Goal: Task Accomplishment & Management: Manage account settings

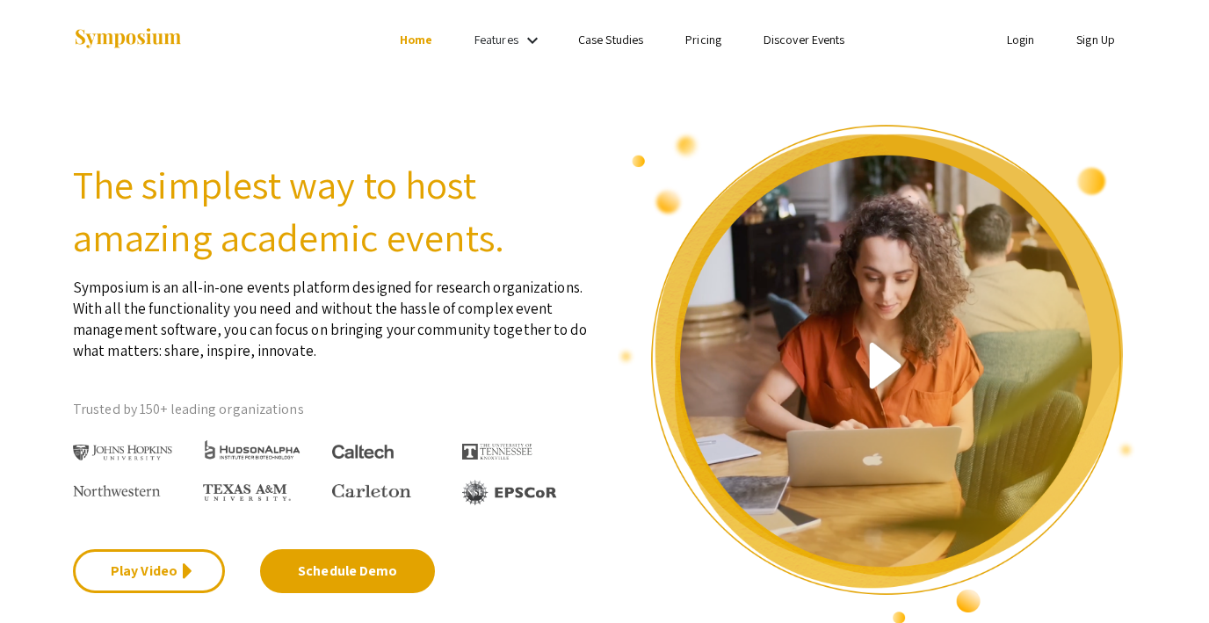
click at [397, 98] on section "The simplest way to host amazing academic events. Symposium is an all-in-one ev…" at bounding box center [604, 352] width 1209 height 547
click at [307, 76] on div at bounding box center [248, 39] width 351 height 79
click at [516, 140] on div "The simplest way to host amazing academic events. Symposium is an all-in-one ev…" at bounding box center [332, 374] width 545 height 503
click at [395, 75] on div at bounding box center [248, 39] width 351 height 79
click at [1017, 42] on link "Login" at bounding box center [1021, 40] width 28 height 16
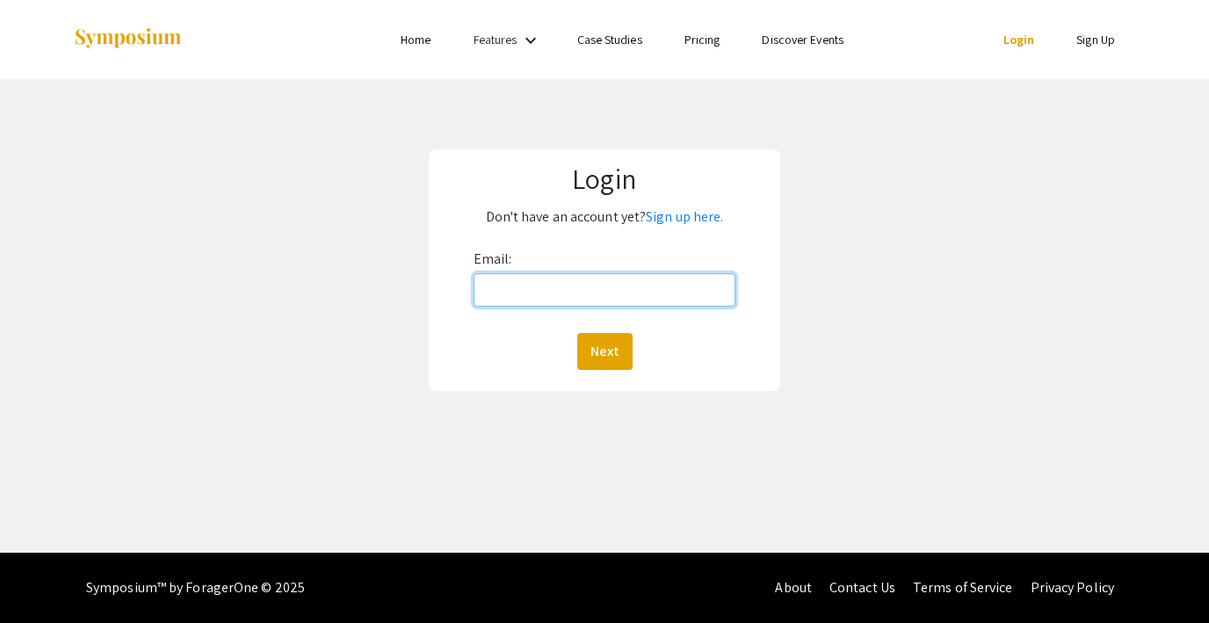
click at [566, 298] on input "Email:" at bounding box center [605, 289] width 262 height 33
type input "lutzsteph@gmail.com"
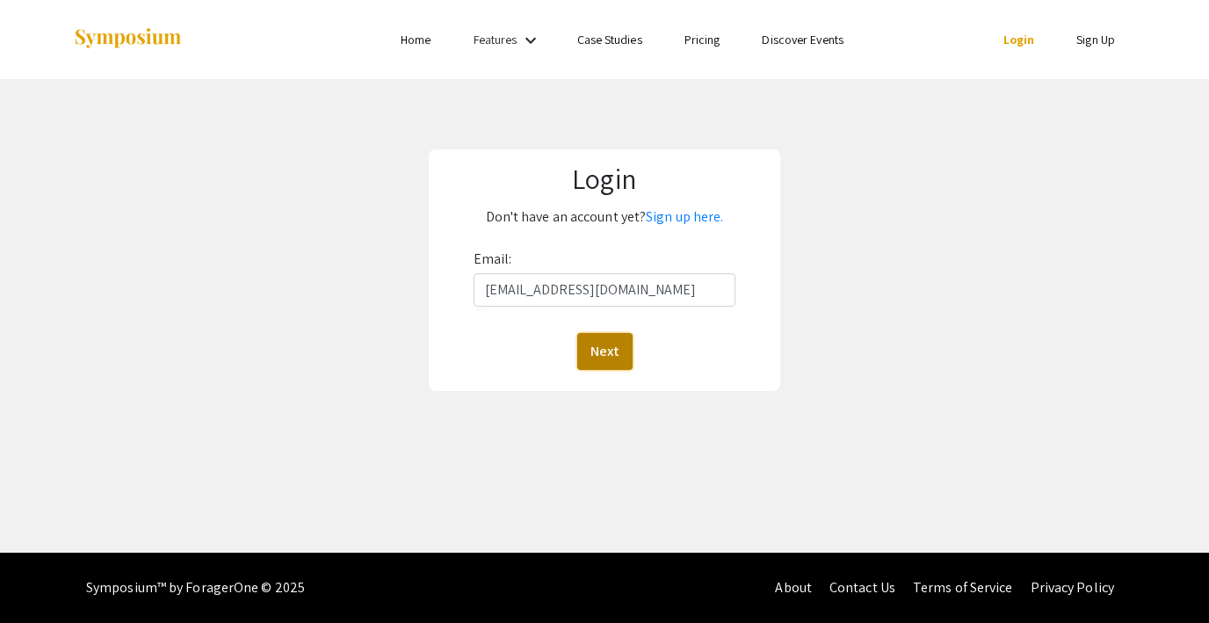
click at [611, 356] on button "Next" at bounding box center [604, 351] width 55 height 37
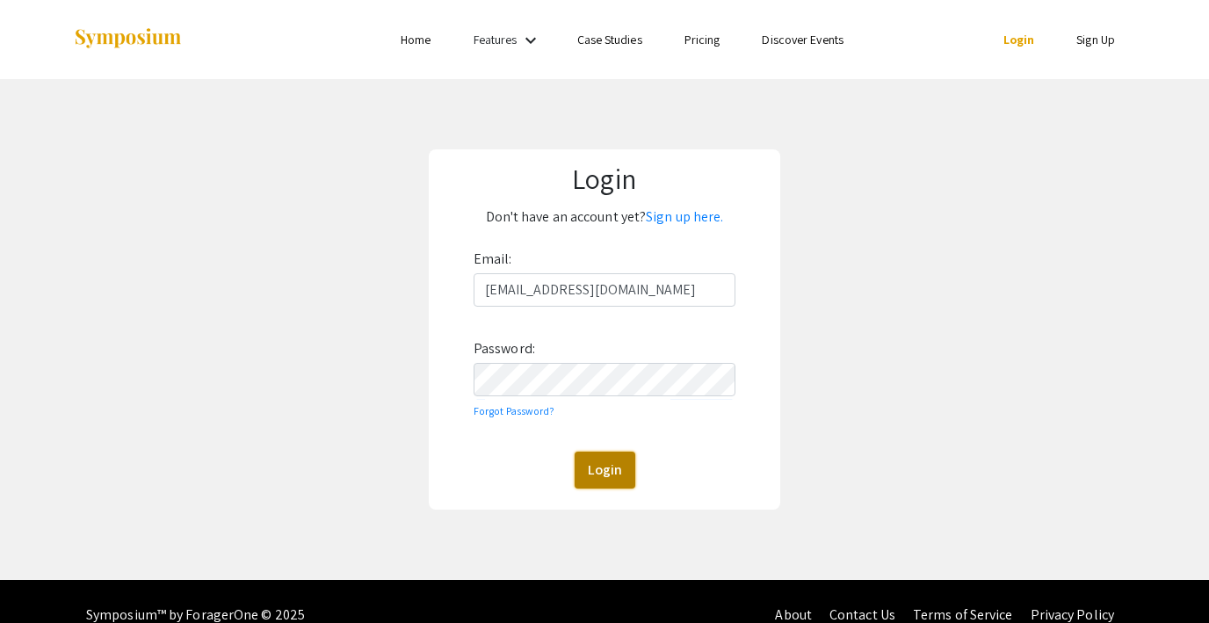
click at [600, 466] on button "Login" at bounding box center [605, 470] width 61 height 37
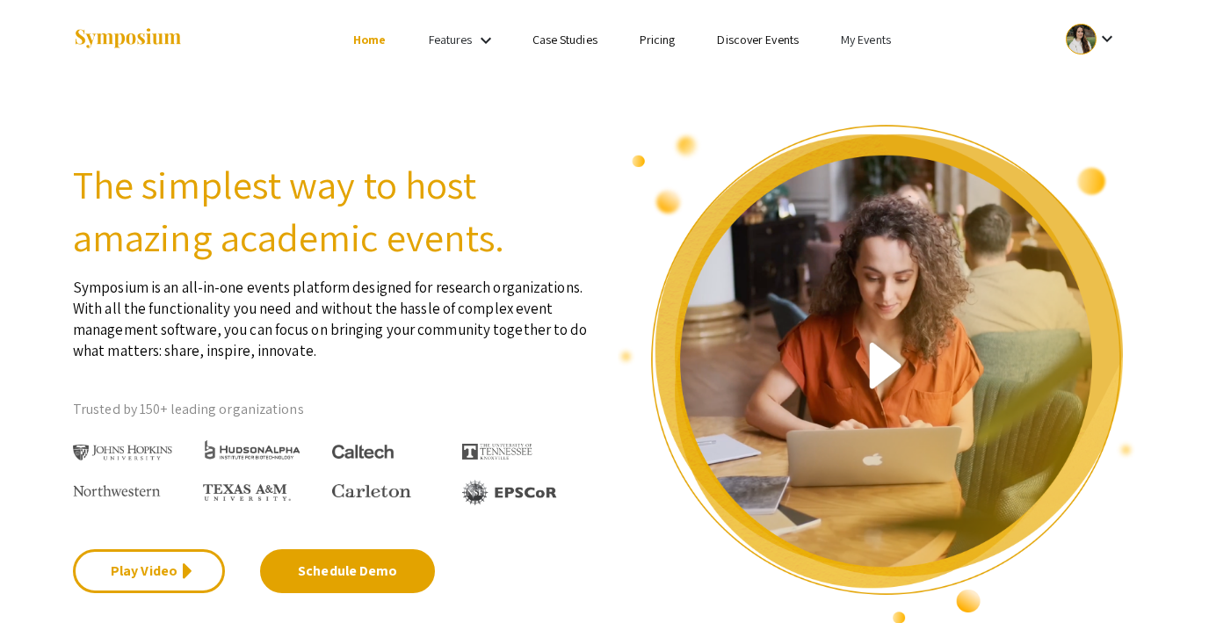
click at [866, 37] on link "My Events" at bounding box center [866, 40] width 50 height 16
click at [860, 73] on button "Events I've organized" at bounding box center [894, 78] width 150 height 42
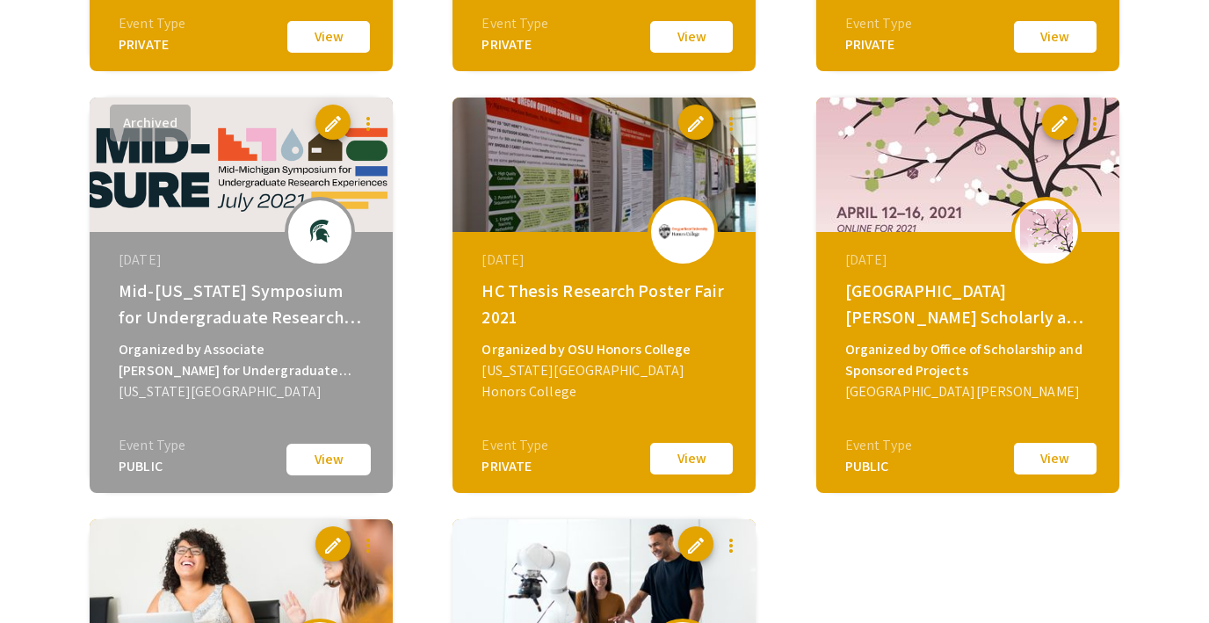
scroll to position [3498, 0]
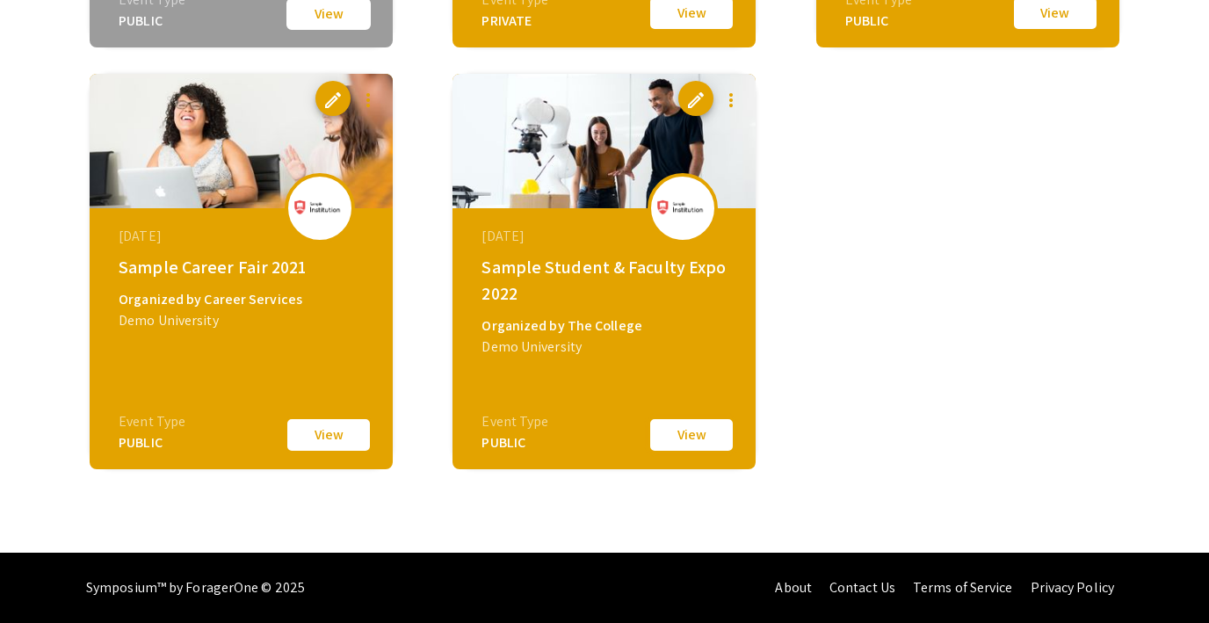
click at [674, 428] on button "View" at bounding box center [692, 435] width 88 height 37
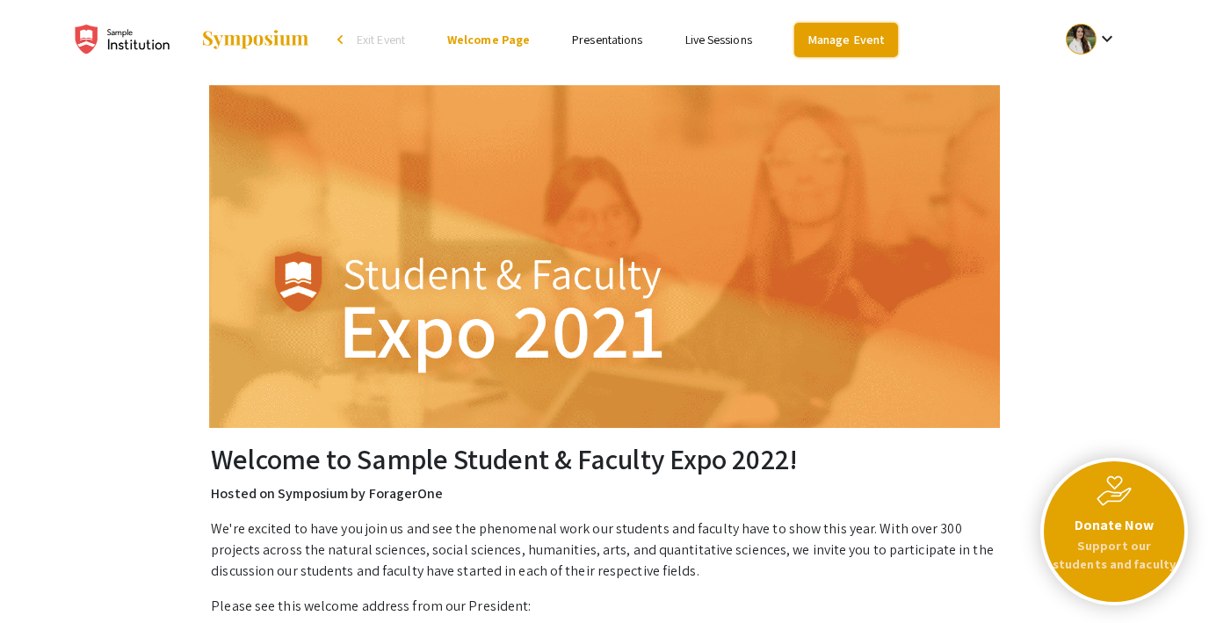
click at [846, 51] on link "Manage Event" at bounding box center [847, 40] width 104 height 34
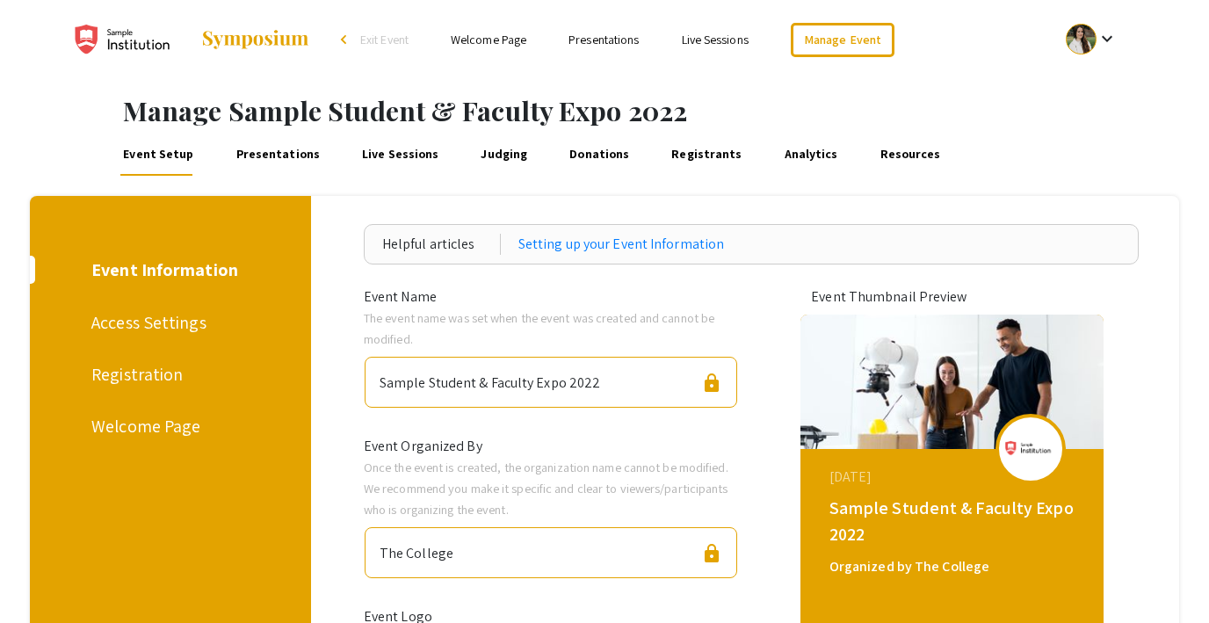
click at [113, 374] on div "Registration" at bounding box center [167, 374] width 152 height 26
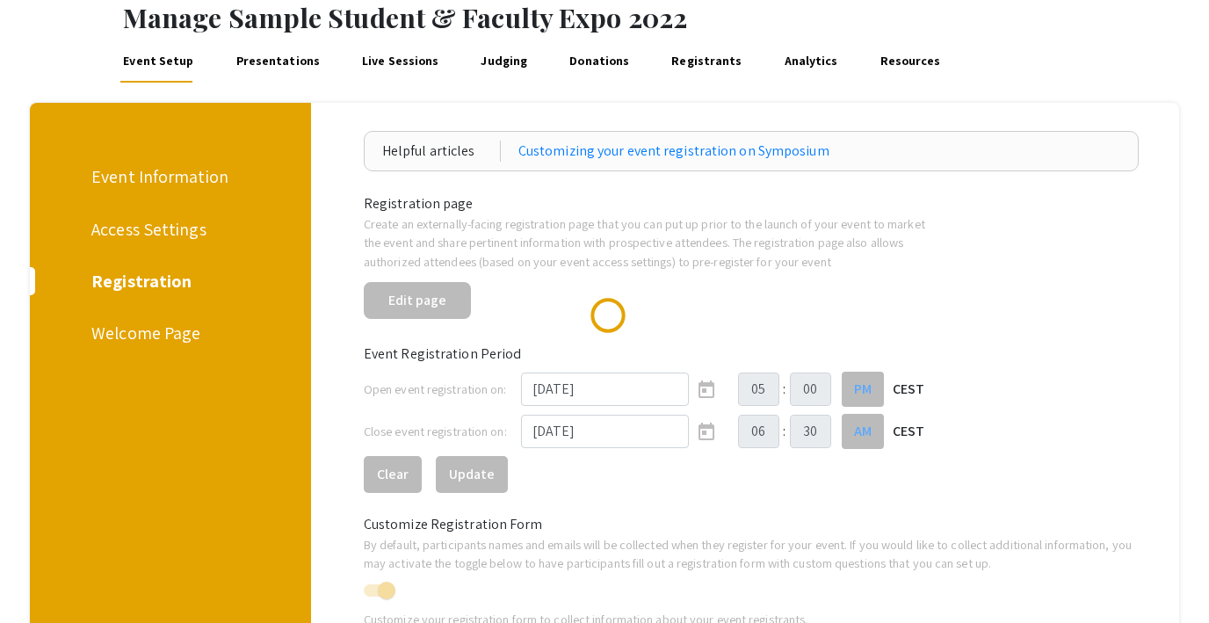
scroll to position [107, 0]
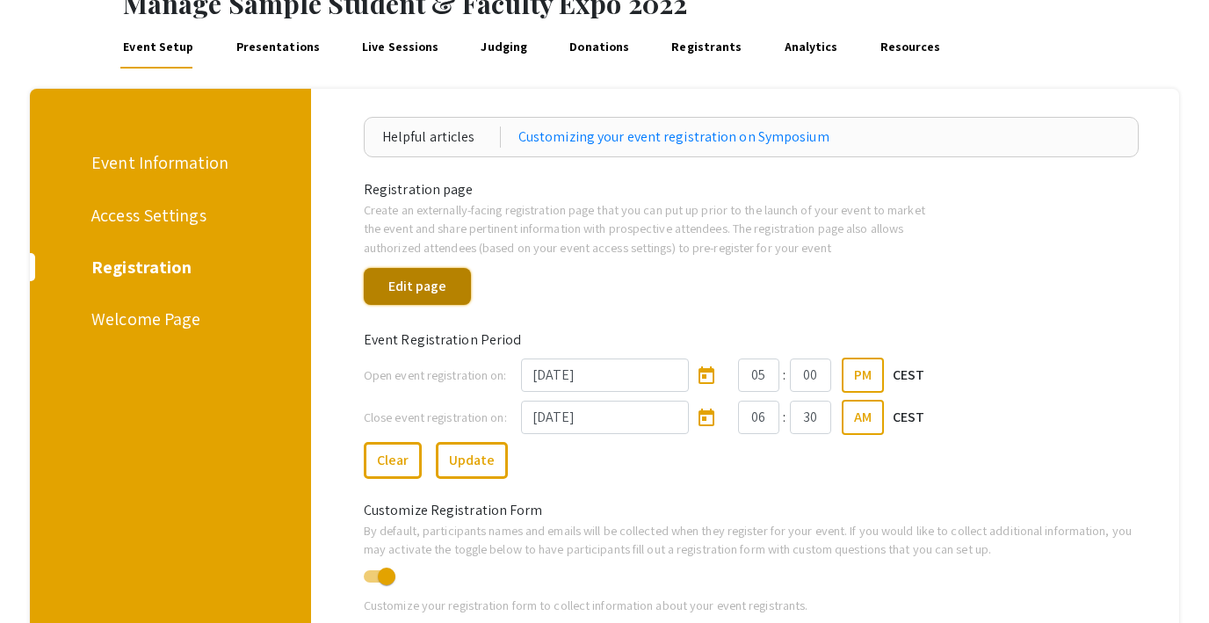
click at [427, 295] on button "Edit page" at bounding box center [417, 286] width 107 height 37
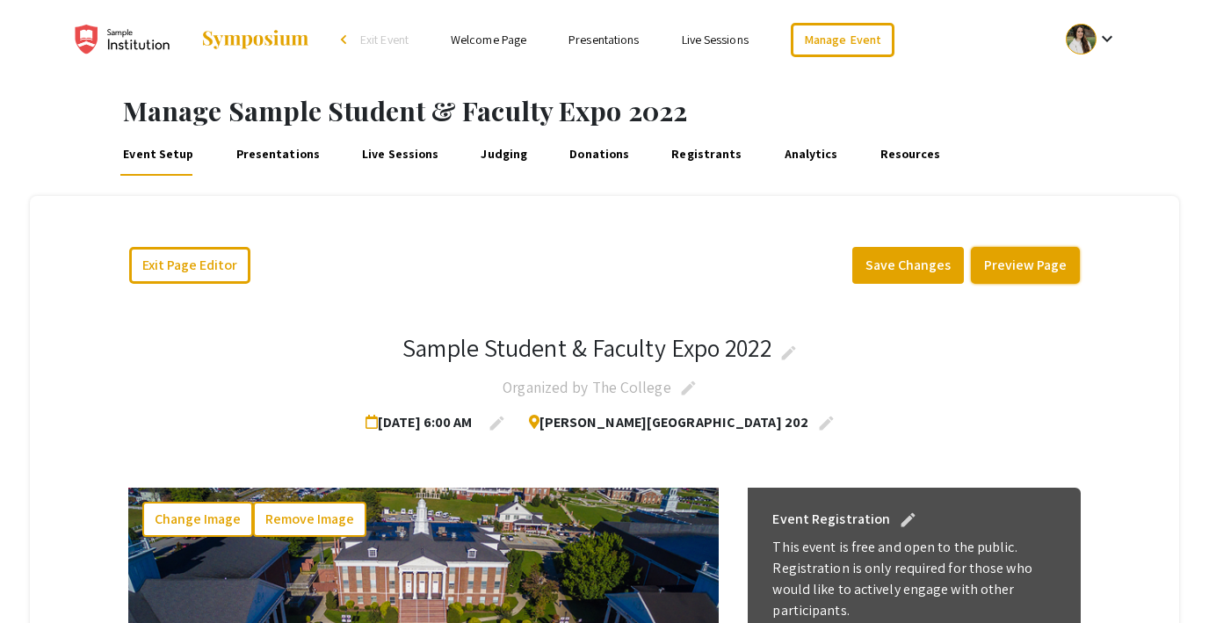
click at [1015, 274] on button "Preview Page" at bounding box center [1025, 265] width 109 height 37
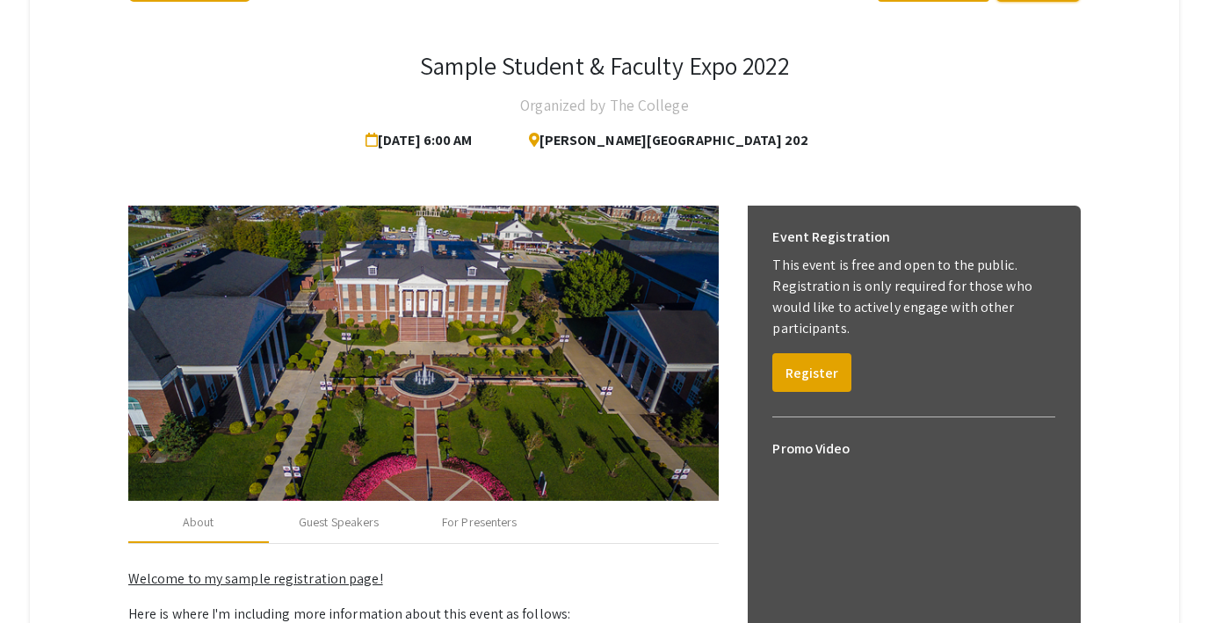
scroll to position [277, 0]
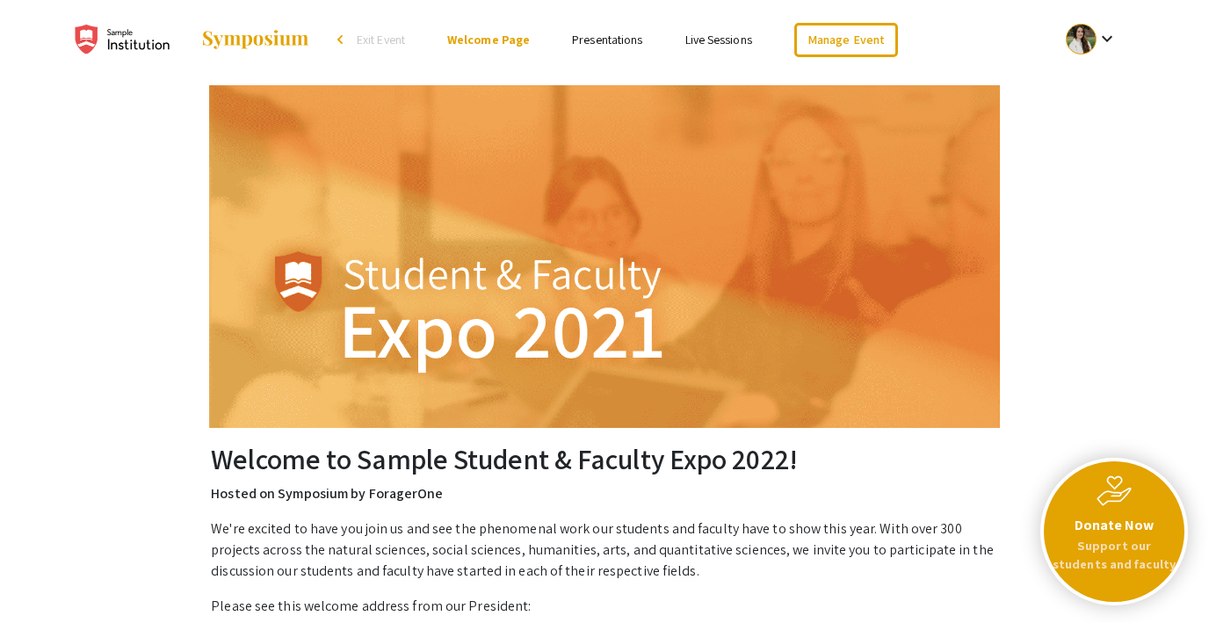
click at [598, 40] on link "Presentations" at bounding box center [607, 40] width 70 height 16
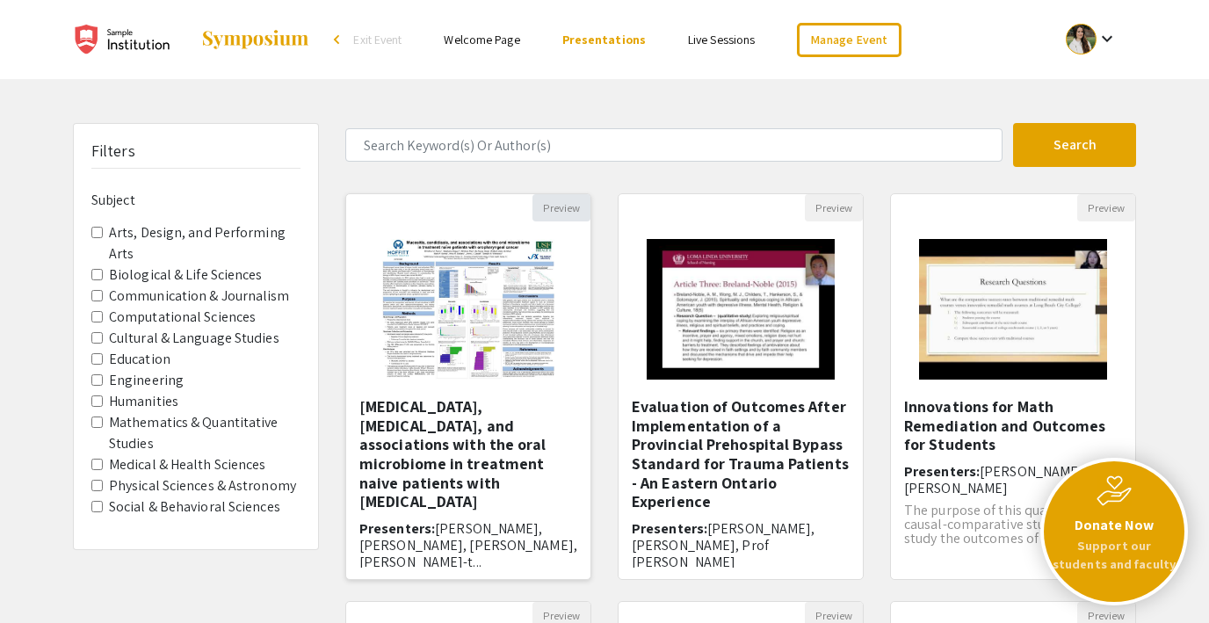
scroll to position [49, 0]
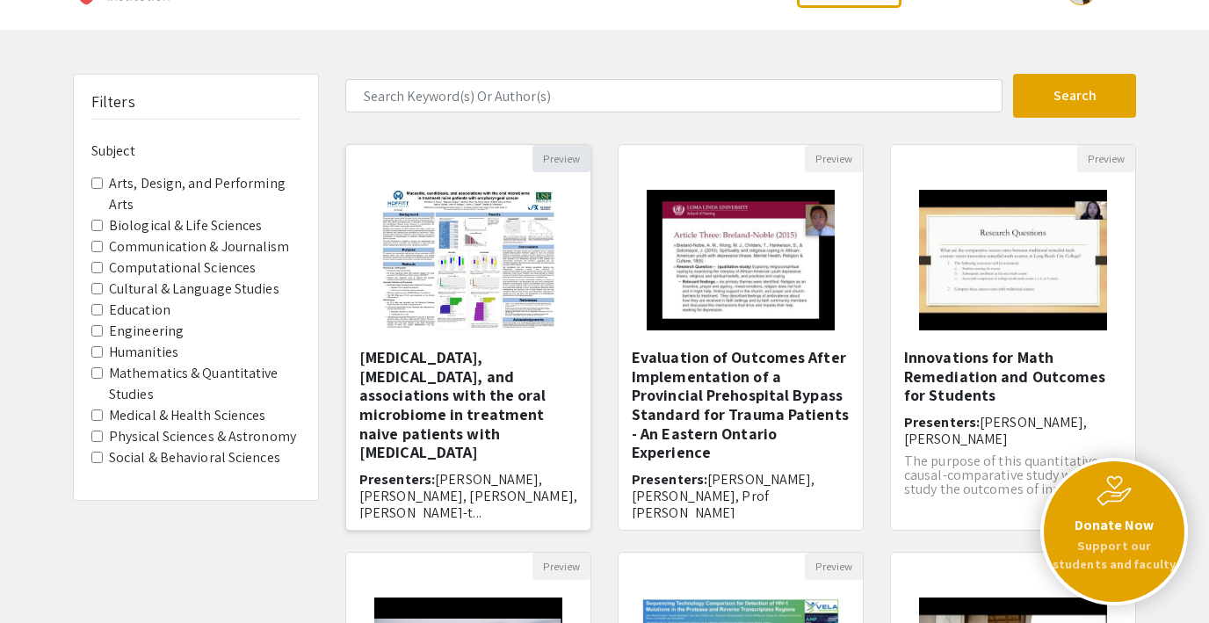
click at [550, 160] on button "Preview" at bounding box center [562, 158] width 58 height 27
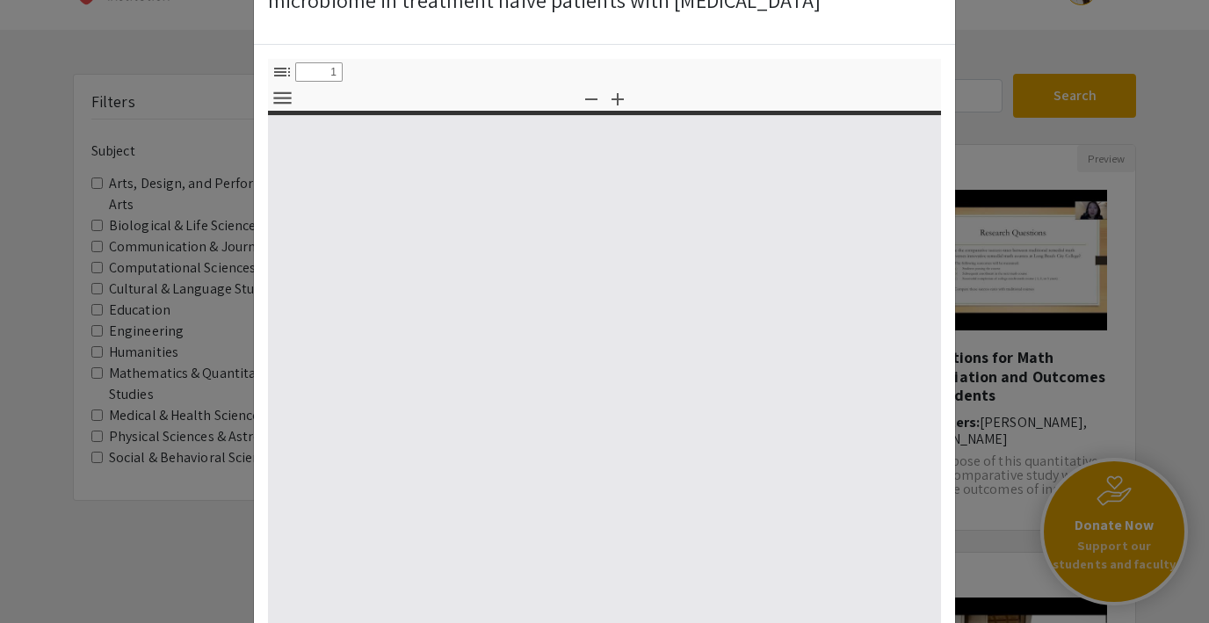
scroll to position [260, 0]
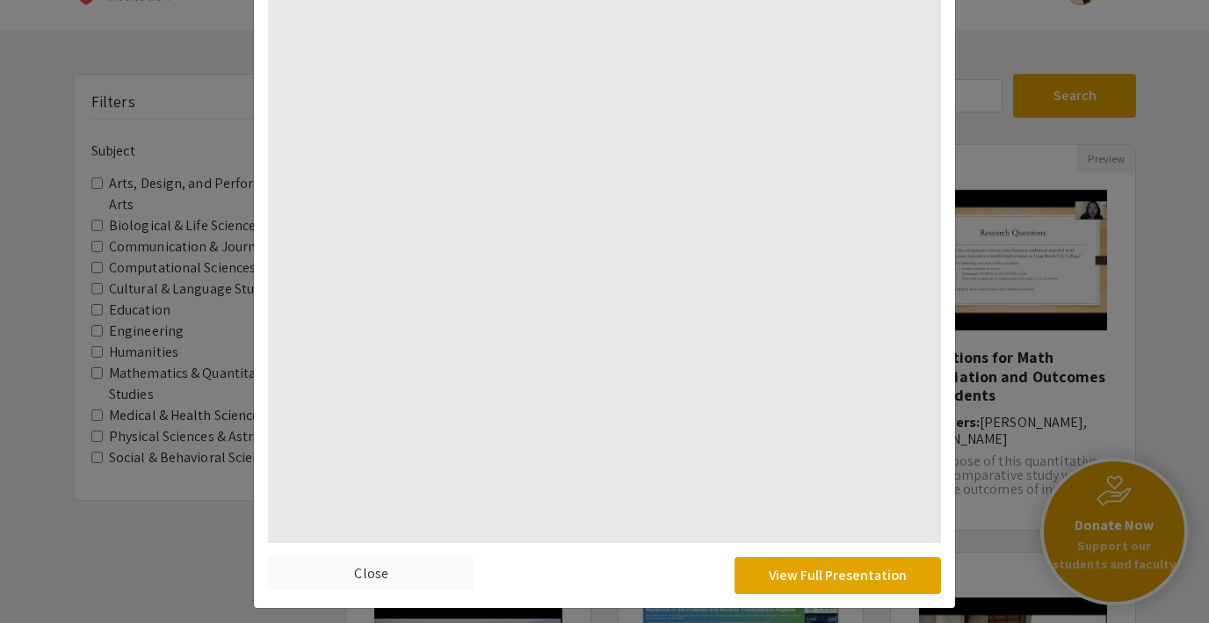
select select "custom"
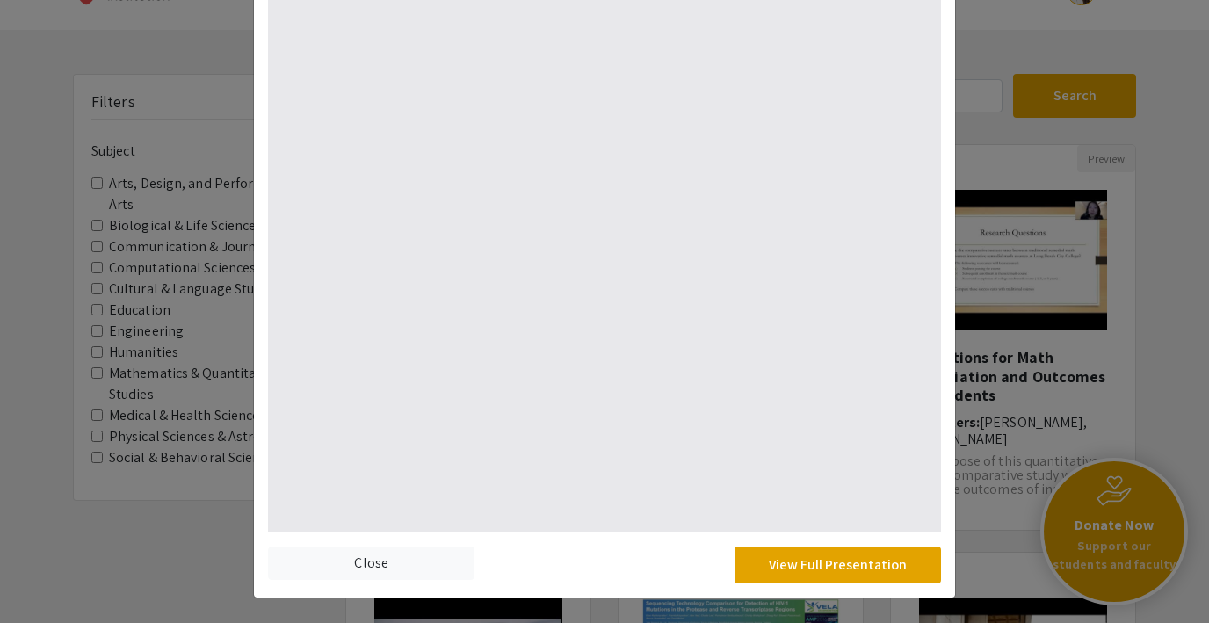
type input "0"
select select "custom"
type input "1"
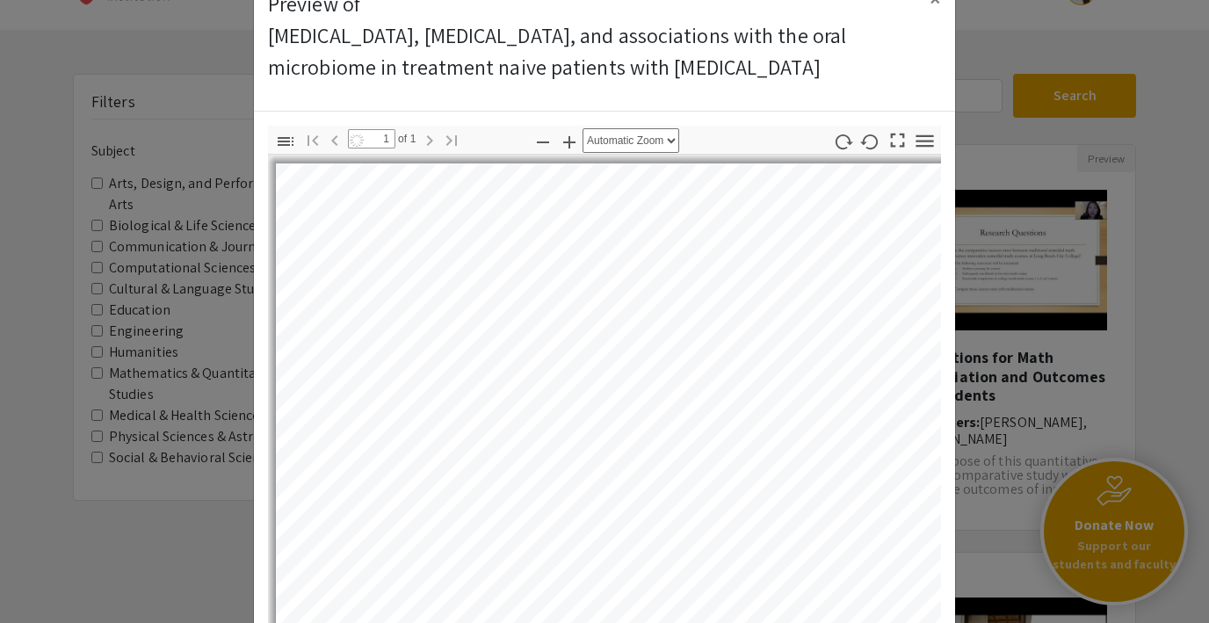
scroll to position [0, 0]
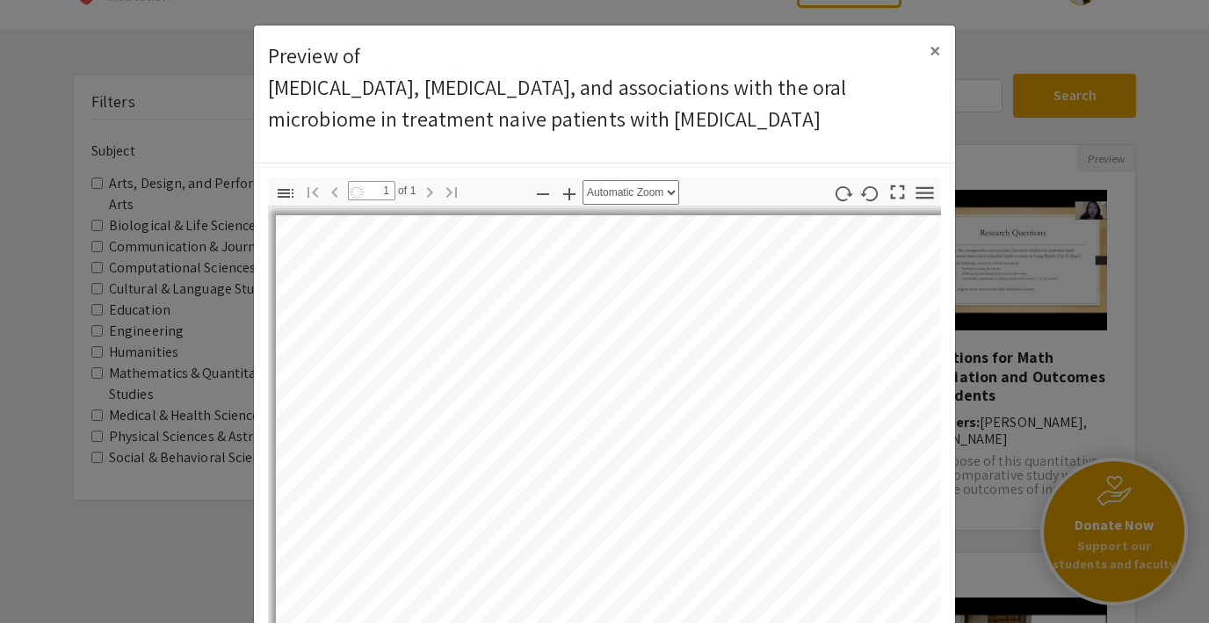
select select "auto"
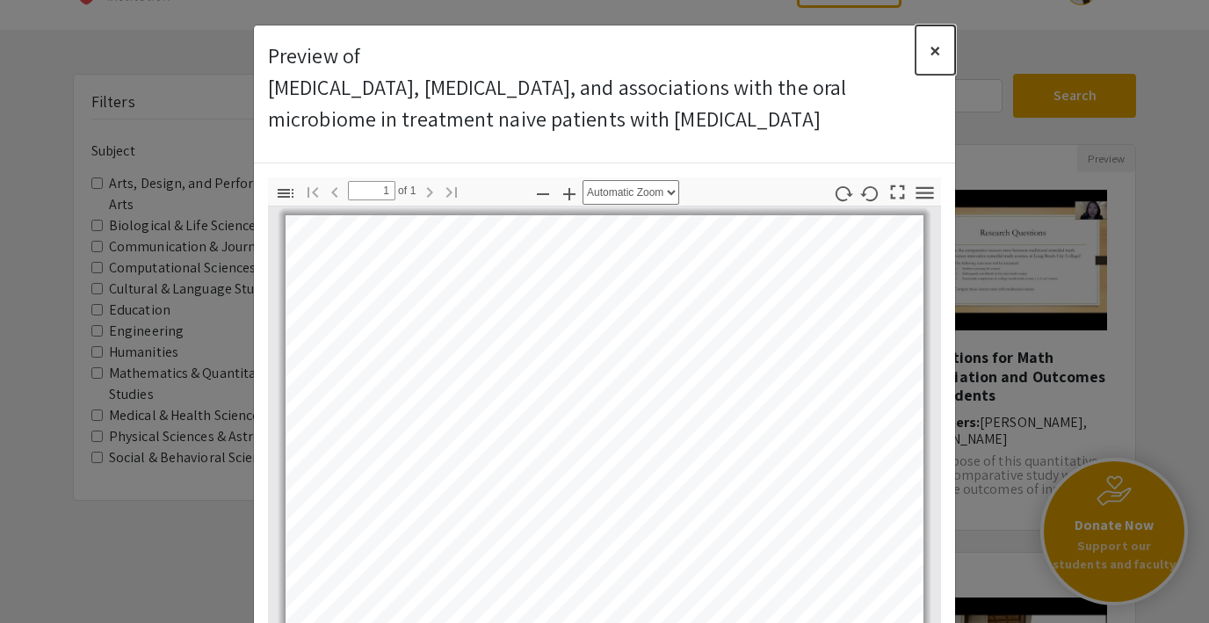
click at [931, 49] on span "×" at bounding box center [935, 50] width 11 height 28
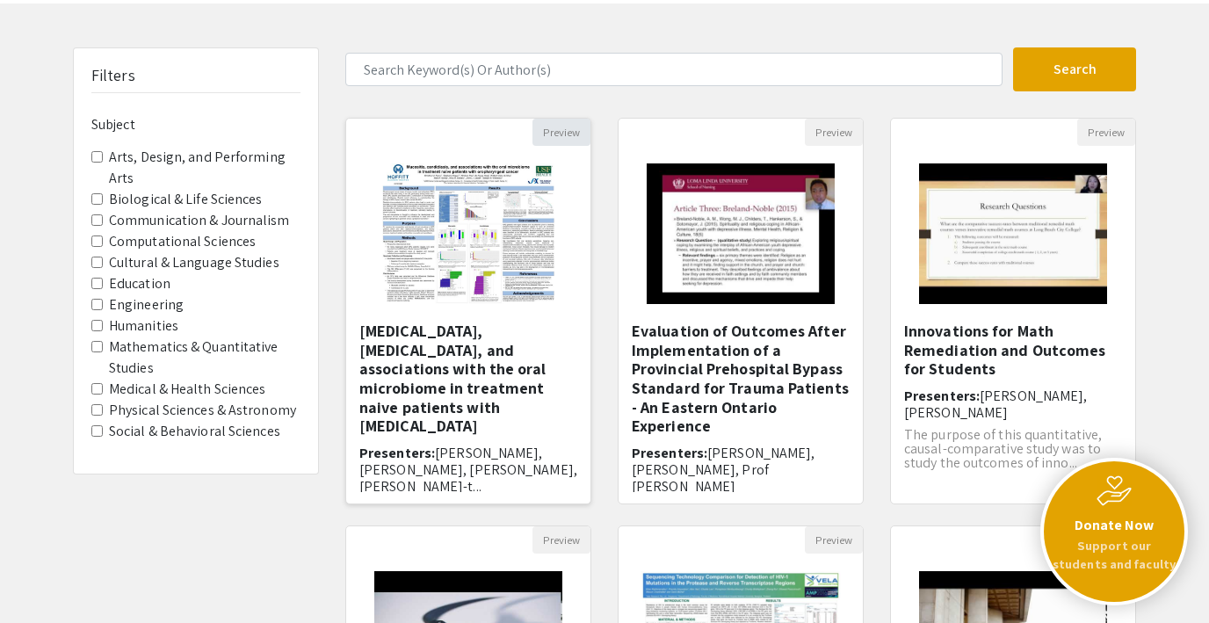
scroll to position [79, 0]
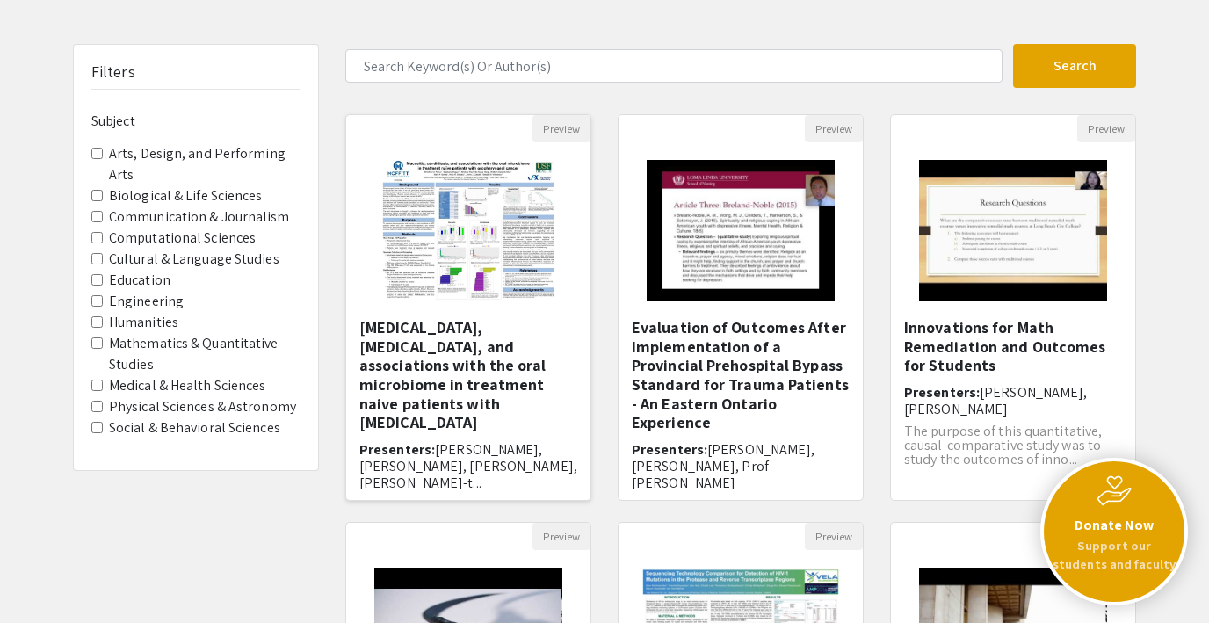
click at [512, 237] on img "Open Presentation <p>Mucositis, candidiasis, and associations with the oral mic…" at bounding box center [468, 230] width 207 height 176
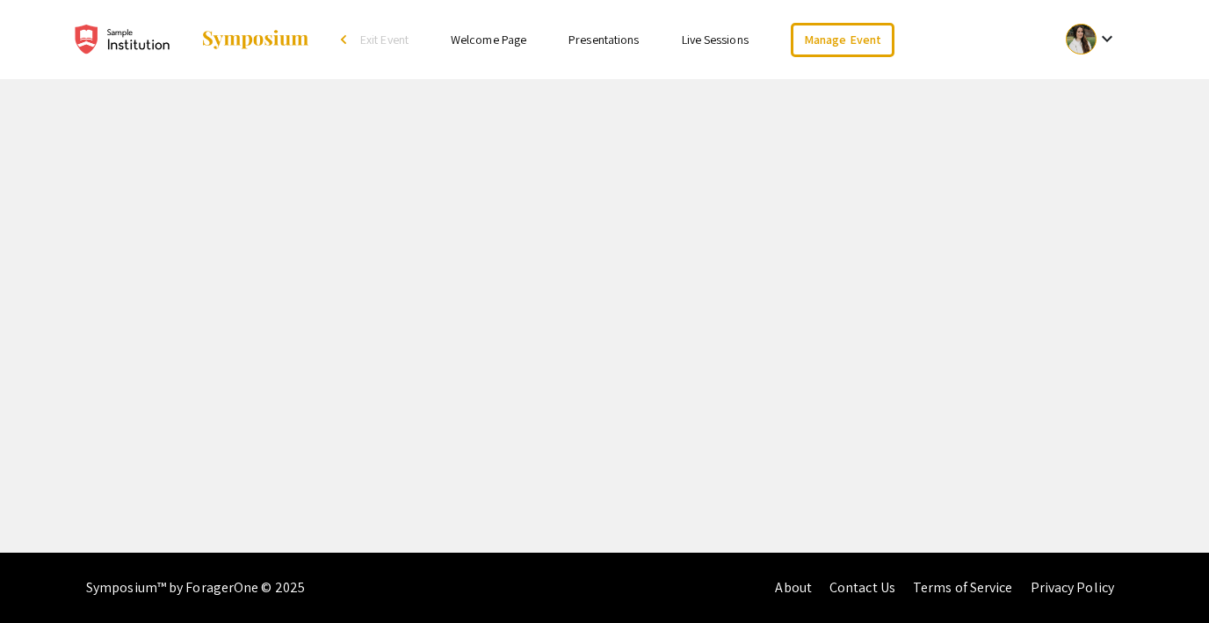
select select "custom"
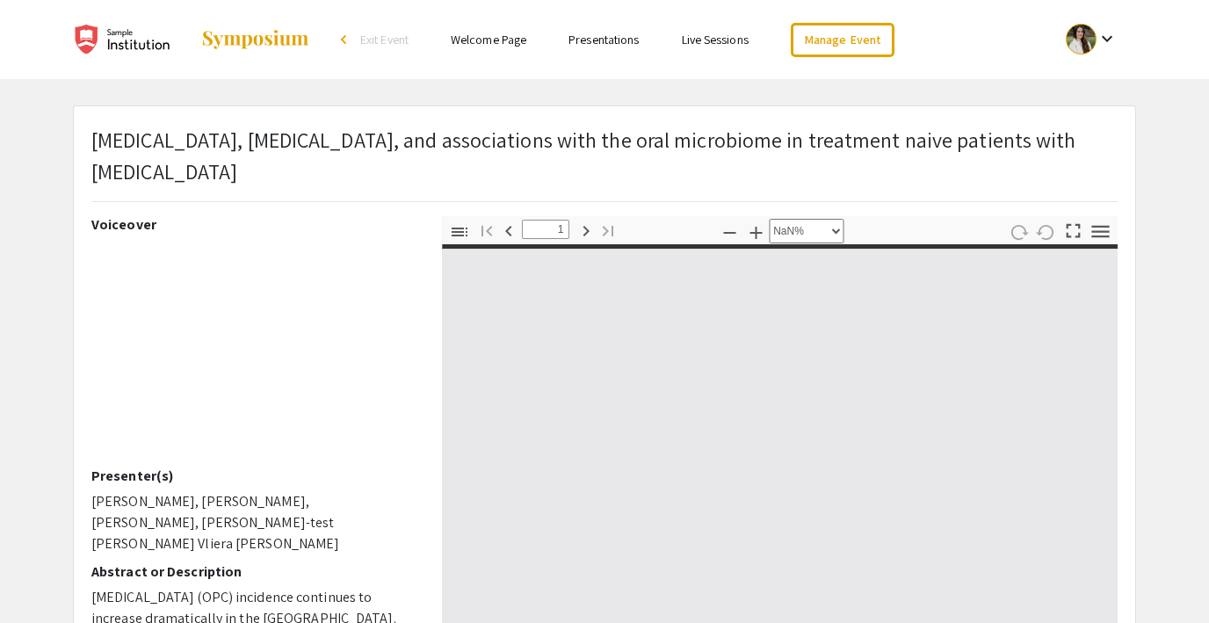
type input "0"
select select "custom"
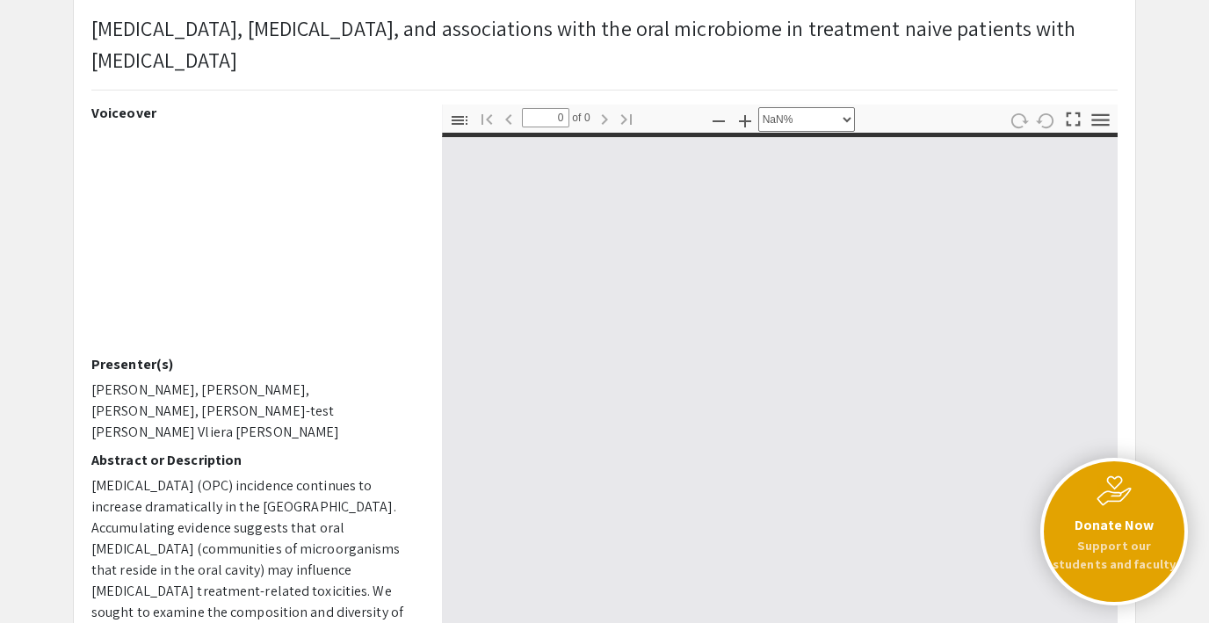
scroll to position [127, 0]
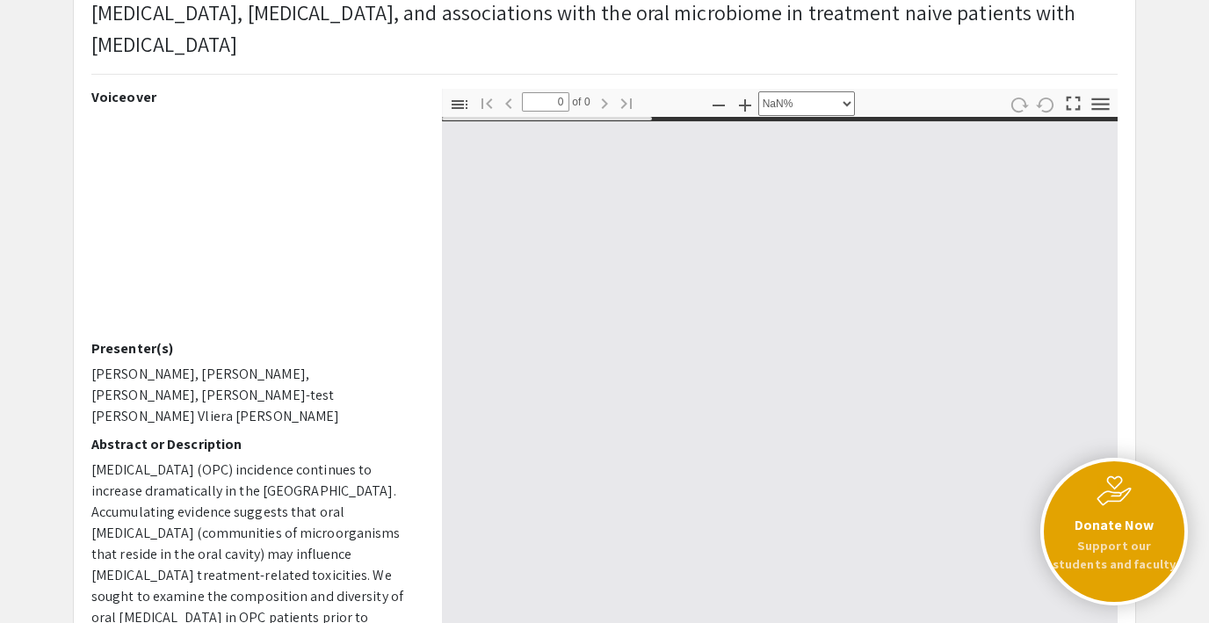
type input "1"
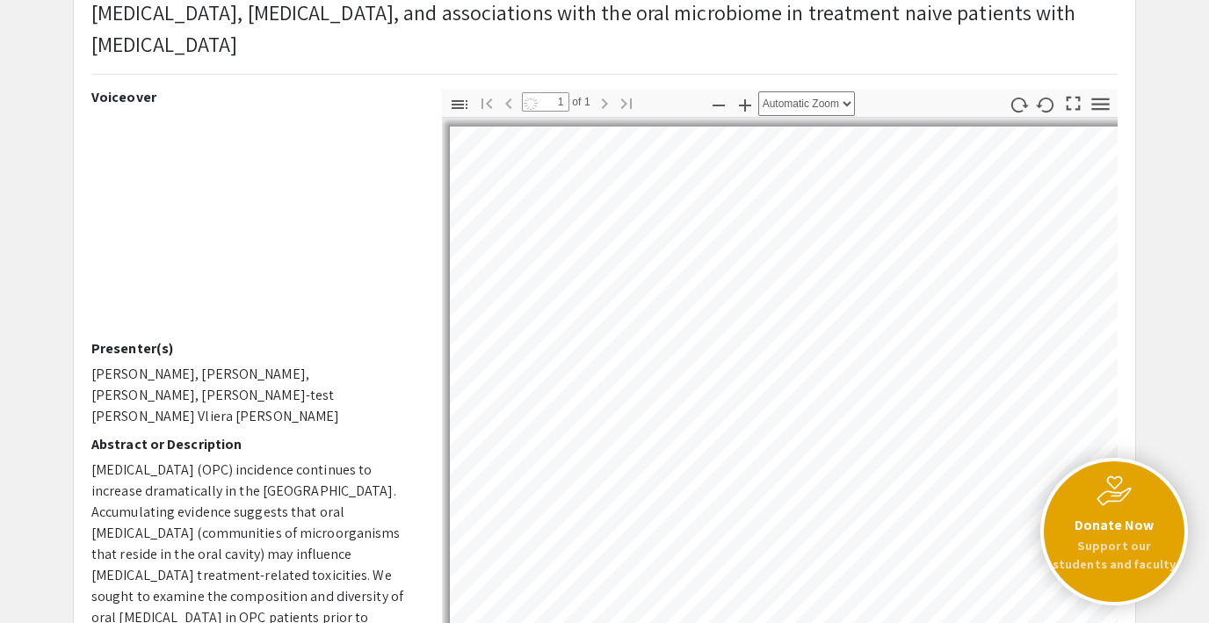
select select "auto"
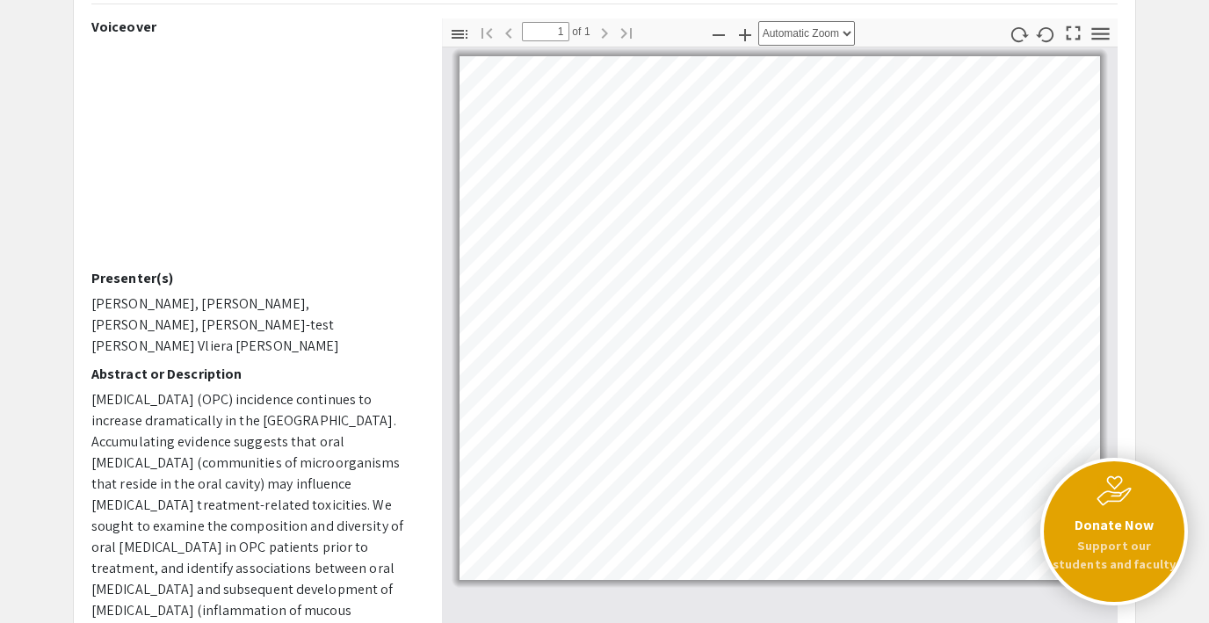
scroll to position [200, 0]
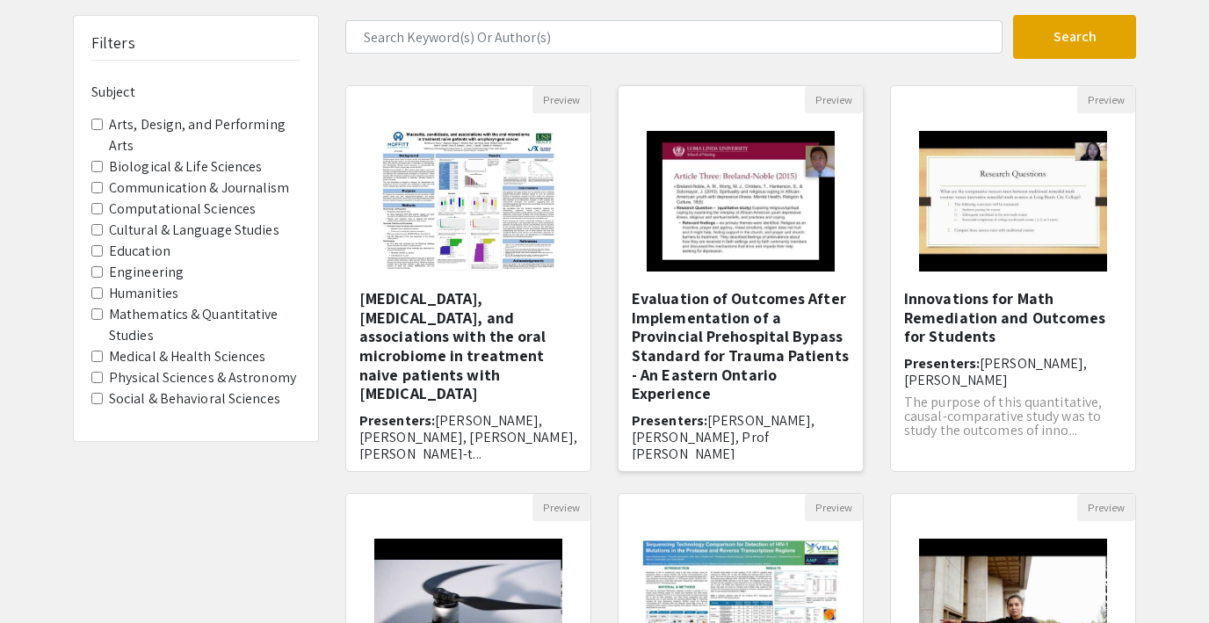
scroll to position [122, 0]
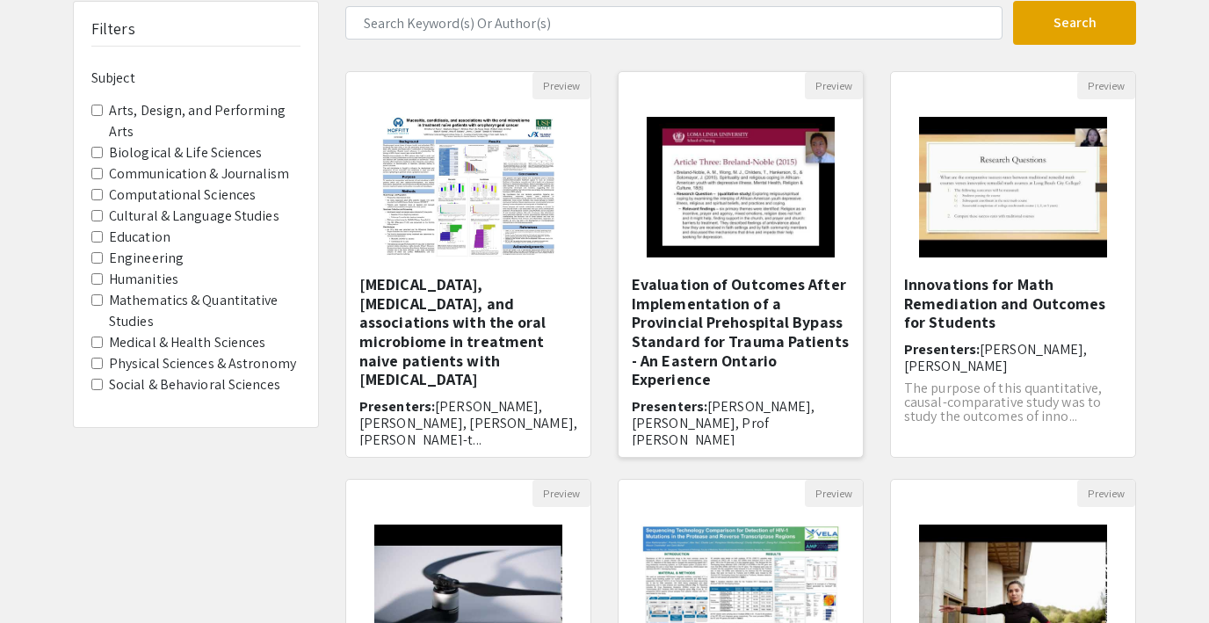
click at [765, 178] on img "Open Presentation <p>Evaluation of Outcomes After Implementation of a Provincia…" at bounding box center [740, 187] width 222 height 176
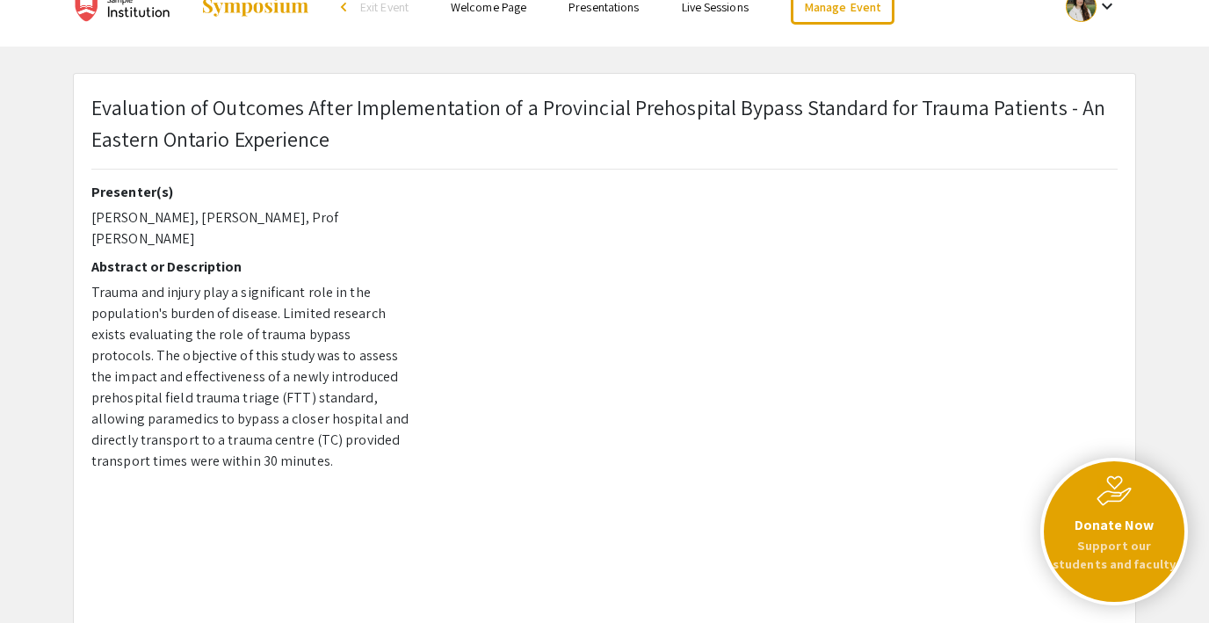
scroll to position [52, 0]
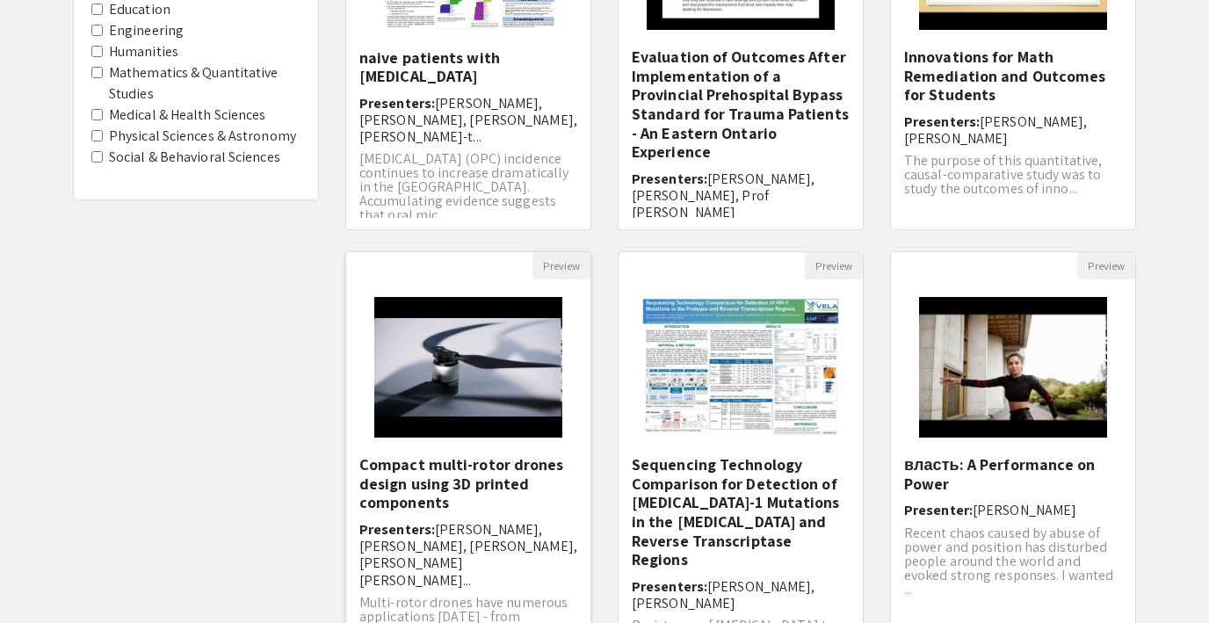
scroll to position [373, 0]
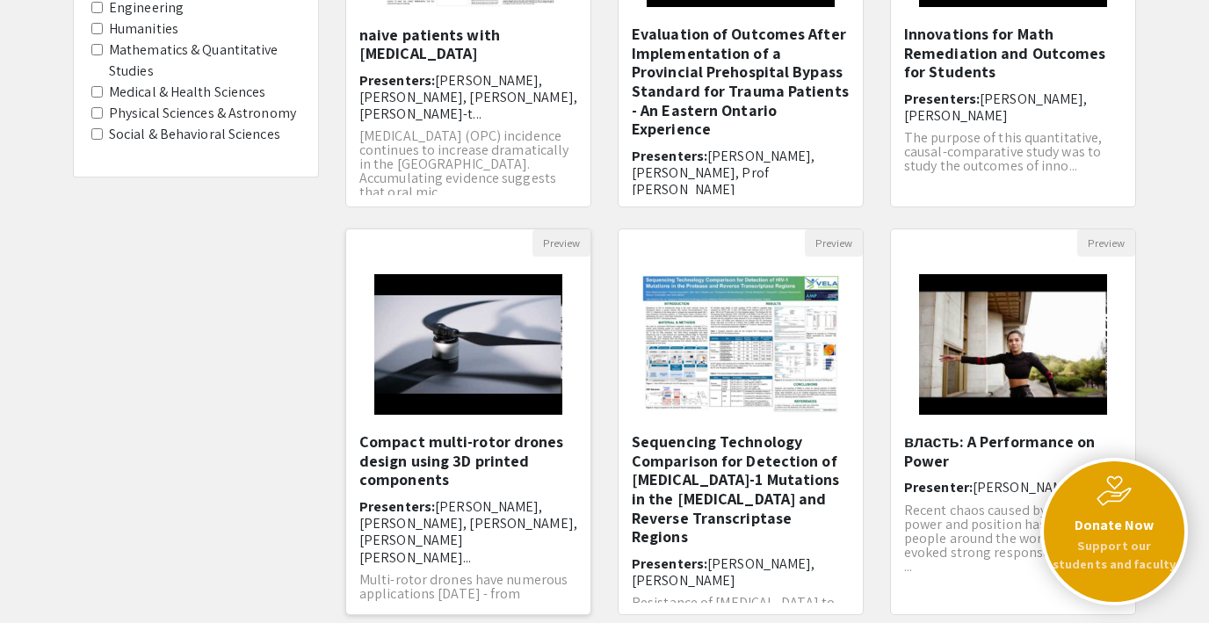
click at [468, 351] on img "Open Presentation <p>Compact multi-rotor drones design using 3D printed compone…" at bounding box center [468, 345] width 222 height 176
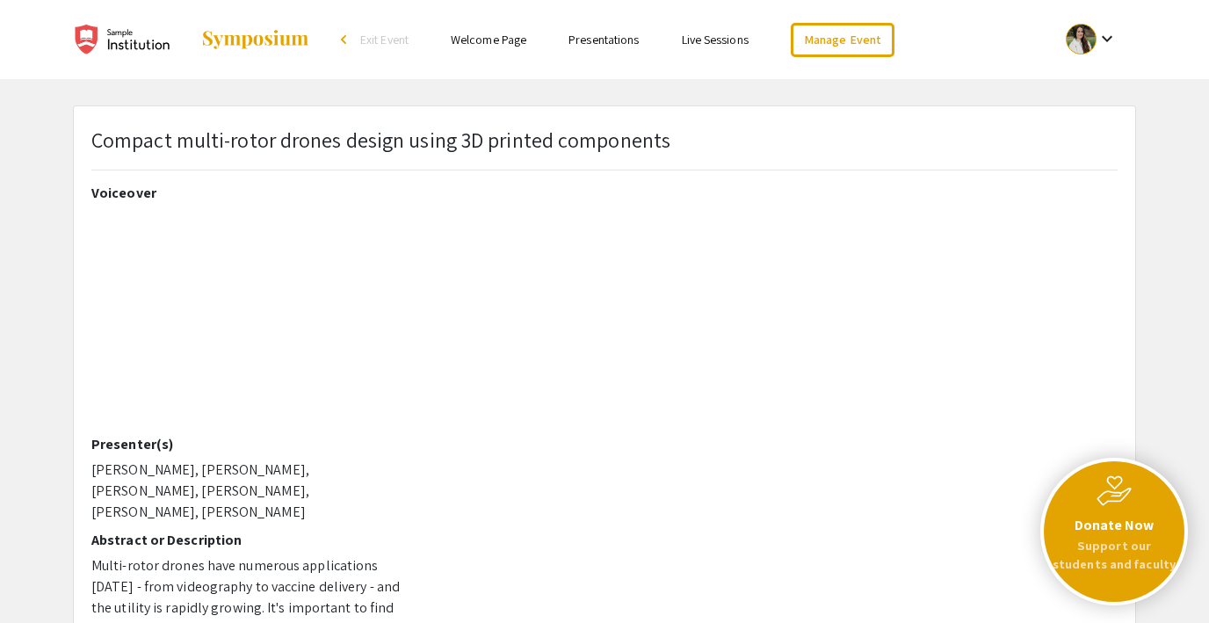
click at [496, 33] on link "Welcome Page" at bounding box center [489, 40] width 76 height 16
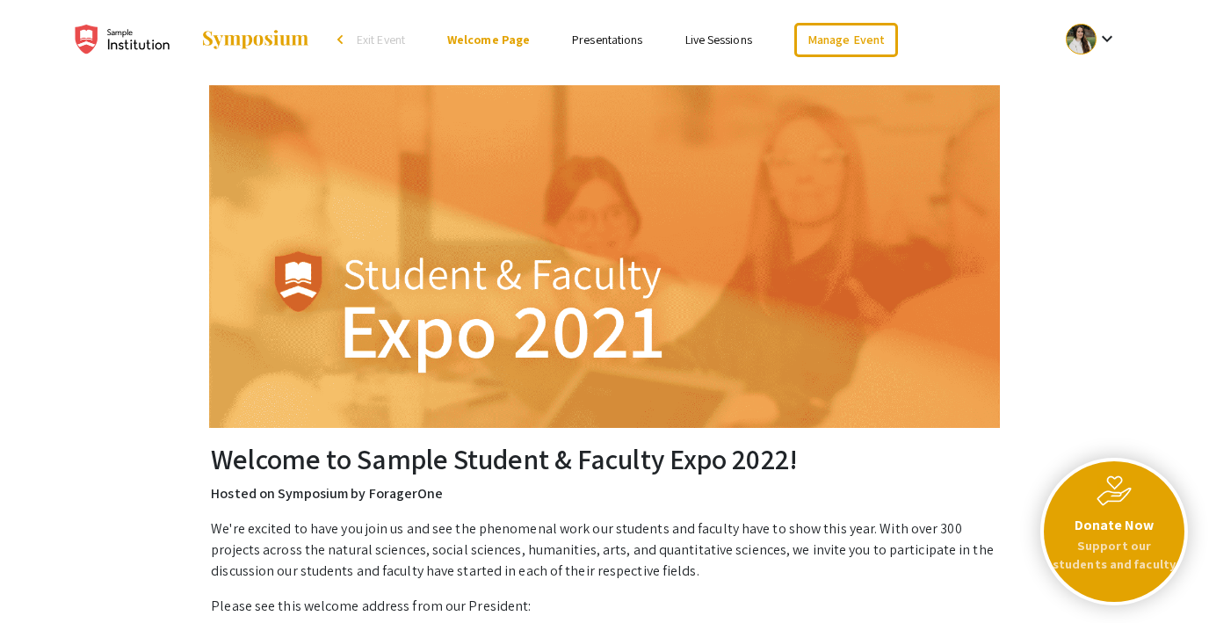
click at [599, 35] on link "Presentations" at bounding box center [607, 40] width 70 height 16
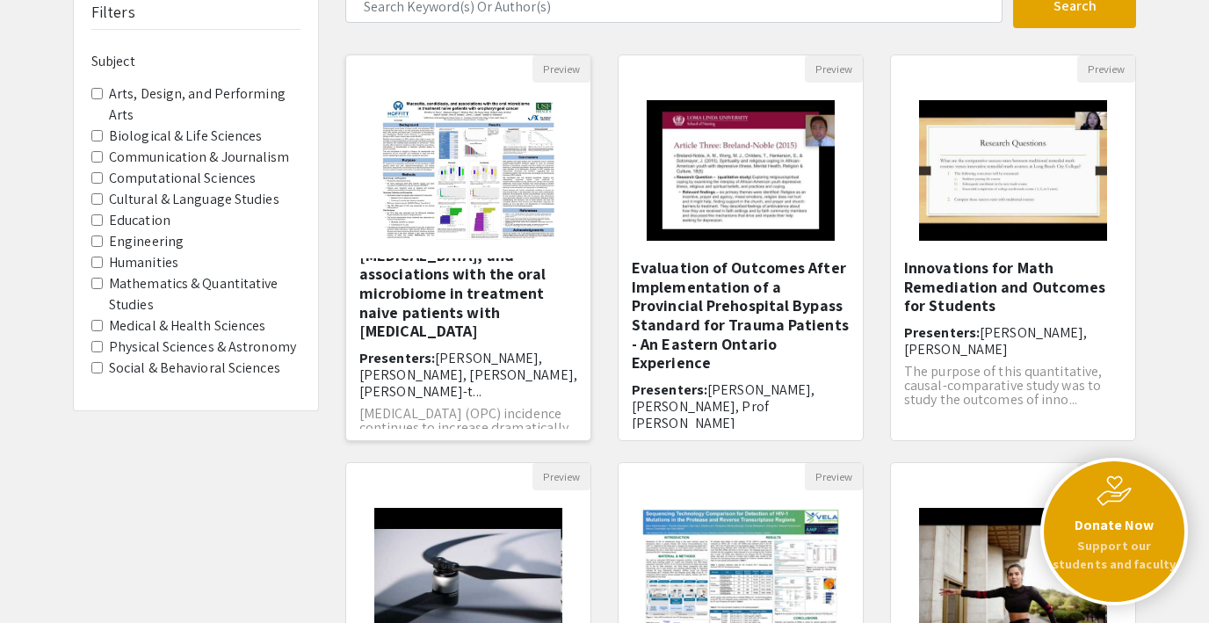
scroll to position [138, 0]
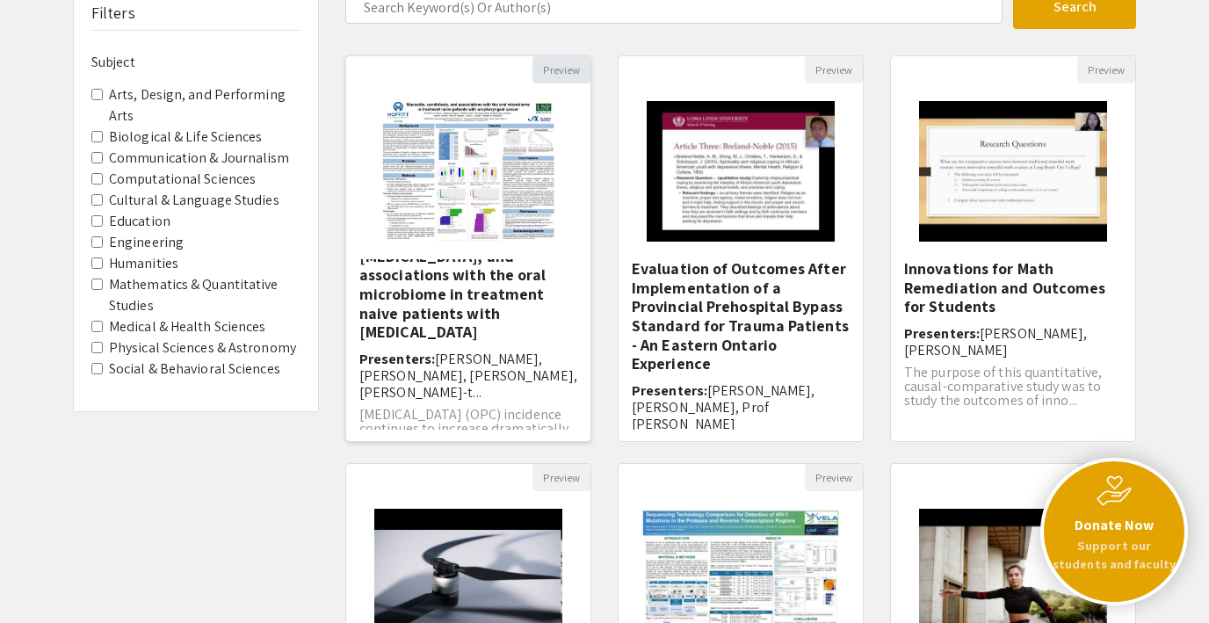
click at [550, 65] on button "Preview" at bounding box center [562, 69] width 58 height 27
select select "custom"
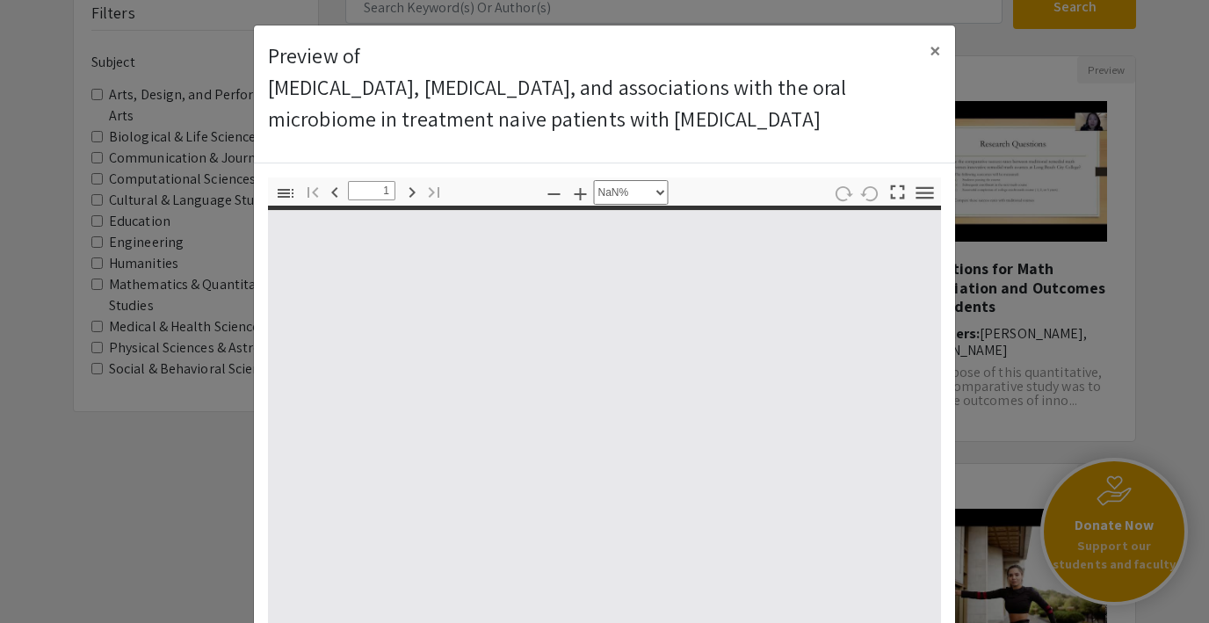
type input "0"
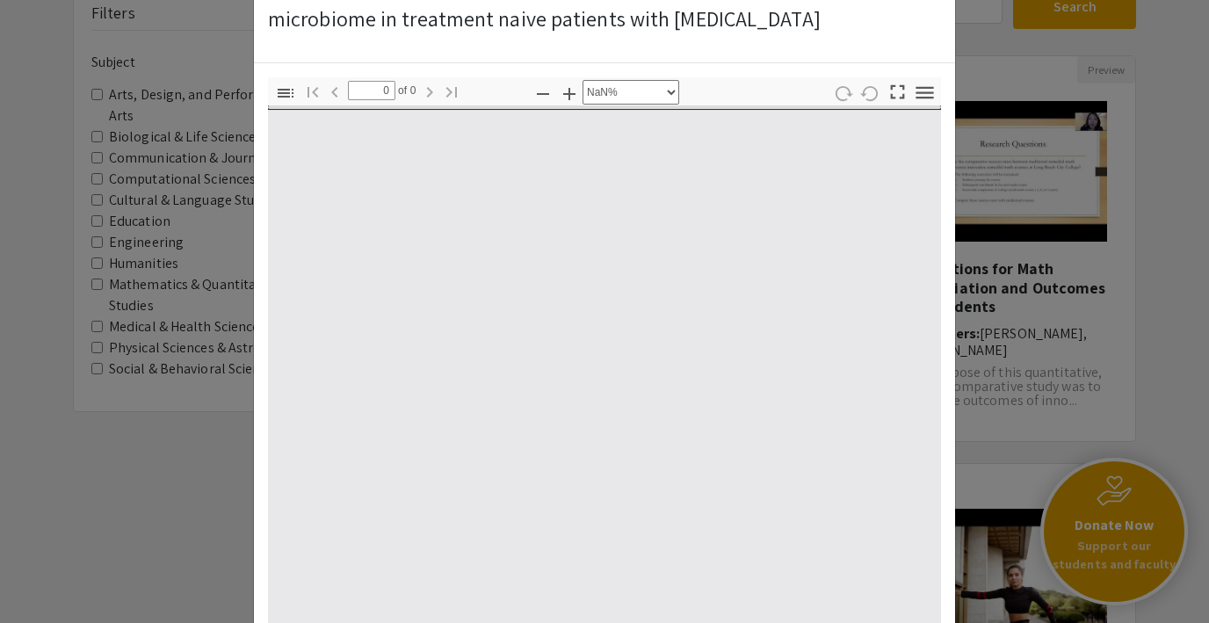
select select "auto"
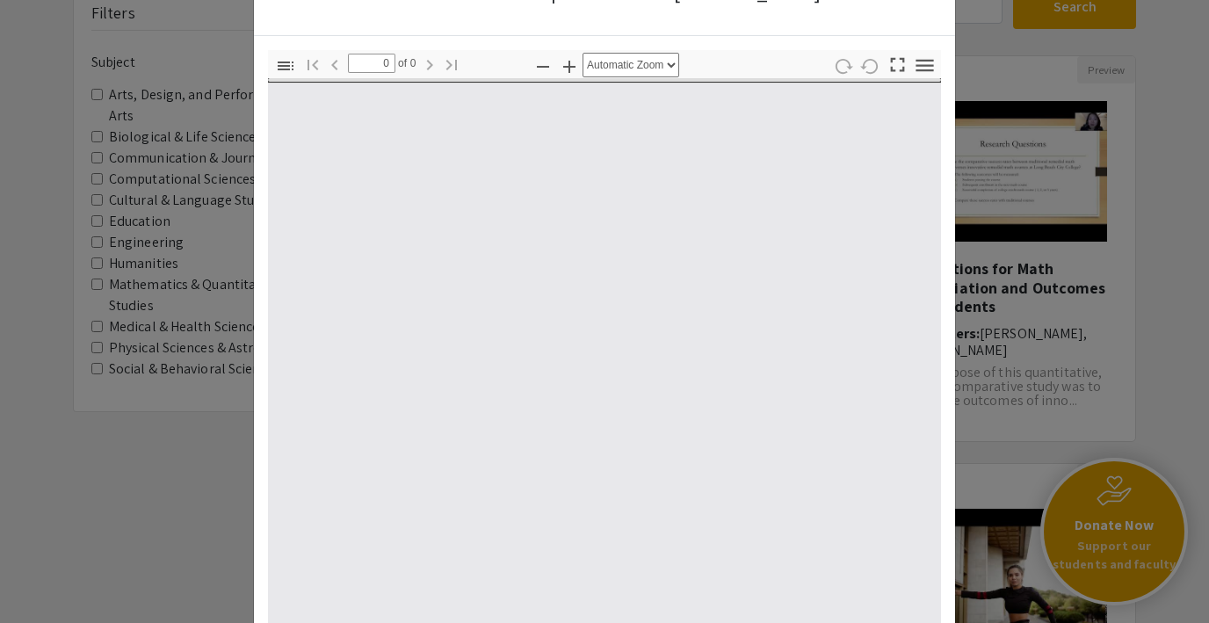
type input "1"
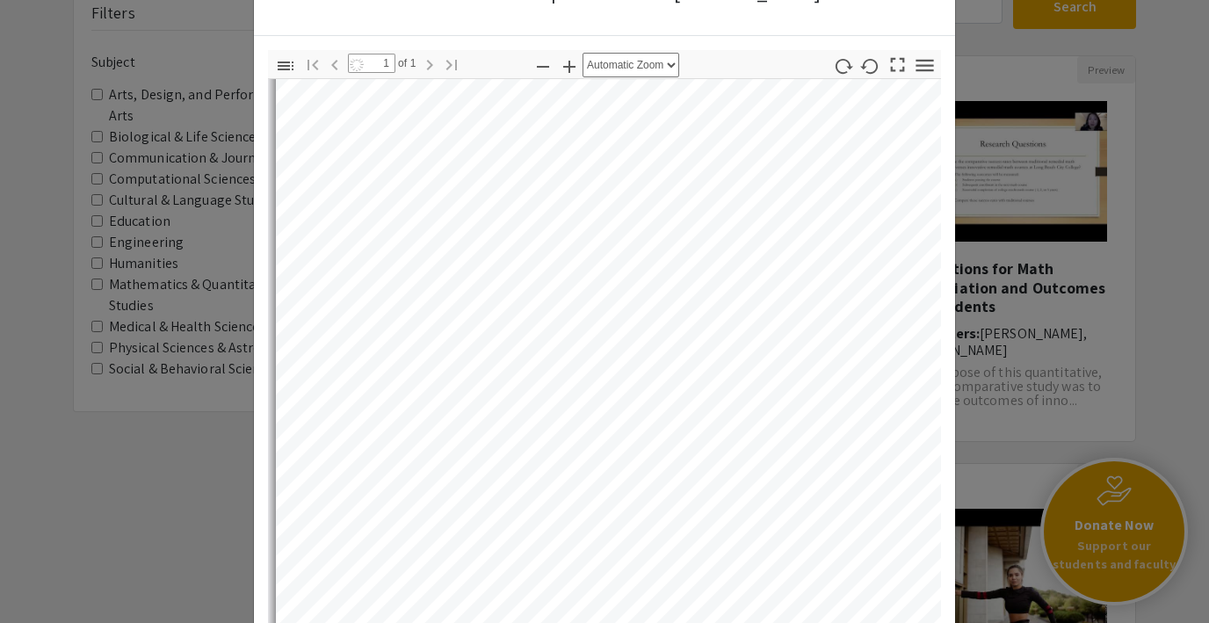
scroll to position [216, 0]
select select "auto"
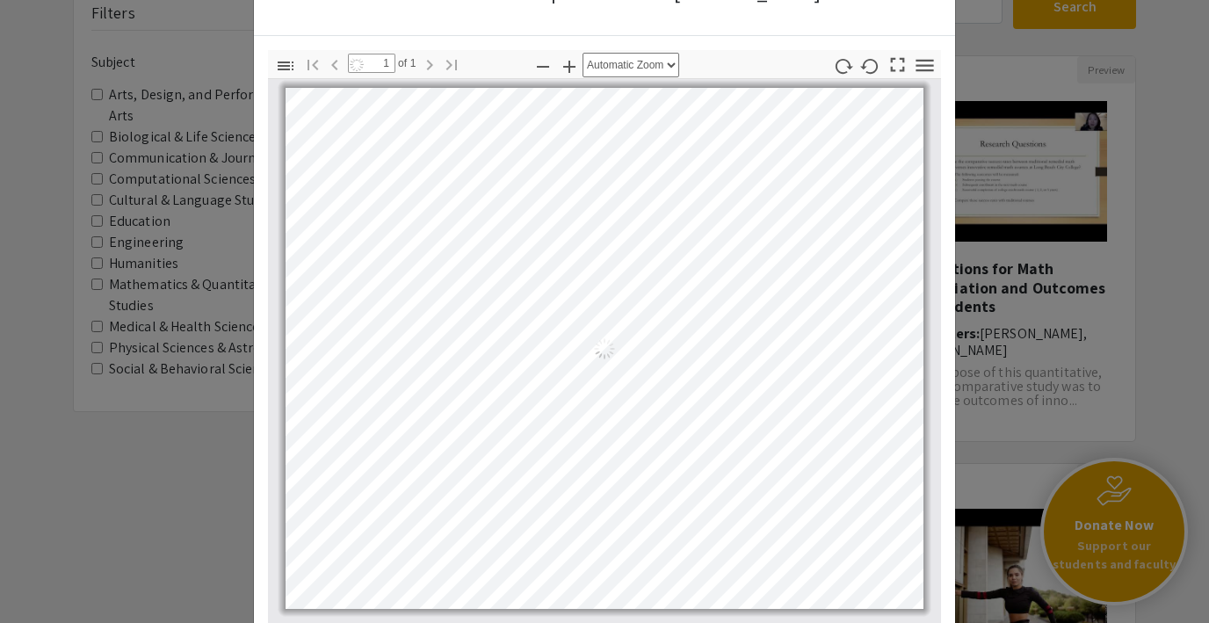
scroll to position [0, 0]
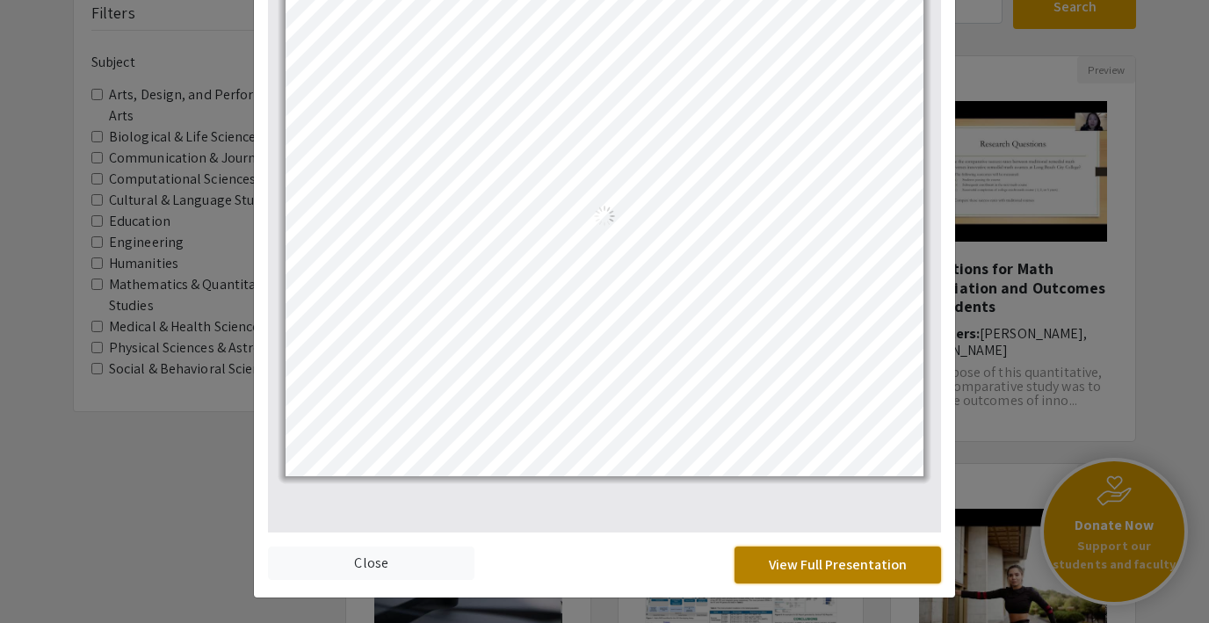
click at [796, 559] on button "View Full Presentation" at bounding box center [838, 565] width 207 height 37
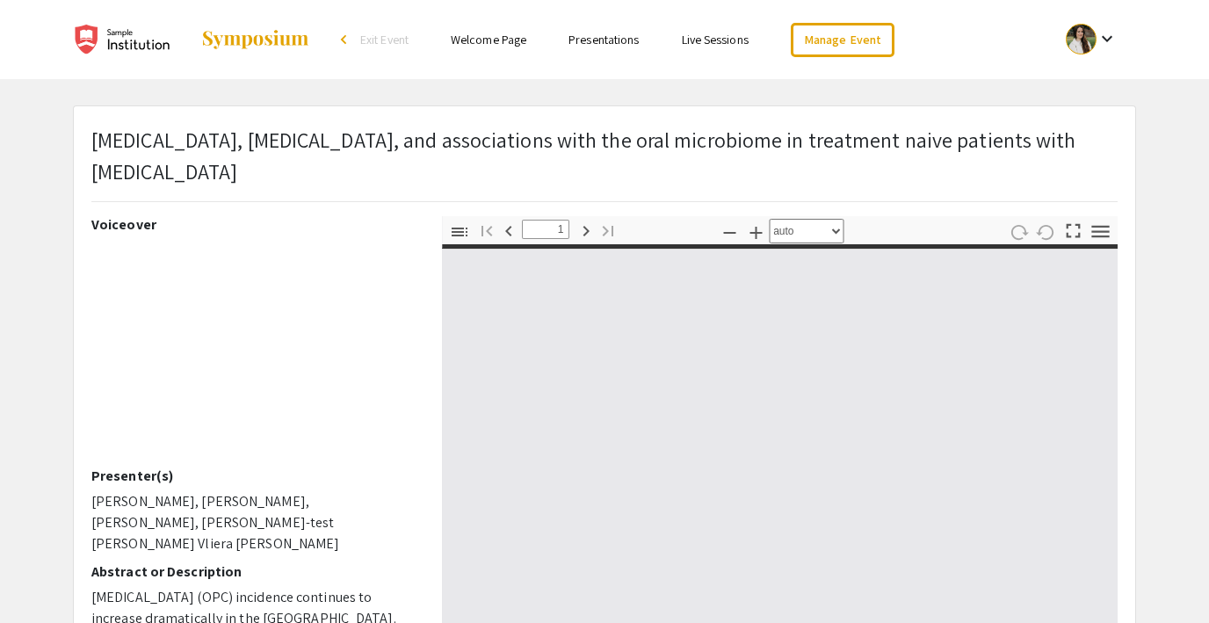
select select "custom"
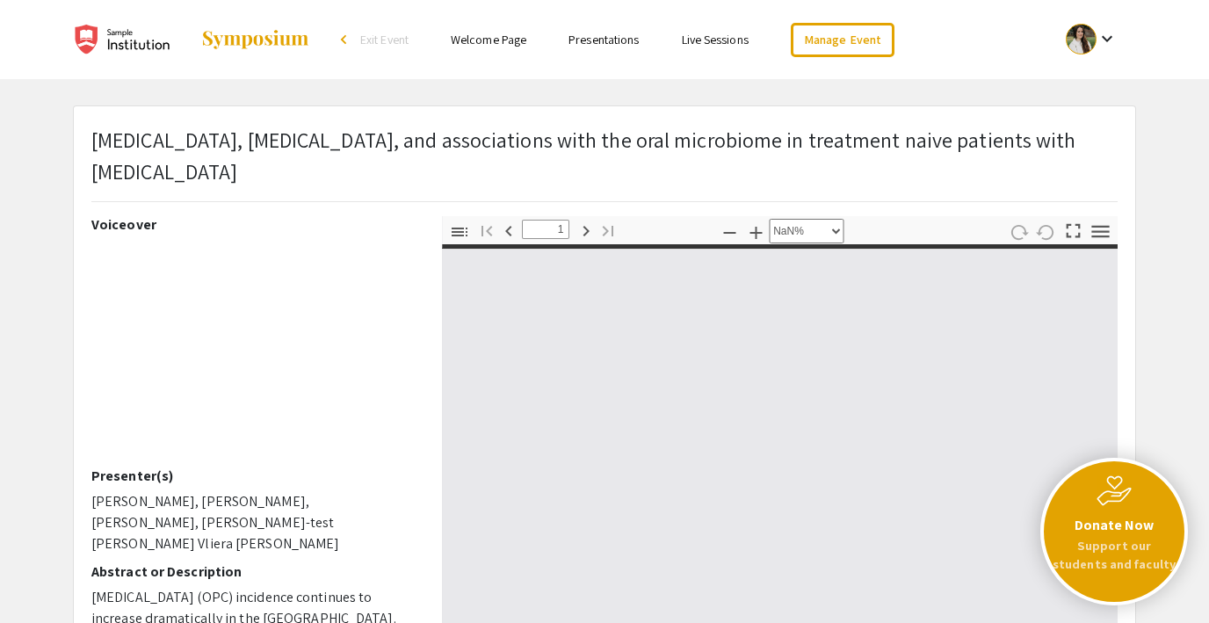
type input "0"
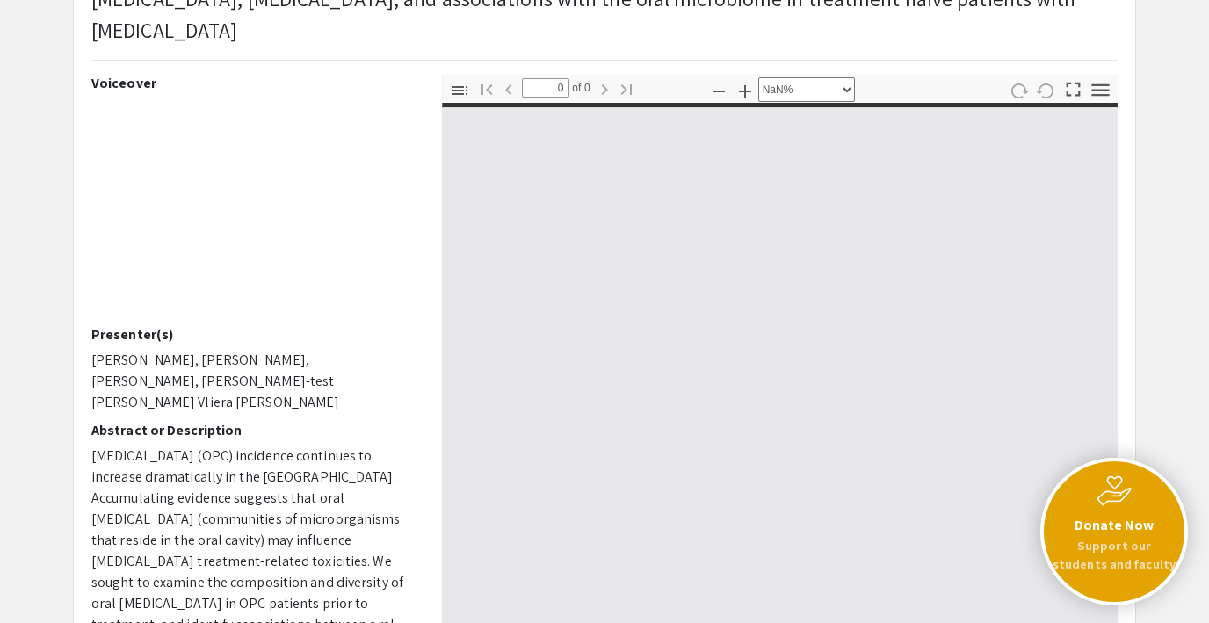
scroll to position [141, 0]
select select "auto"
type input "1"
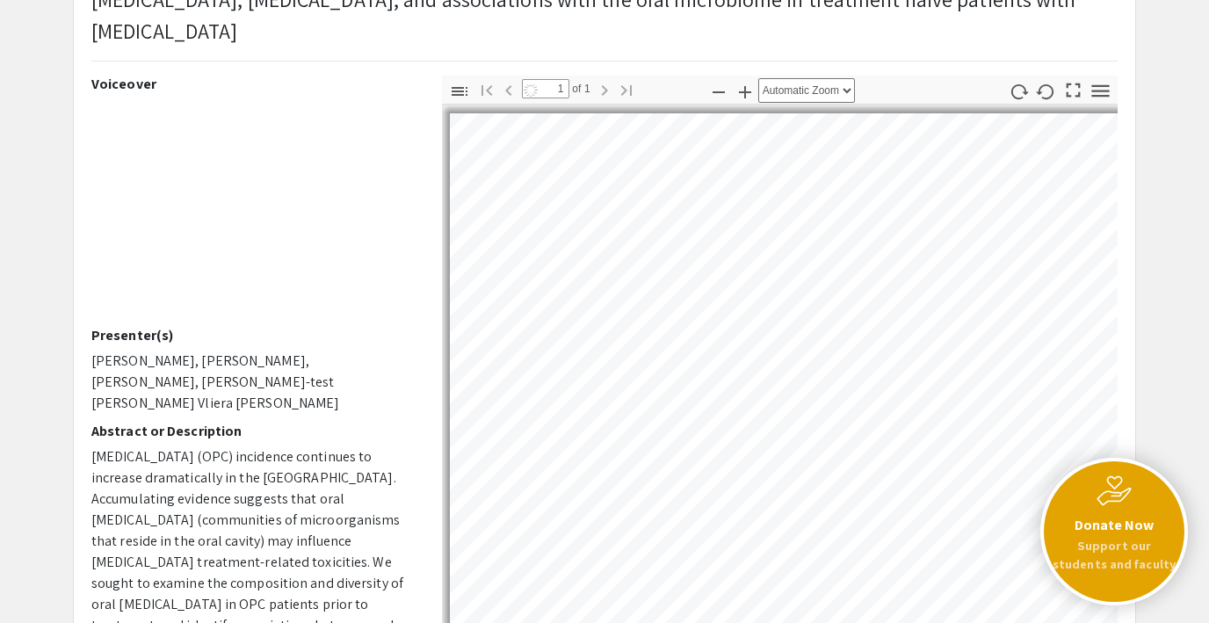
select select "auto"
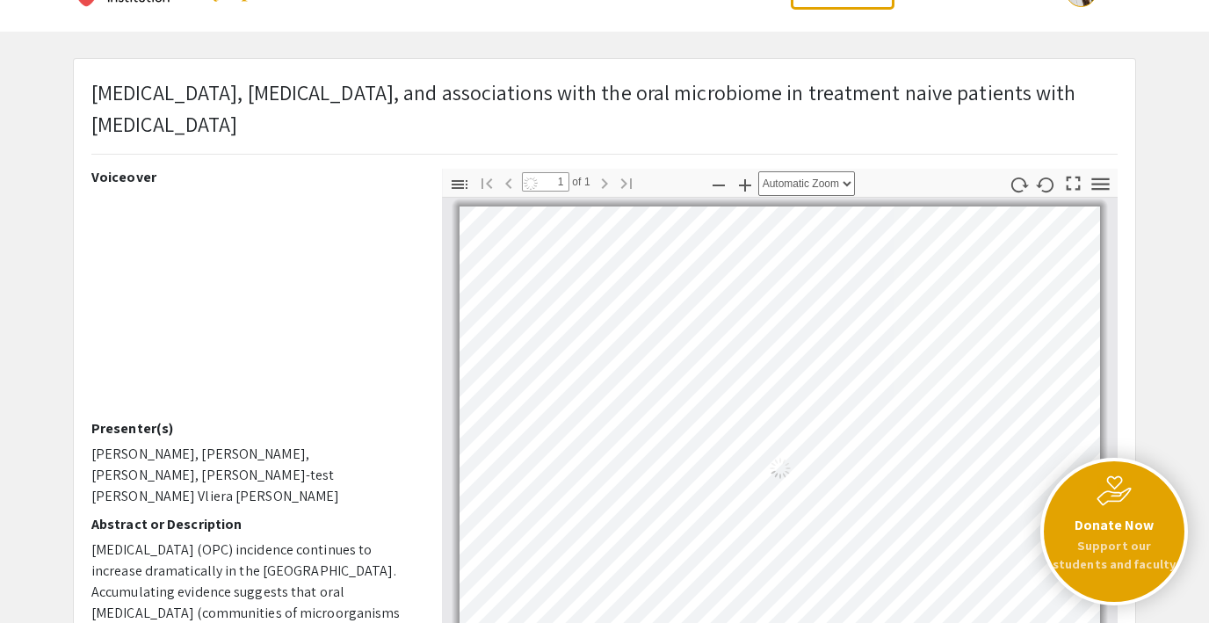
scroll to position [0, 0]
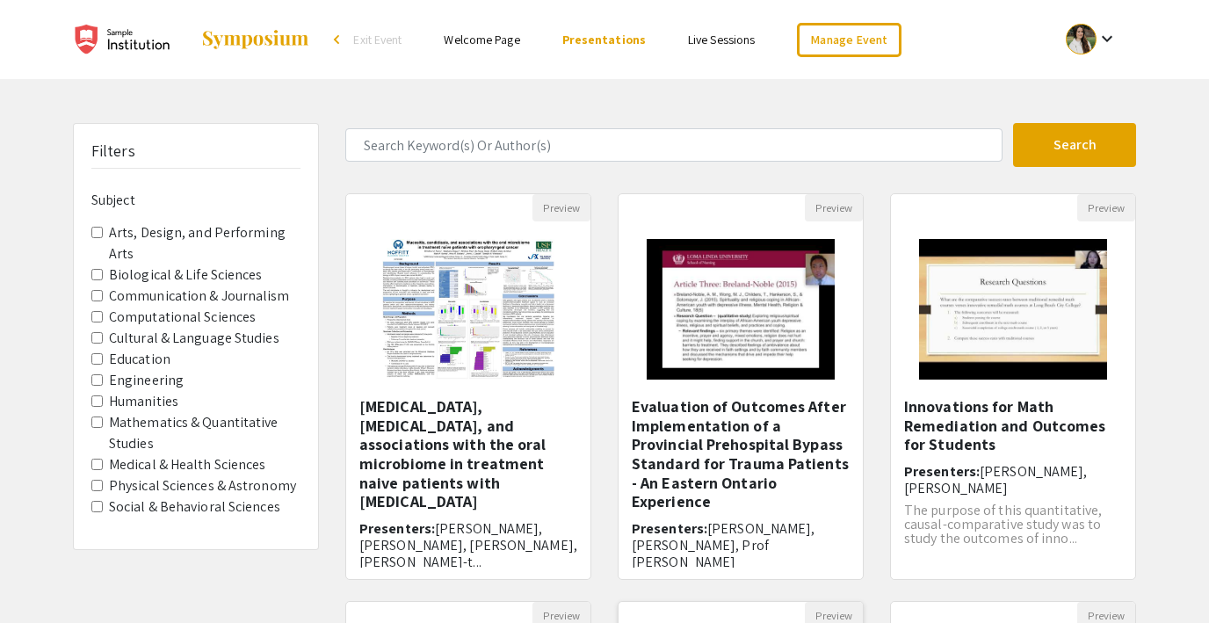
scroll to position [138, 0]
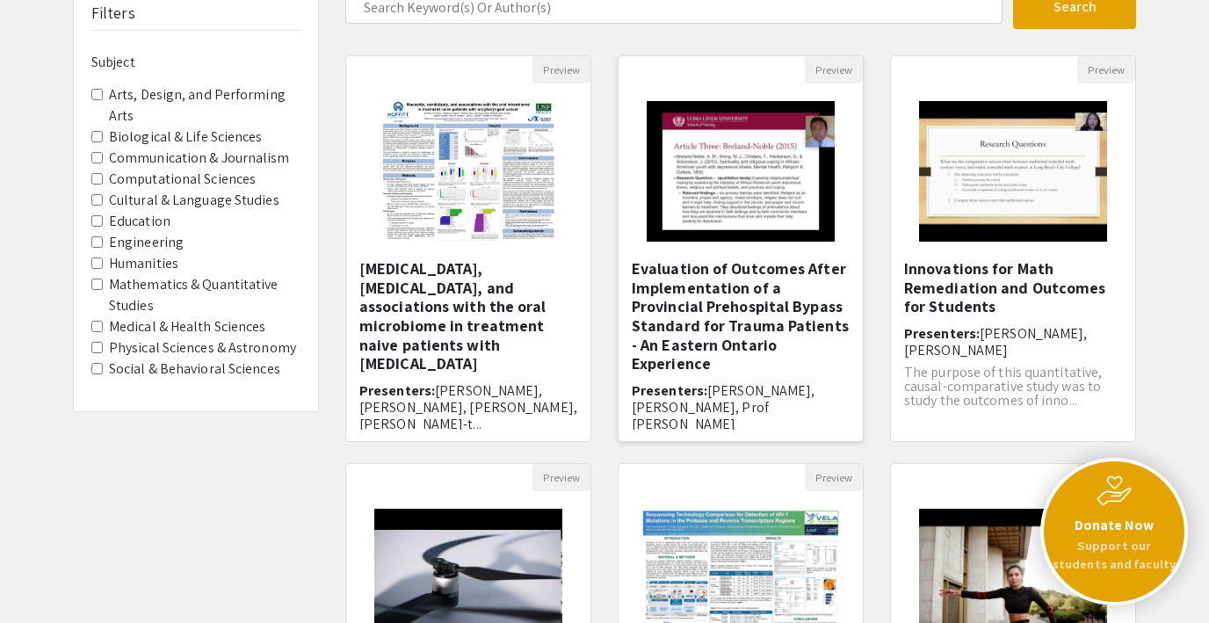
click at [705, 163] on img "Open Presentation <p>Evaluation of Outcomes After Implementation of a Provincia…" at bounding box center [740, 171] width 222 height 176
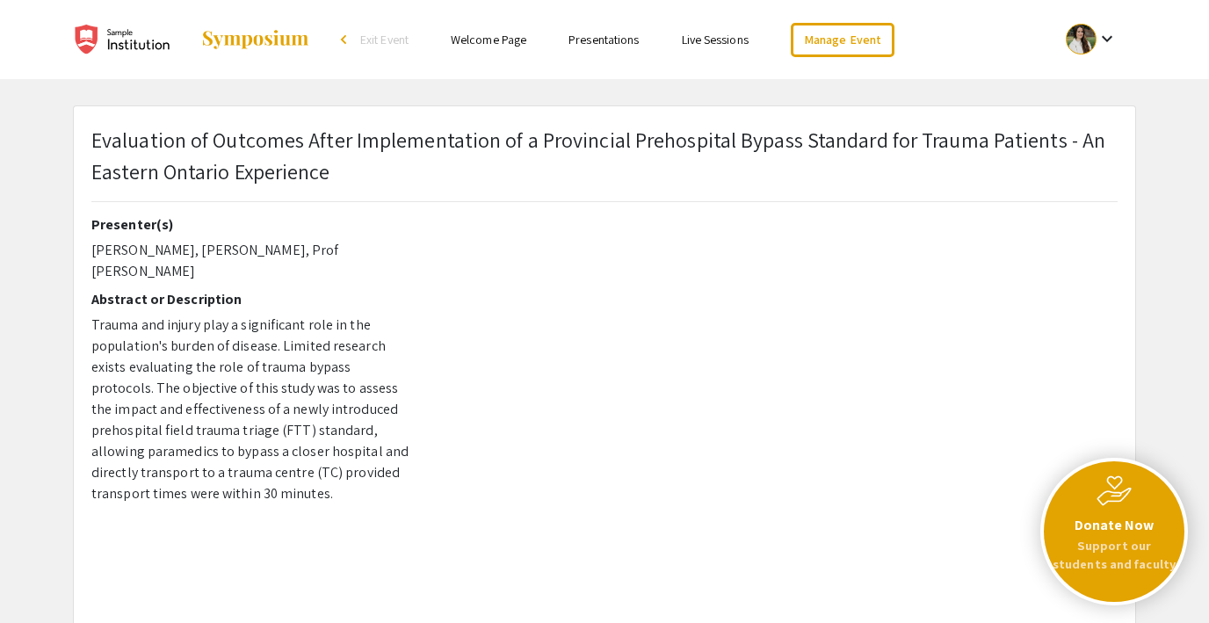
scroll to position [87, 0]
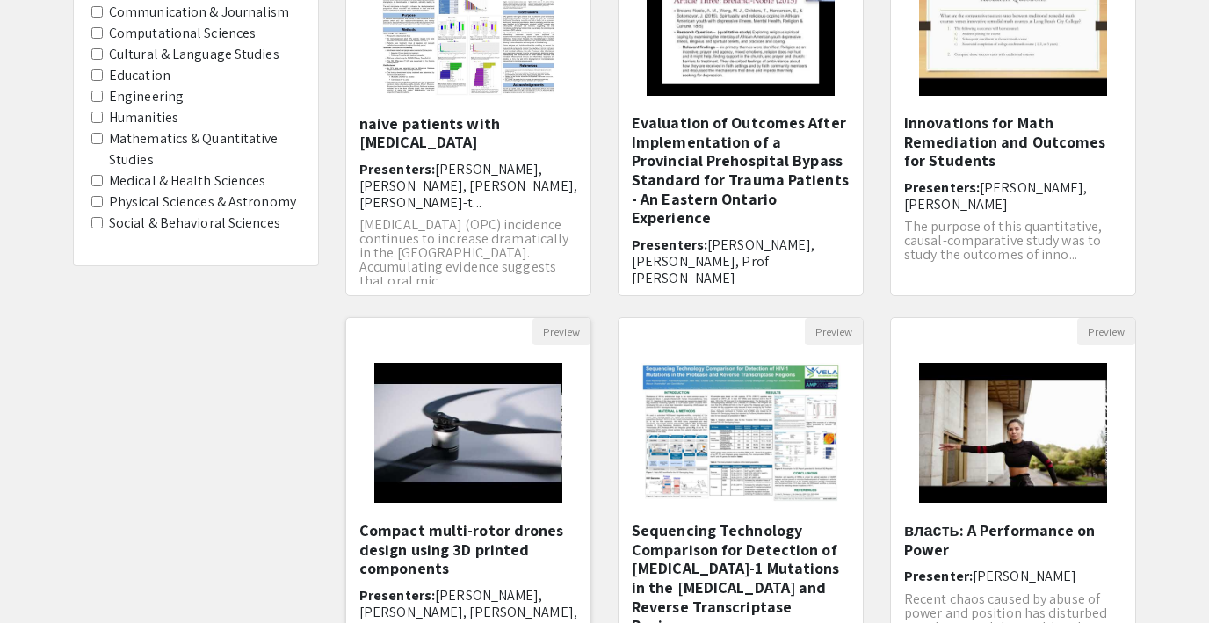
scroll to position [311, 0]
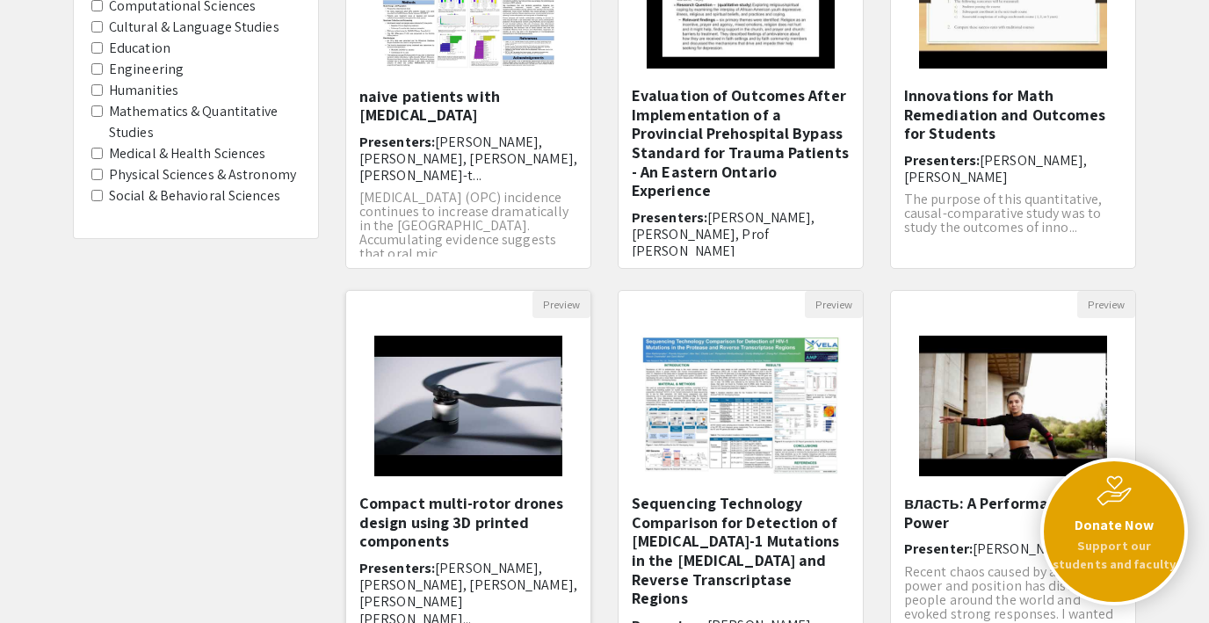
click at [455, 391] on img "Open Presentation <p>Compact multi-rotor drones design using 3D printed compone…" at bounding box center [468, 406] width 222 height 176
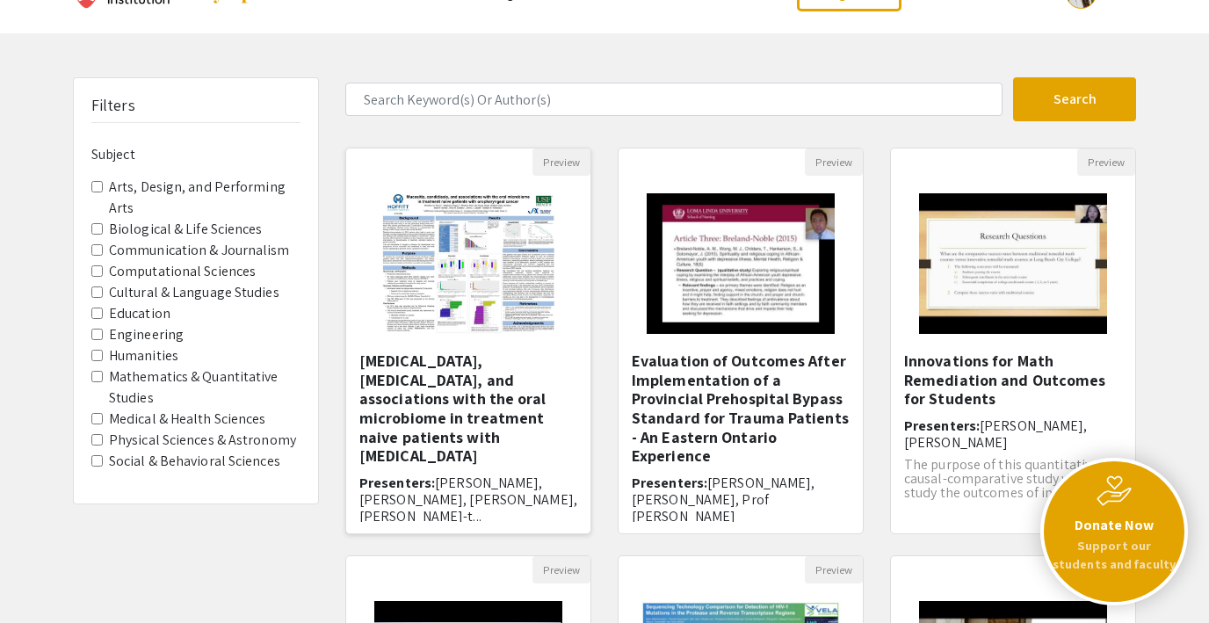
scroll to position [148, 0]
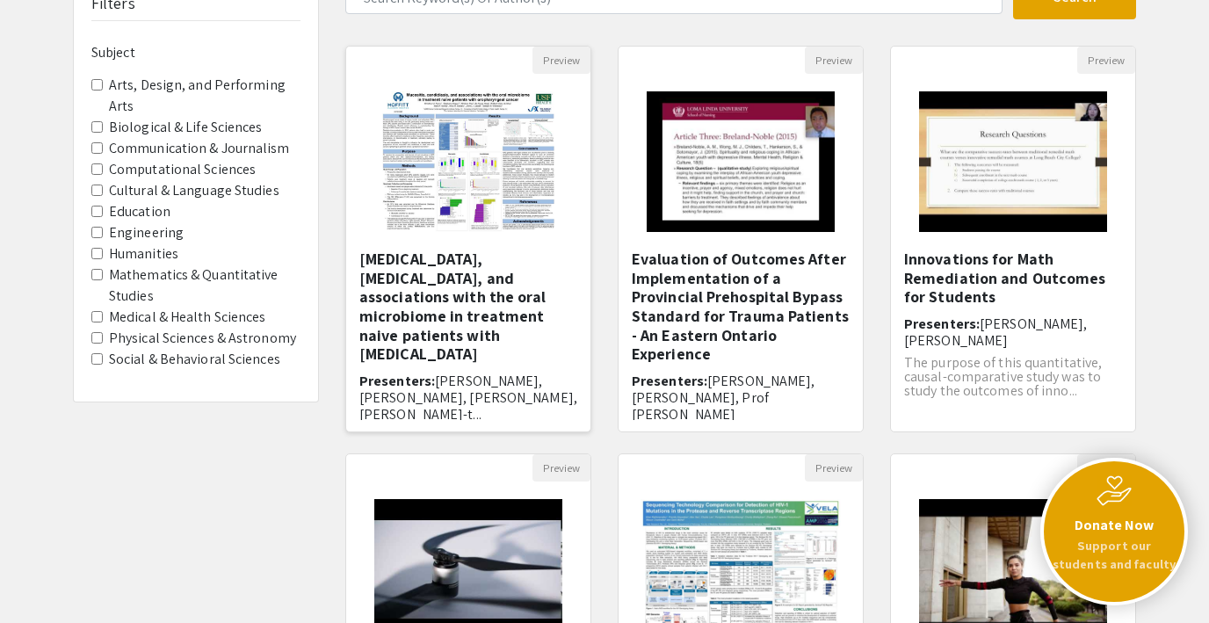
click at [455, 168] on img "Open Presentation <p>Mucositis, candidiasis, and associations with the oral mic…" at bounding box center [468, 162] width 207 height 176
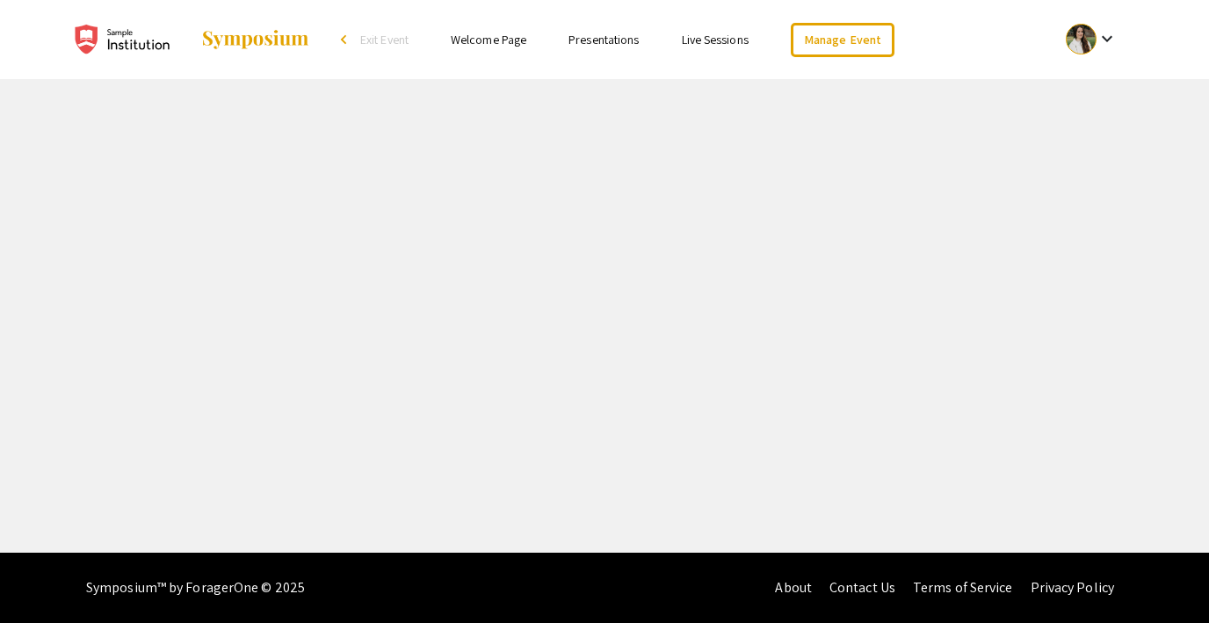
select select "custom"
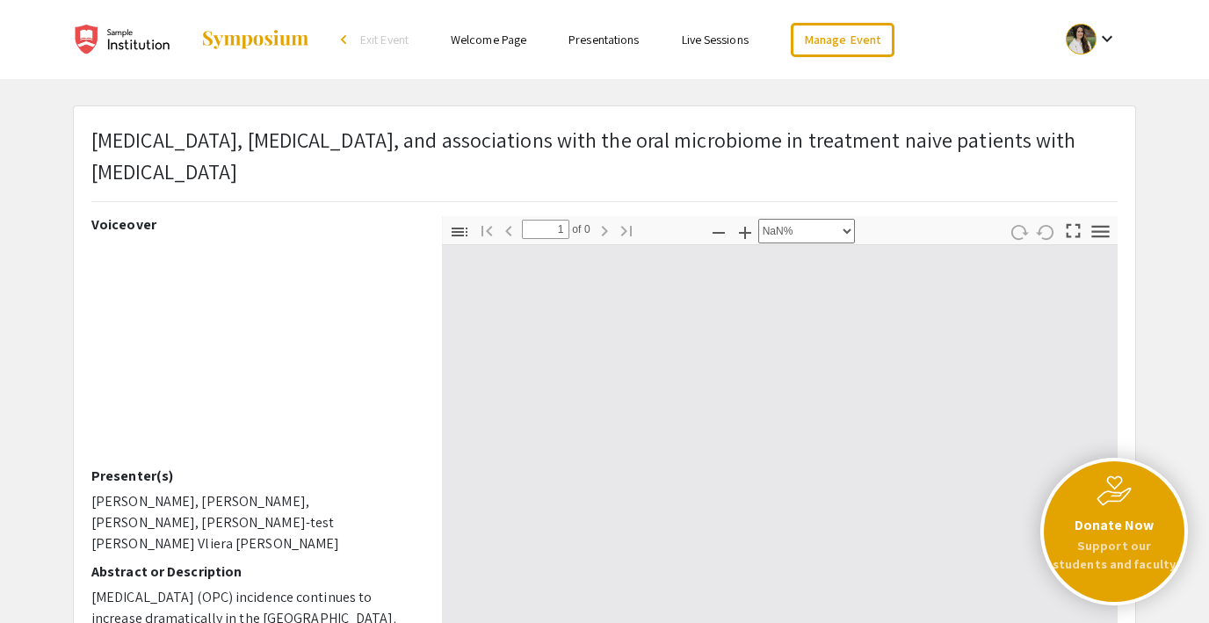
type input "0"
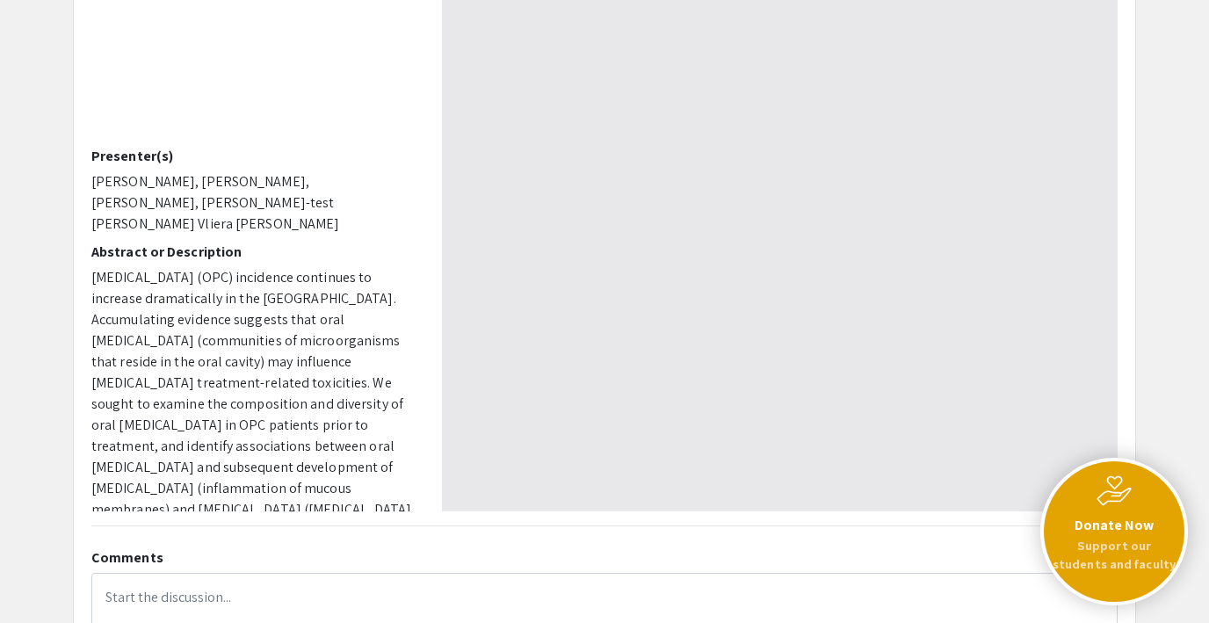
select select "custom"
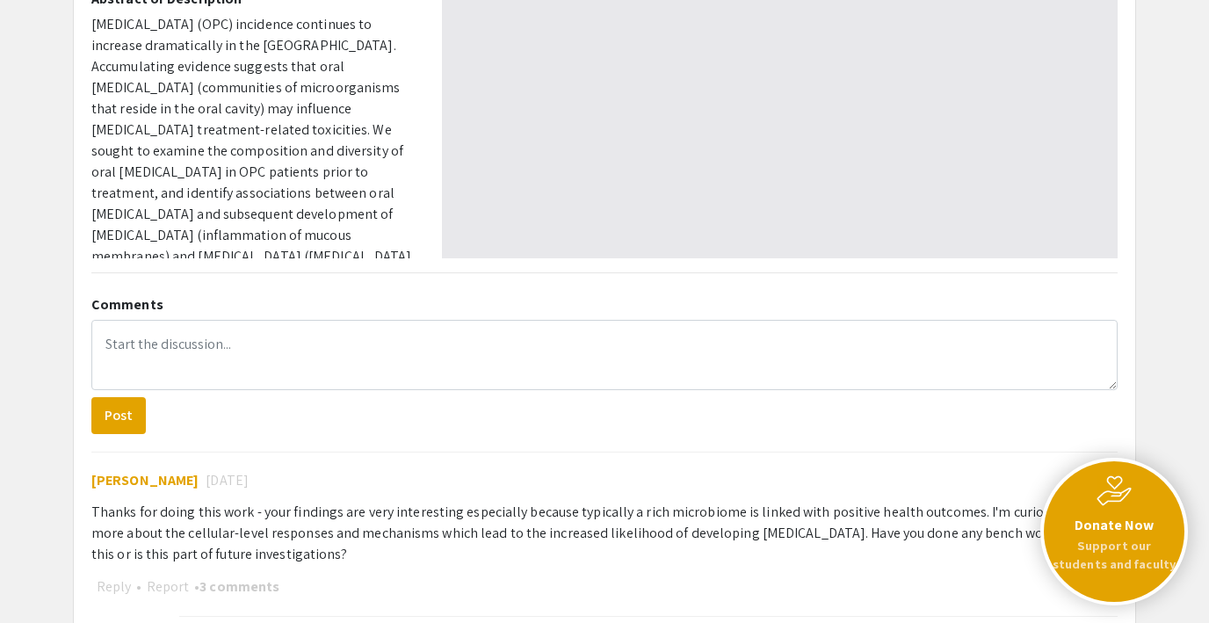
type input "1"
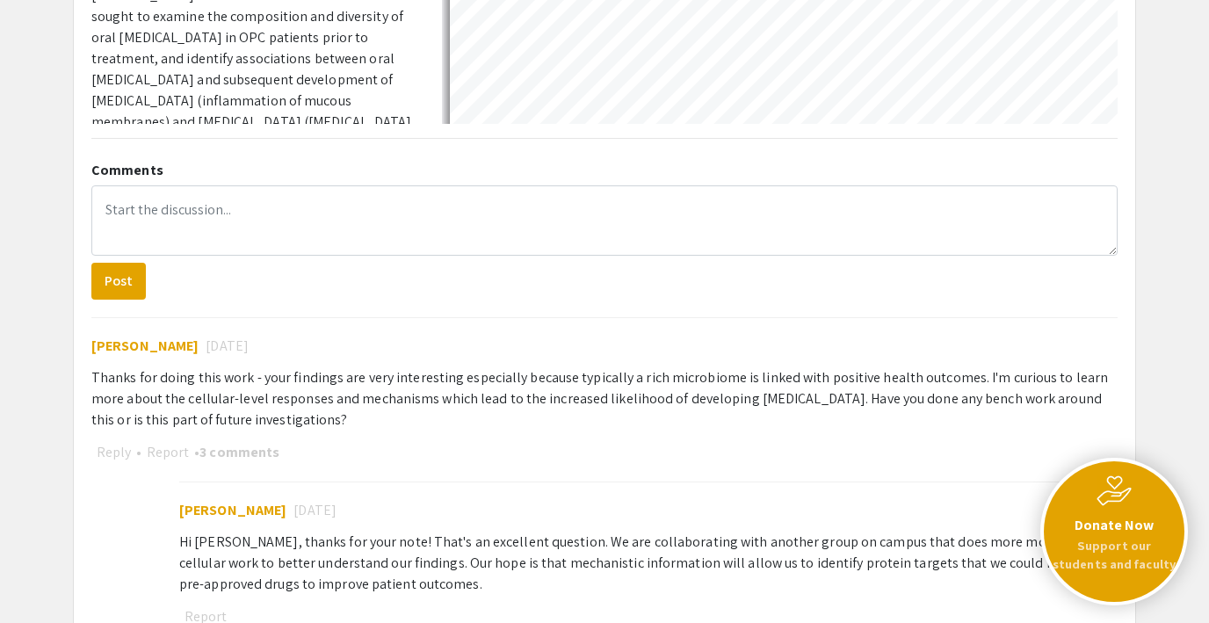
scroll to position [718, 0]
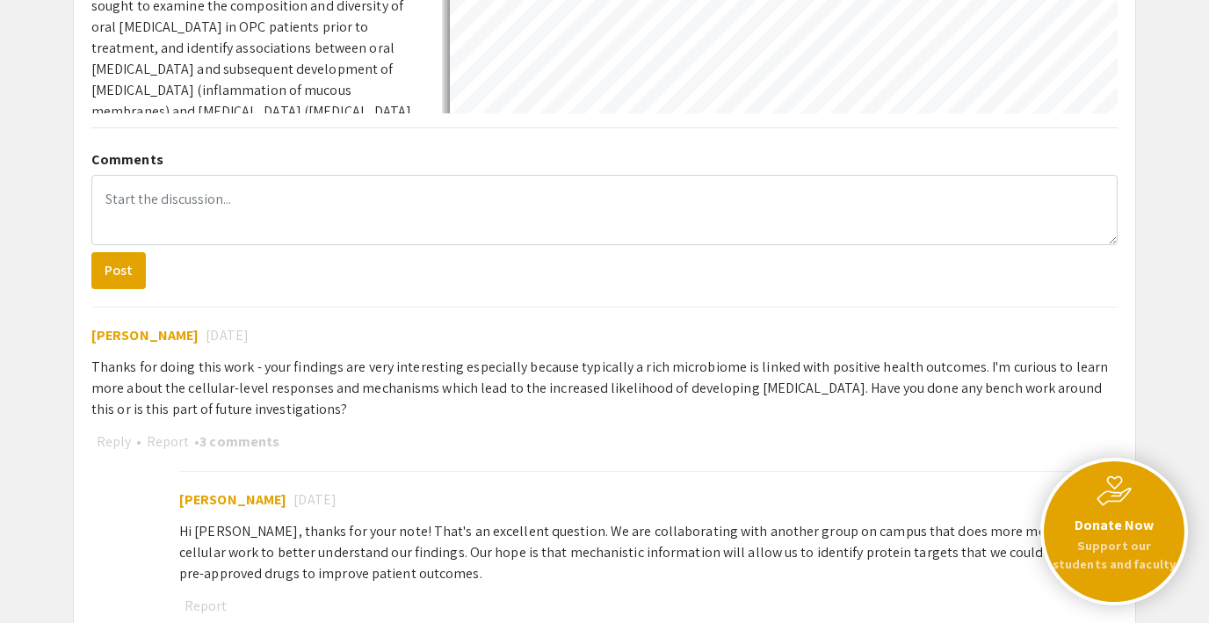
select select "auto"
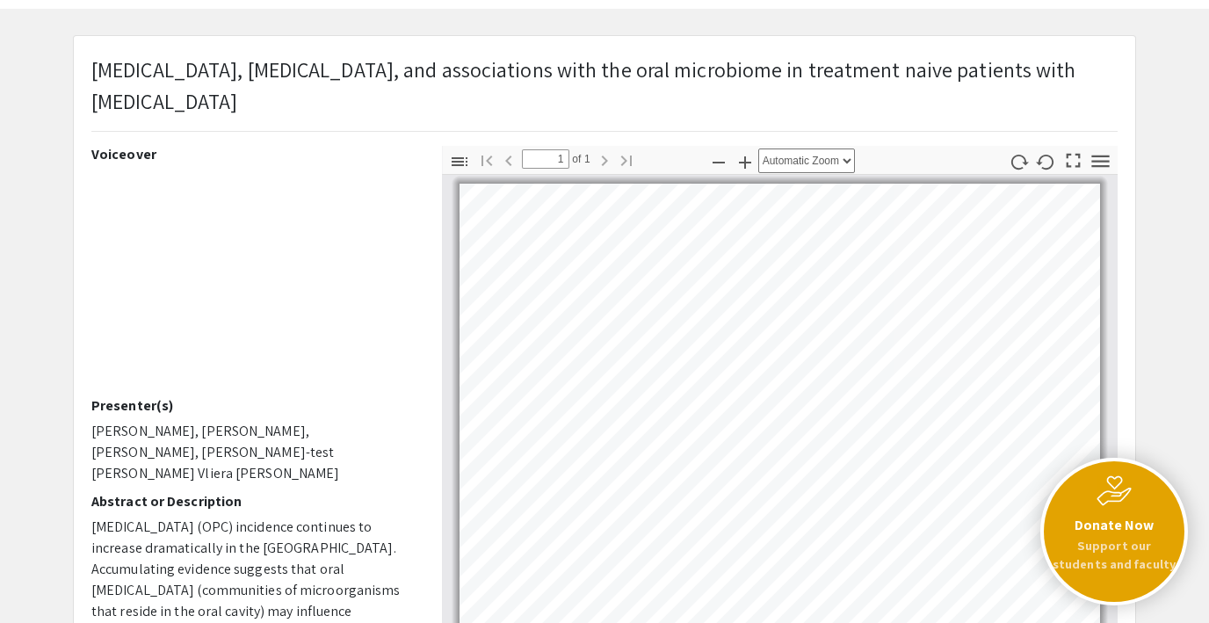
scroll to position [0, 0]
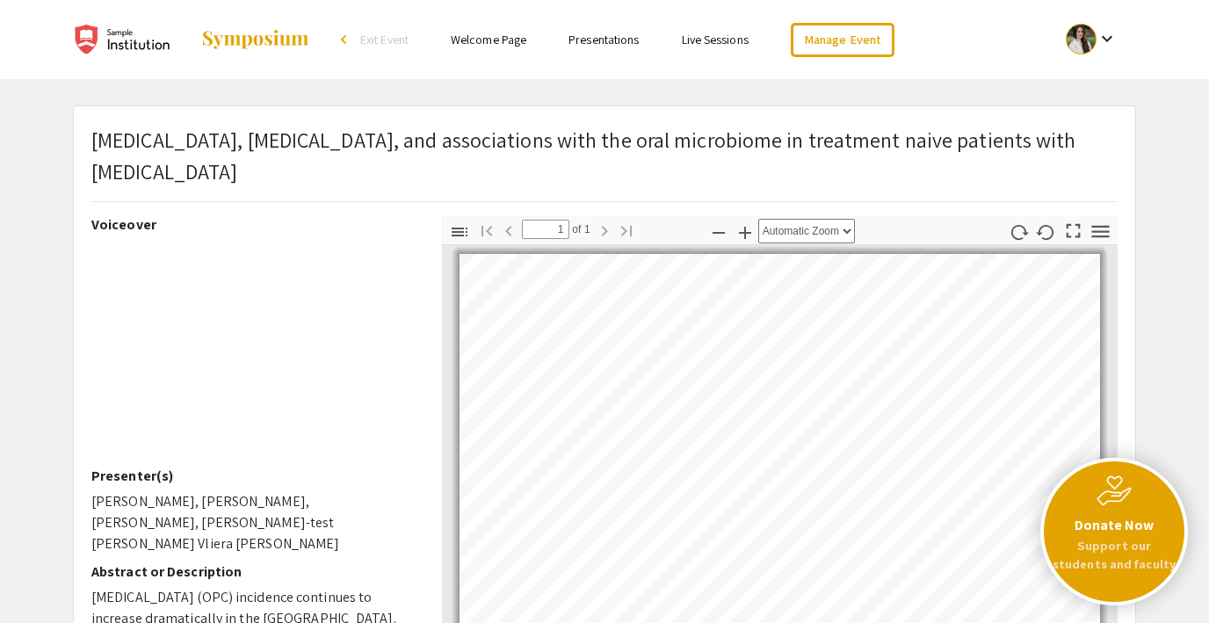
click at [713, 39] on link "Live Sessions" at bounding box center [715, 40] width 67 height 16
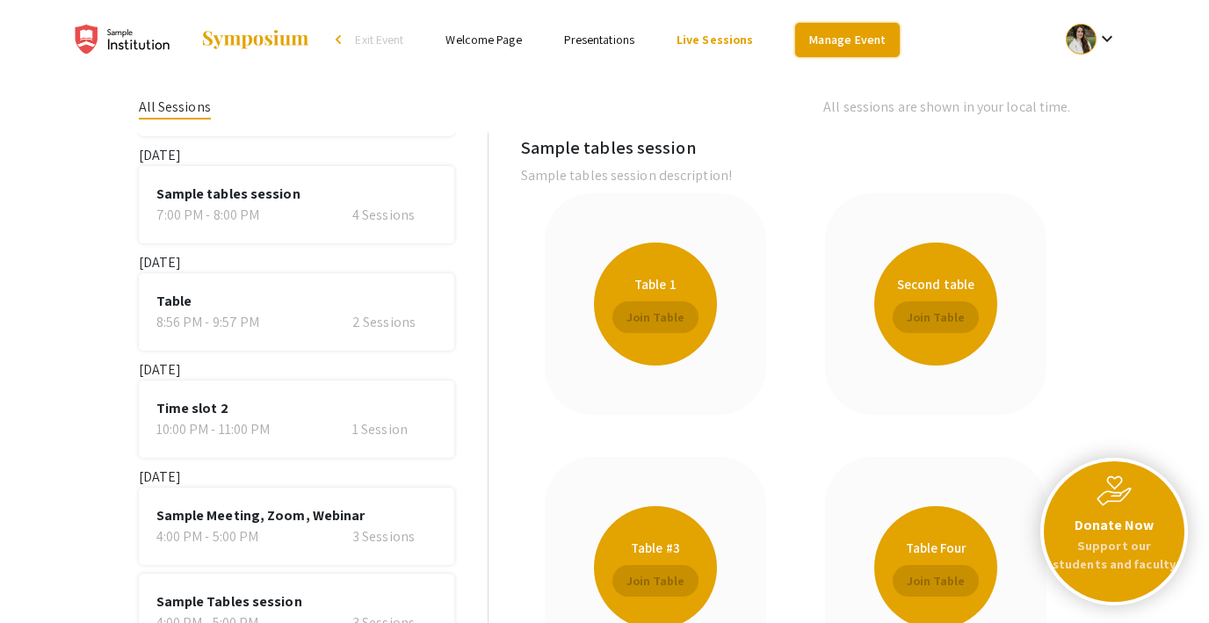
click at [842, 43] on link "Manage Event" at bounding box center [847, 40] width 104 height 34
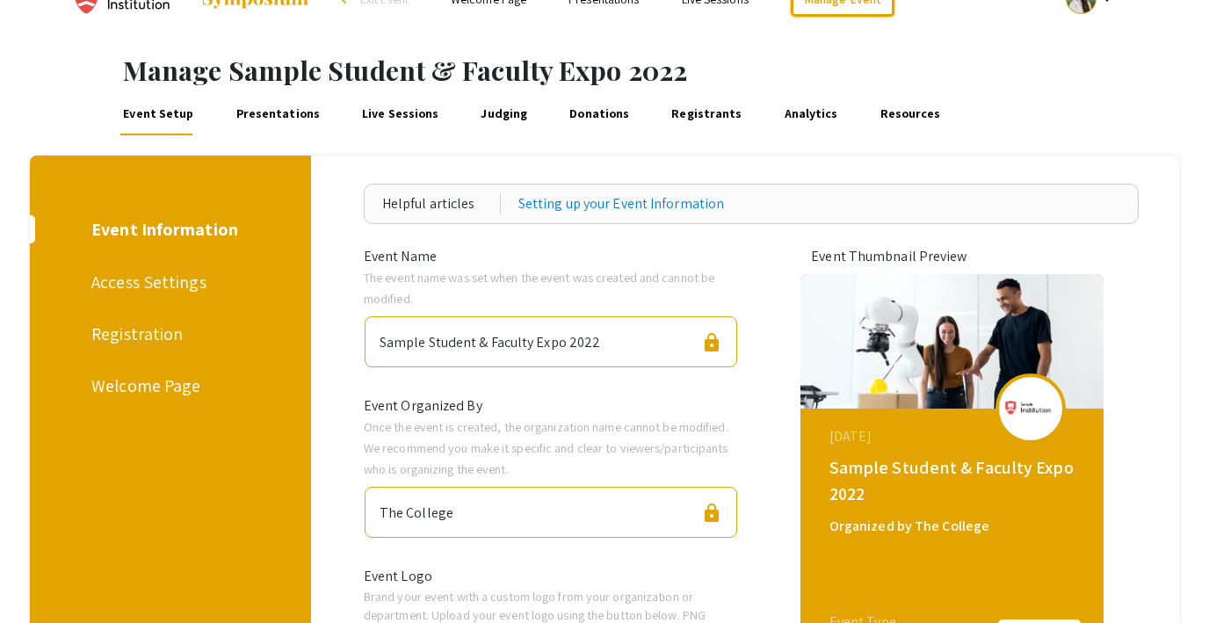
scroll to position [43, 0]
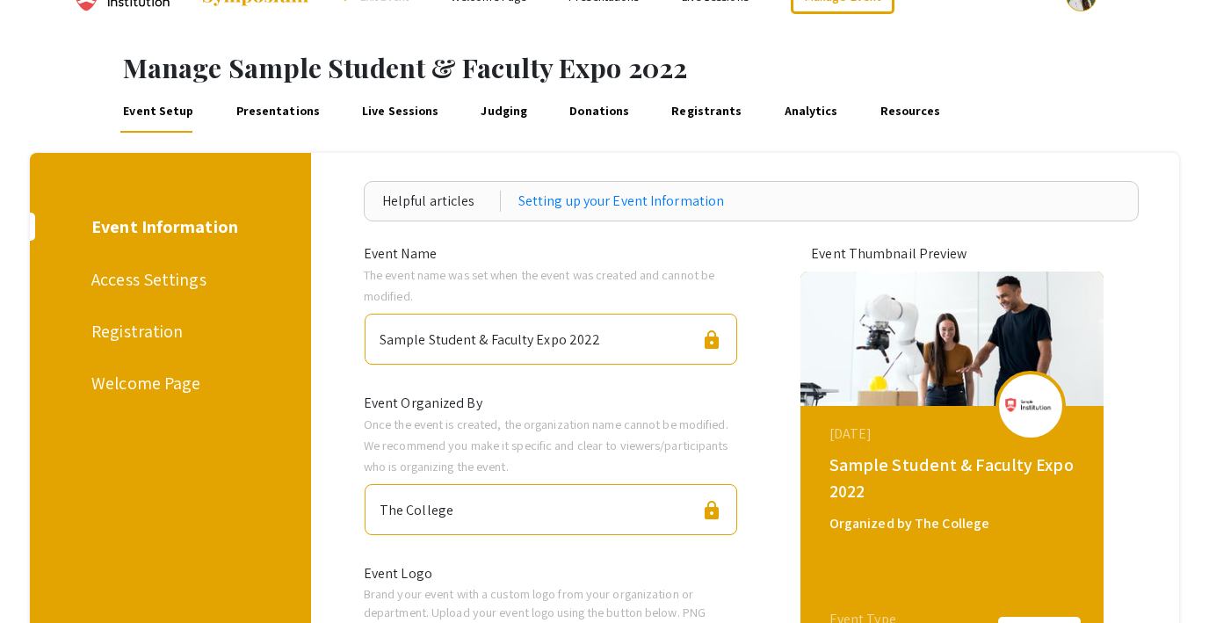
click at [380, 113] on link "Live Sessions" at bounding box center [400, 112] width 83 height 42
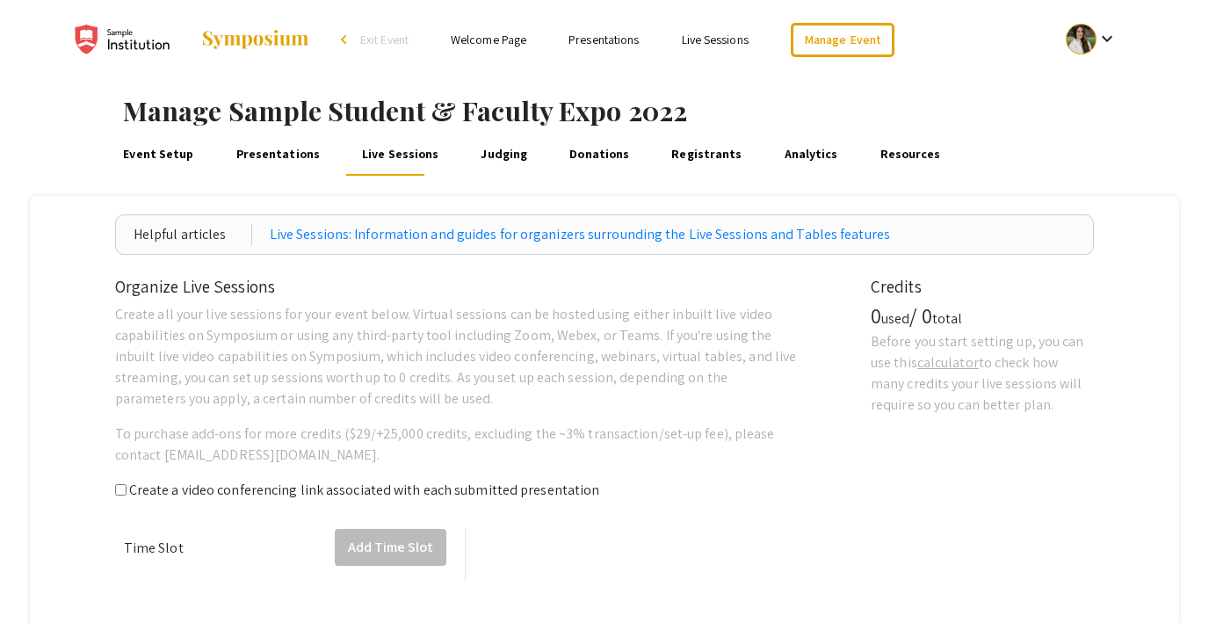
scroll to position [18, 0]
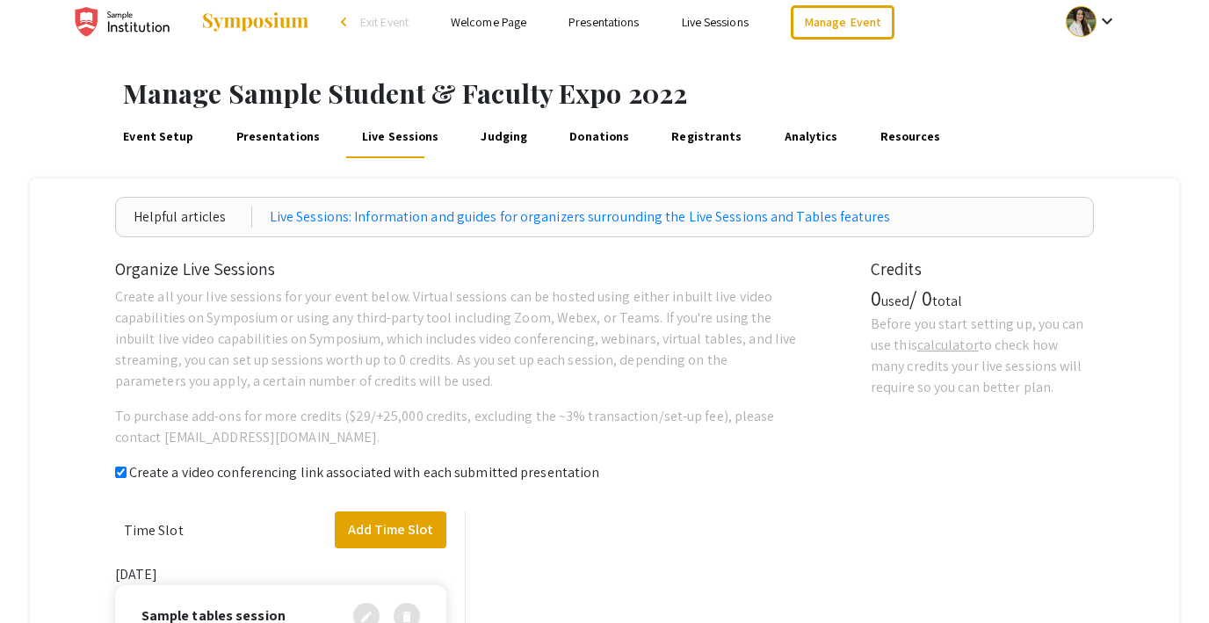
checkbox input "true"
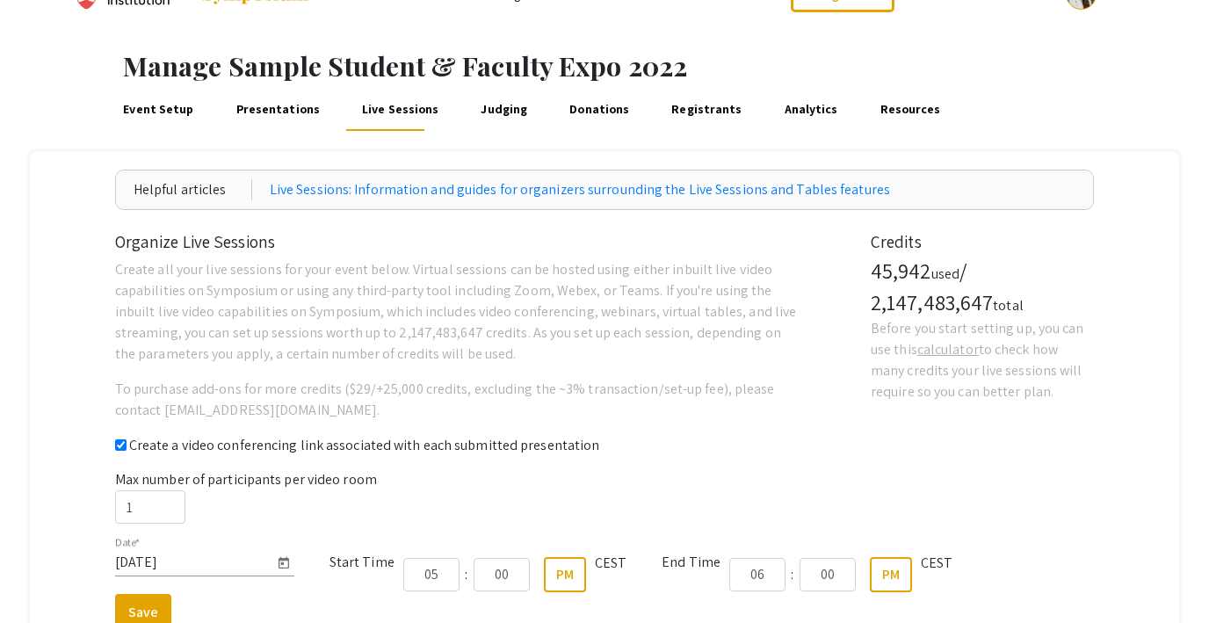
scroll to position [5, 0]
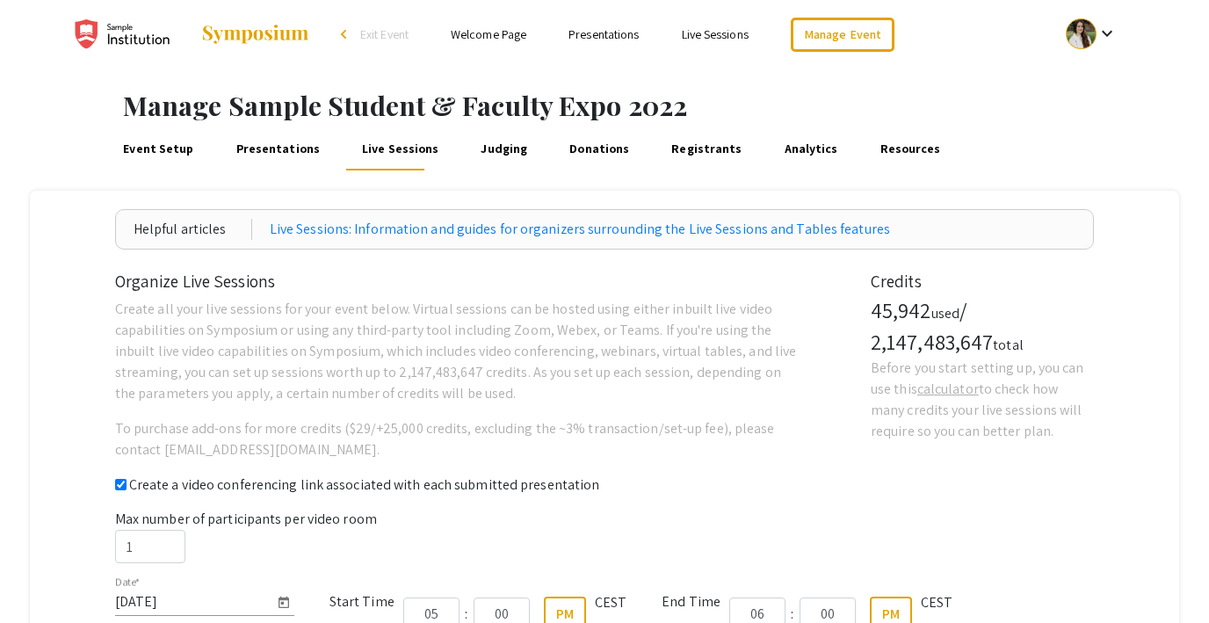
click at [483, 153] on link "Judging" at bounding box center [504, 149] width 53 height 42
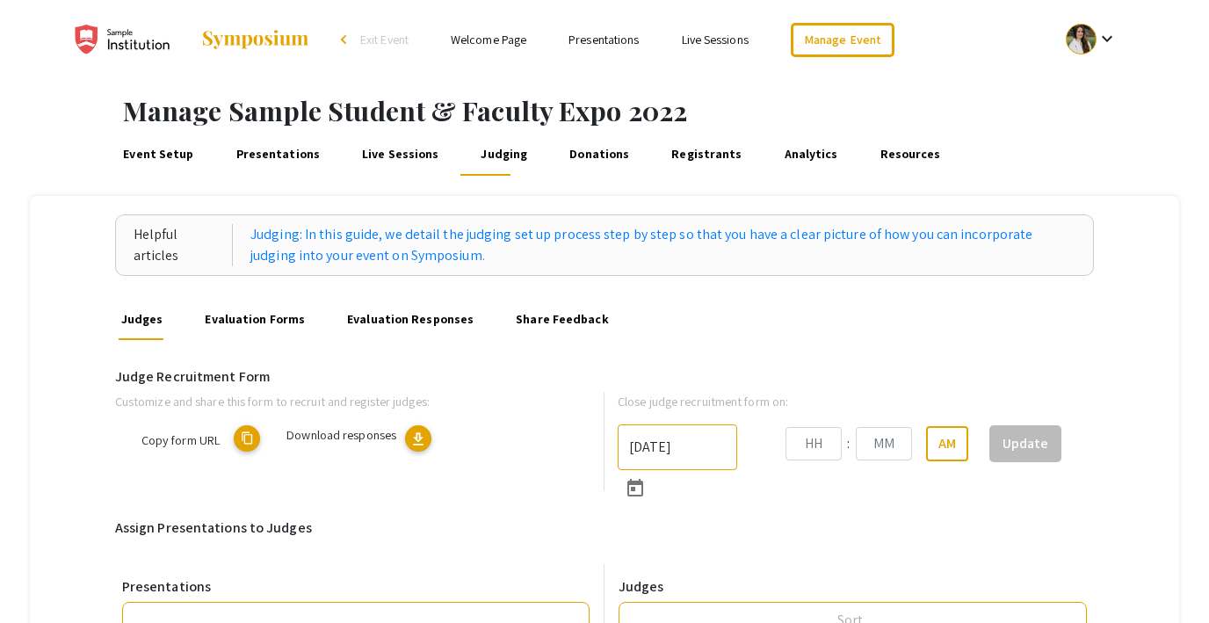
type input "6/6/2025"
type input "09"
type input "00"
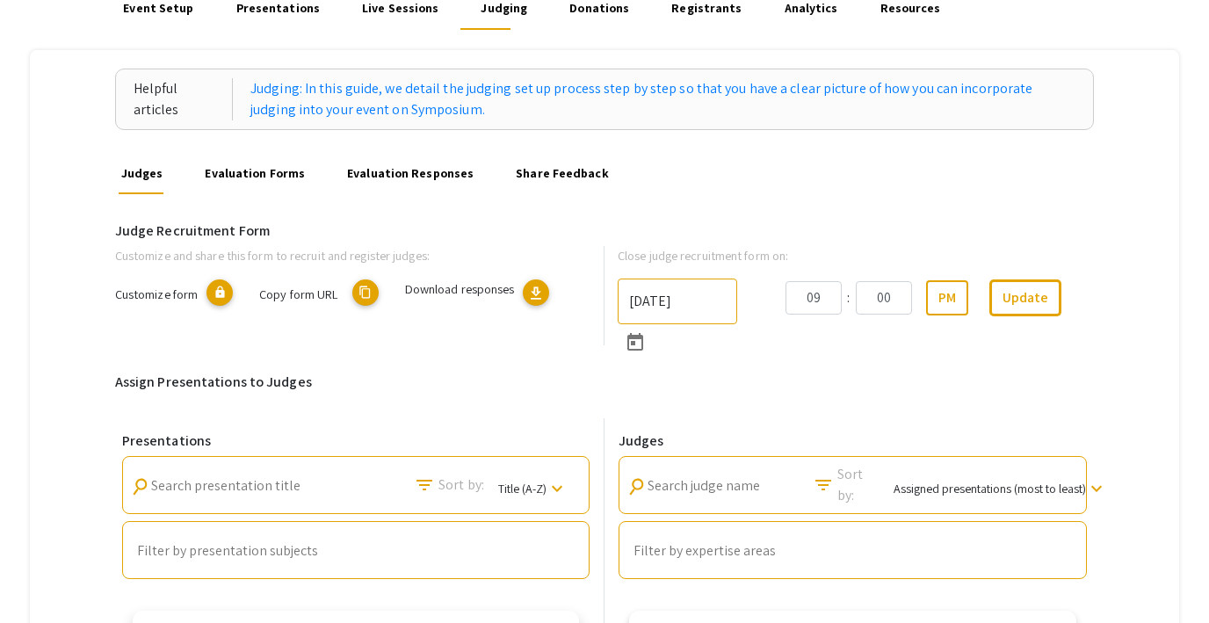
scroll to position [134, 0]
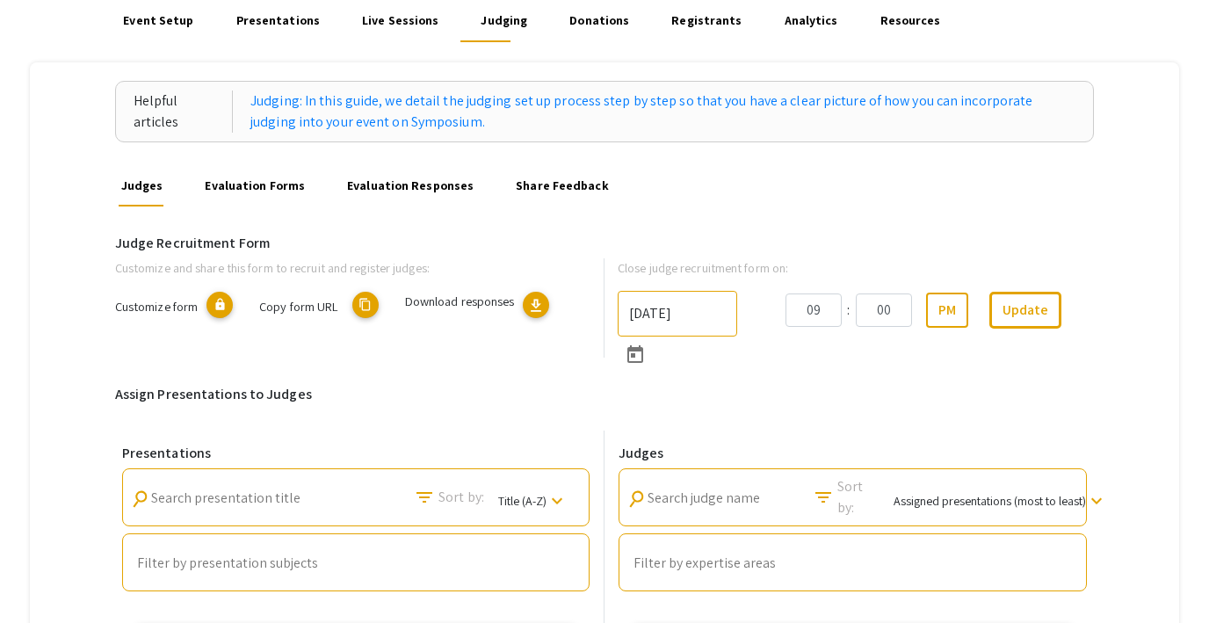
click at [245, 187] on link "Evaluation Forms" at bounding box center [254, 185] width 105 height 42
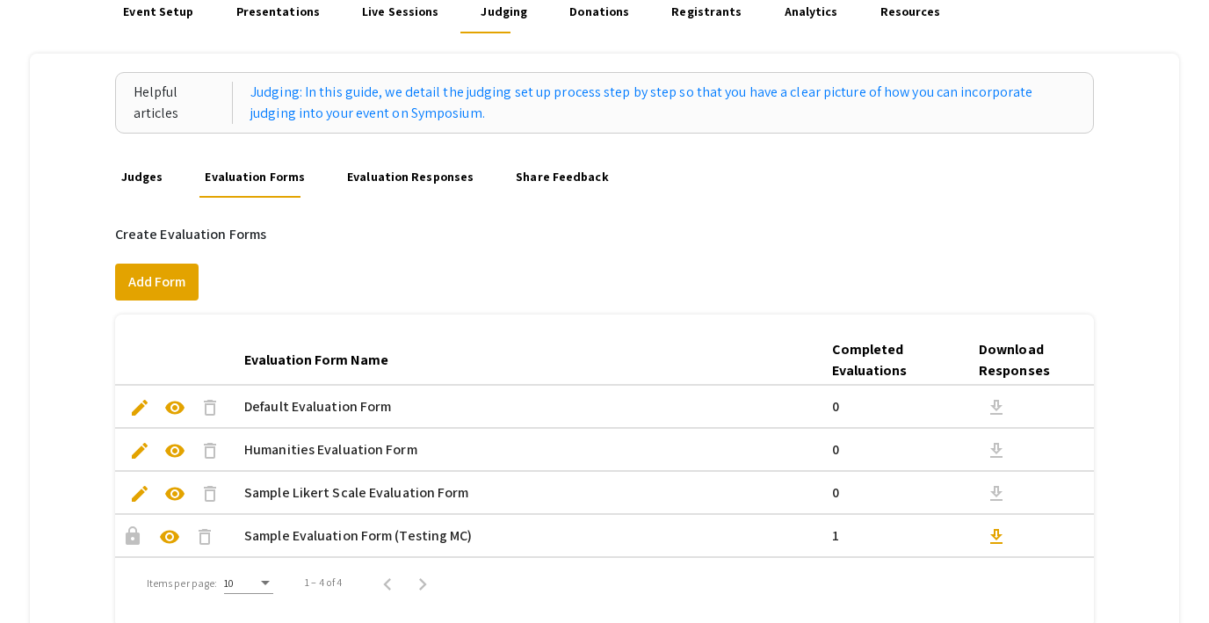
scroll to position [214, 0]
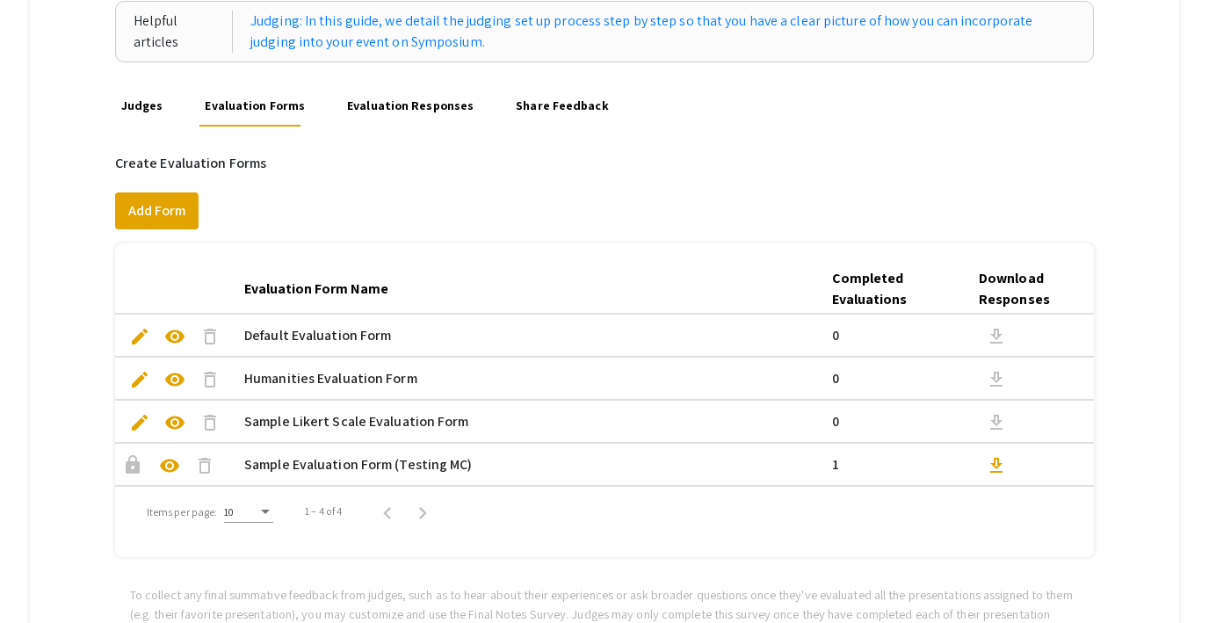
click at [136, 335] on span "edit" at bounding box center [139, 336] width 21 height 21
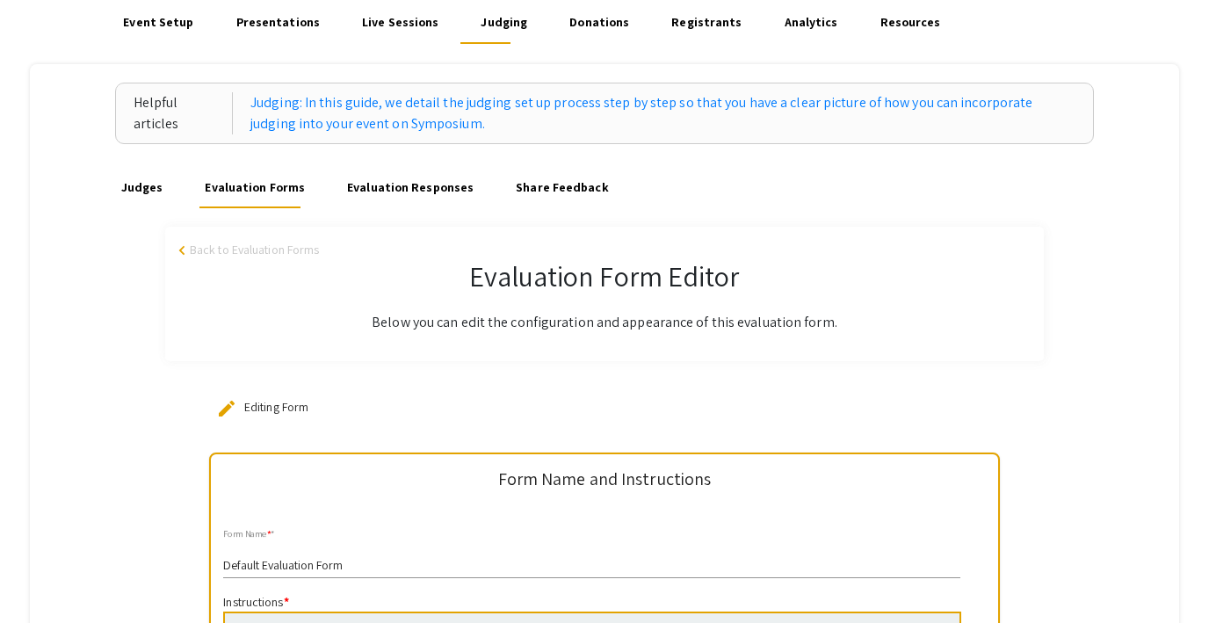
scroll to position [127, 0]
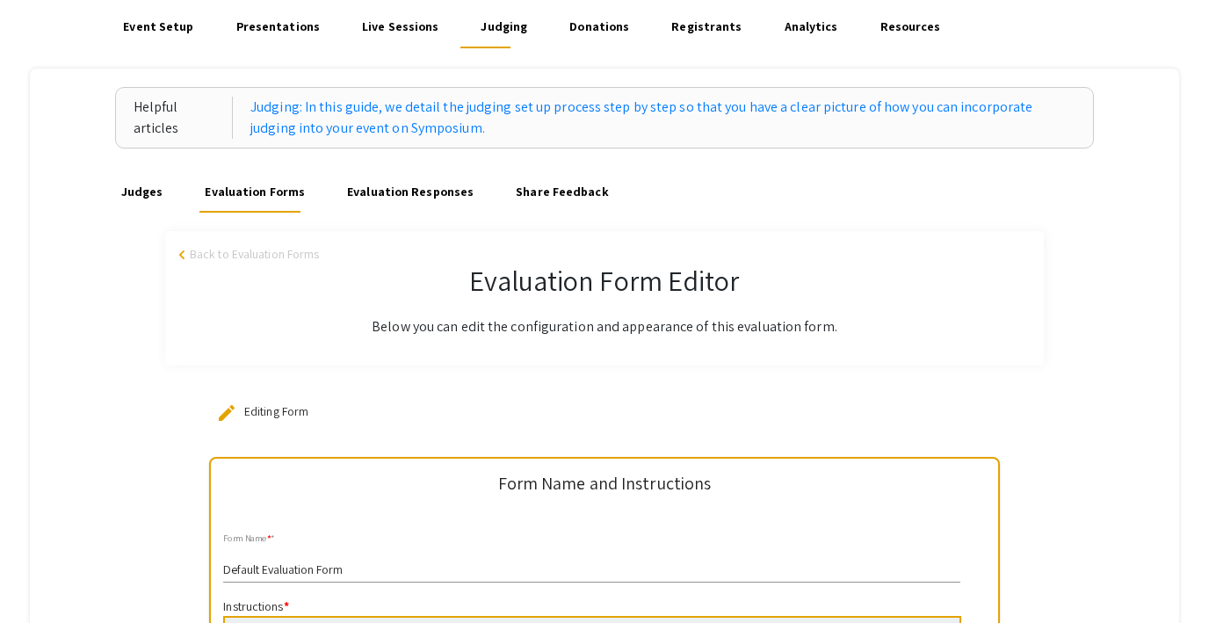
click at [265, 248] on span "Back to Evaluation Forms" at bounding box center [254, 254] width 129 height 18
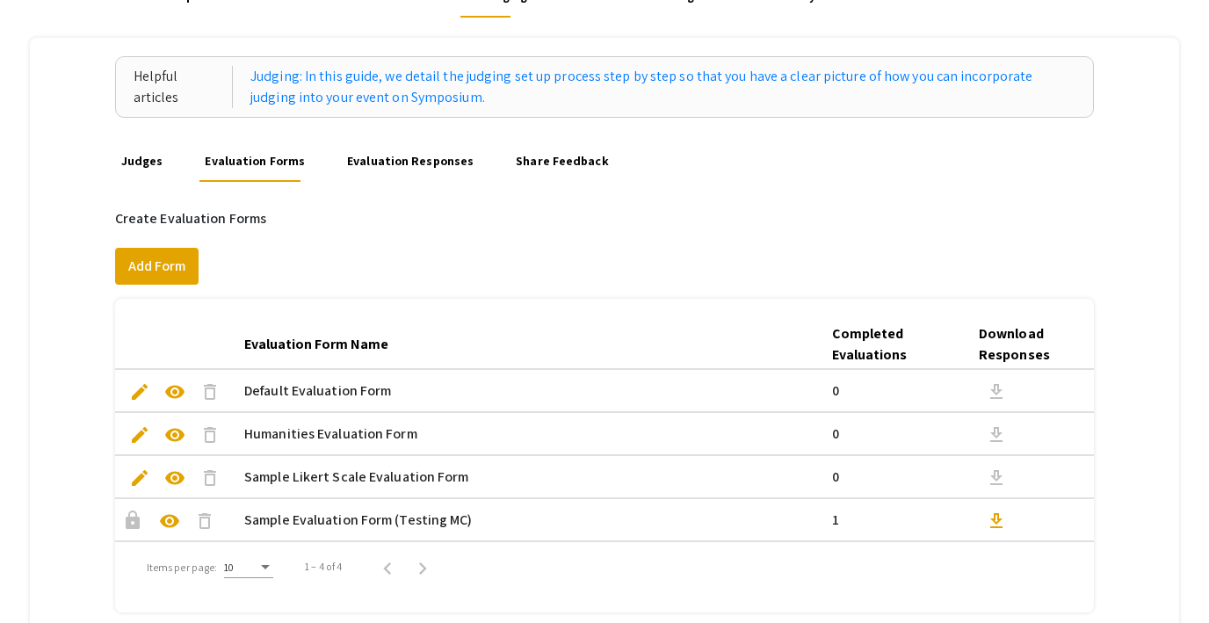
scroll to position [156, 0]
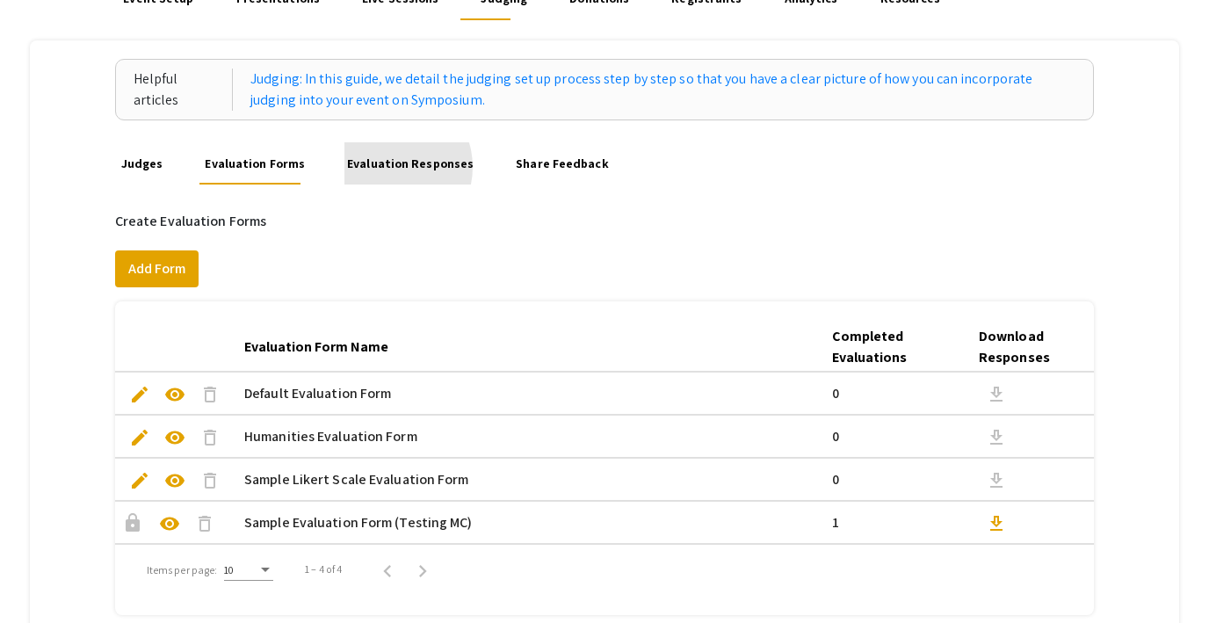
click at [381, 167] on link "Evaluation Responses" at bounding box center [411, 163] width 133 height 42
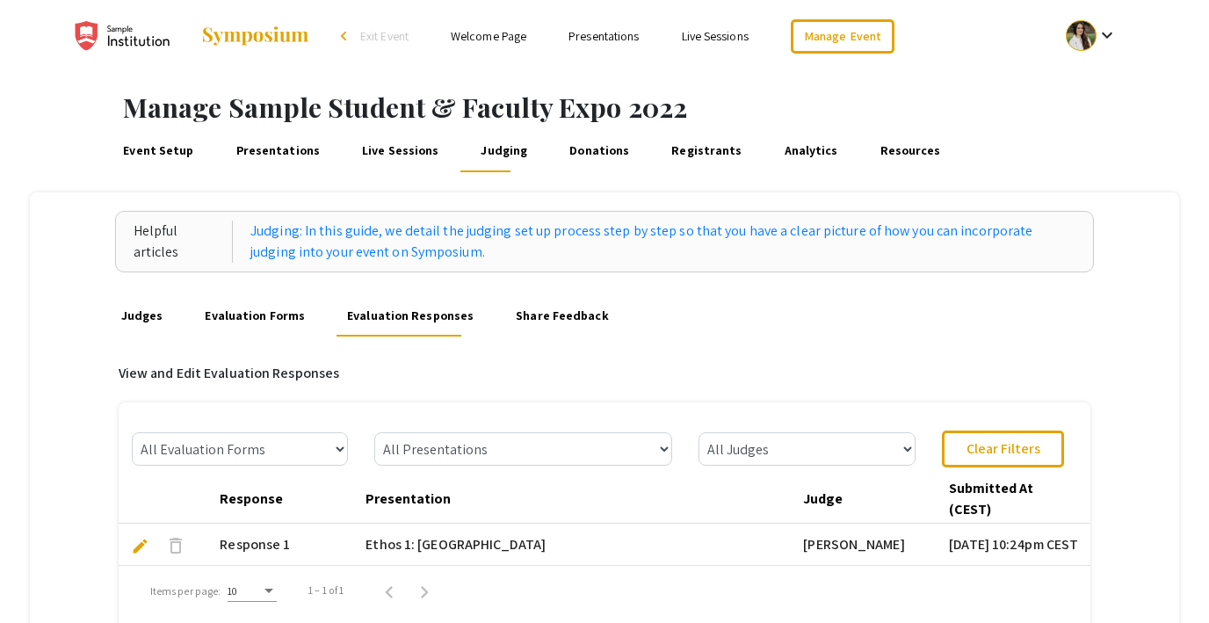
scroll to position [9, 0]
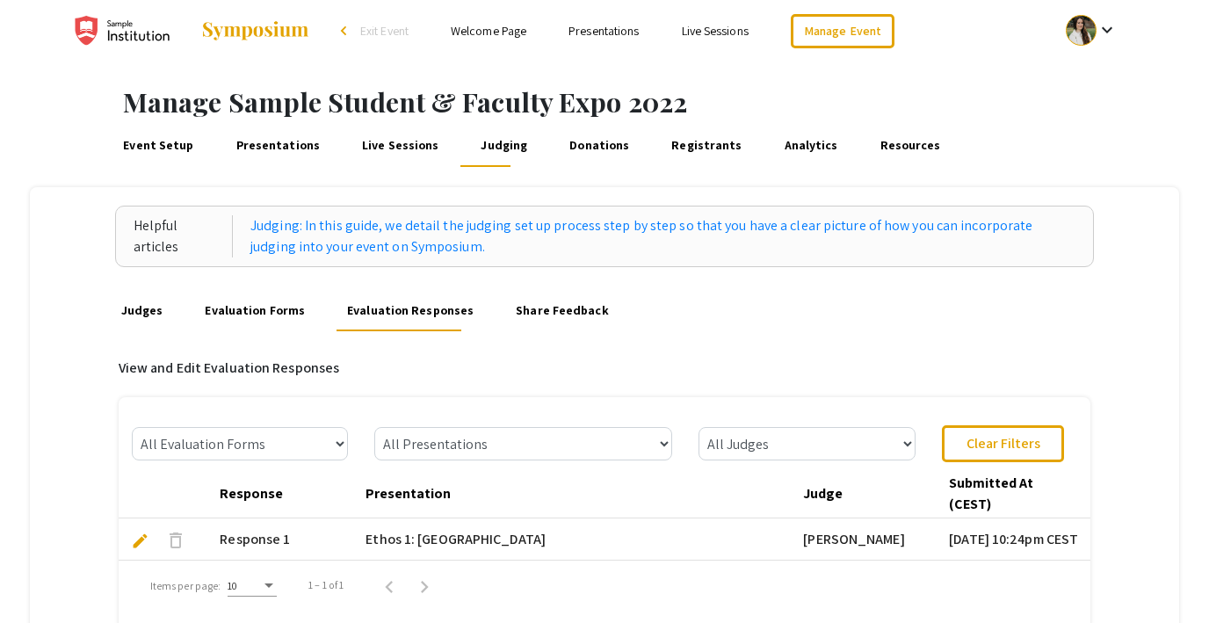
click at [546, 313] on link "Share Feedback" at bounding box center [562, 310] width 98 height 42
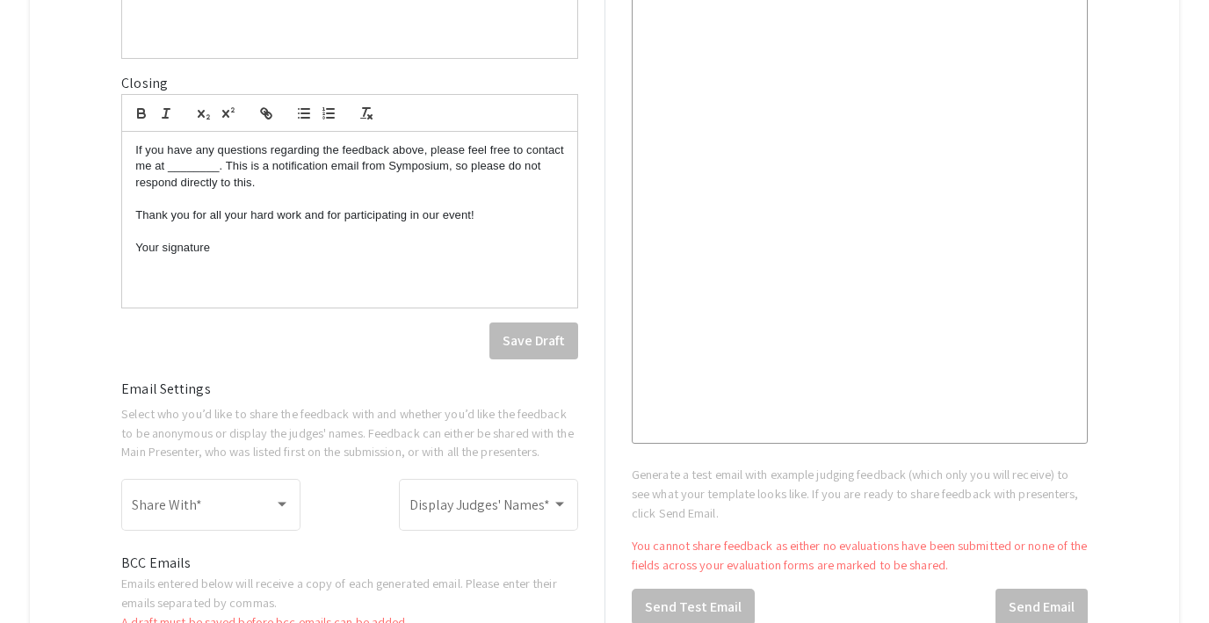
scroll to position [858, 0]
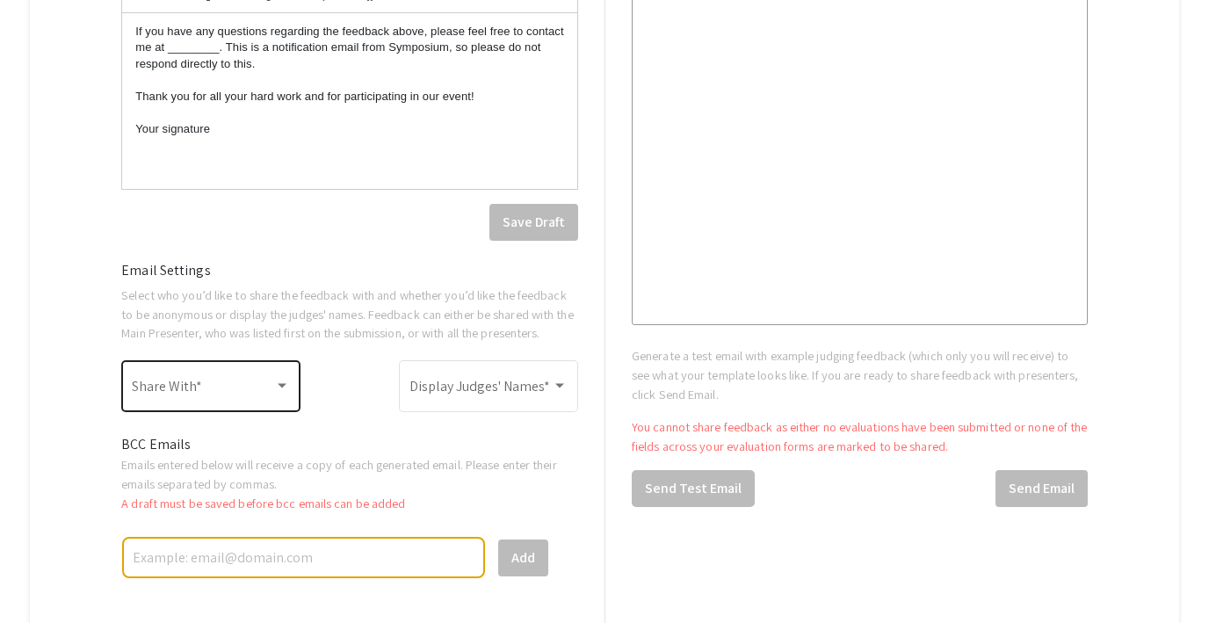
click at [198, 388] on span at bounding box center [203, 390] width 142 height 16
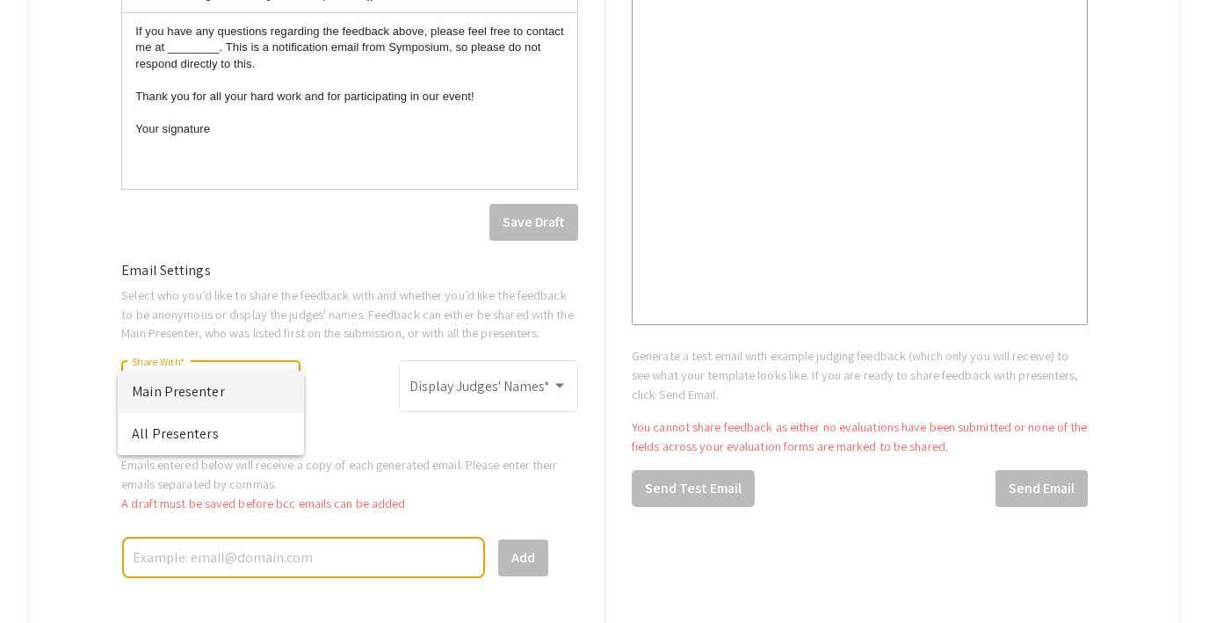
click at [359, 388] on div at bounding box center [604, 311] width 1209 height 623
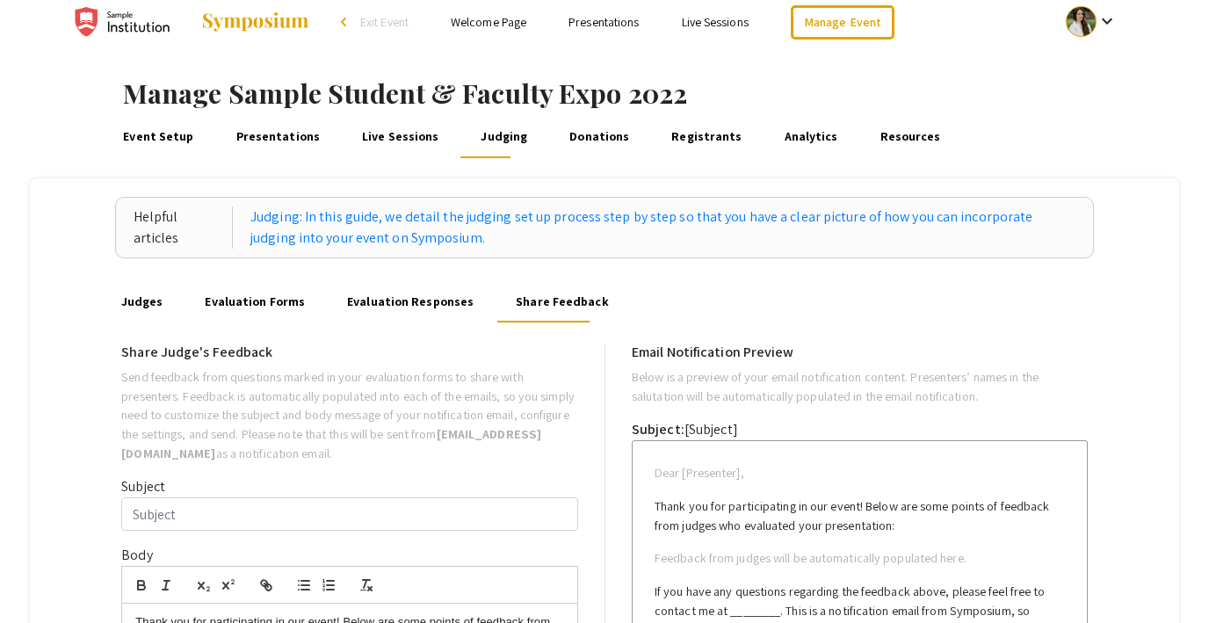
scroll to position [0, 0]
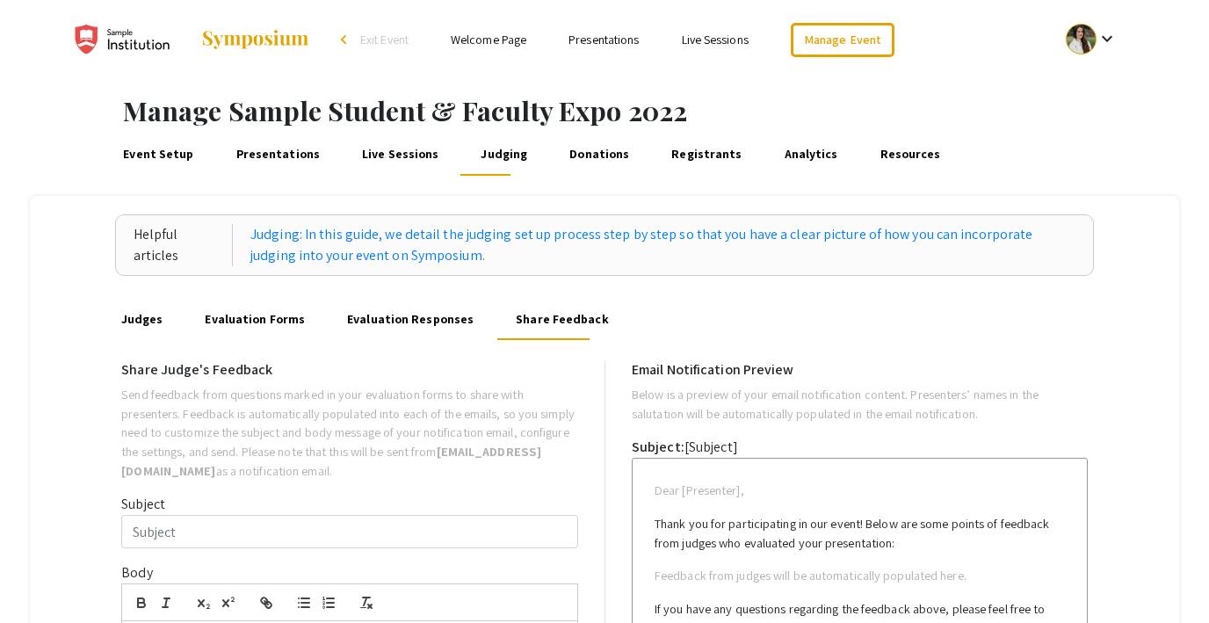
click at [126, 317] on link "Judges" at bounding box center [141, 319] width 47 height 42
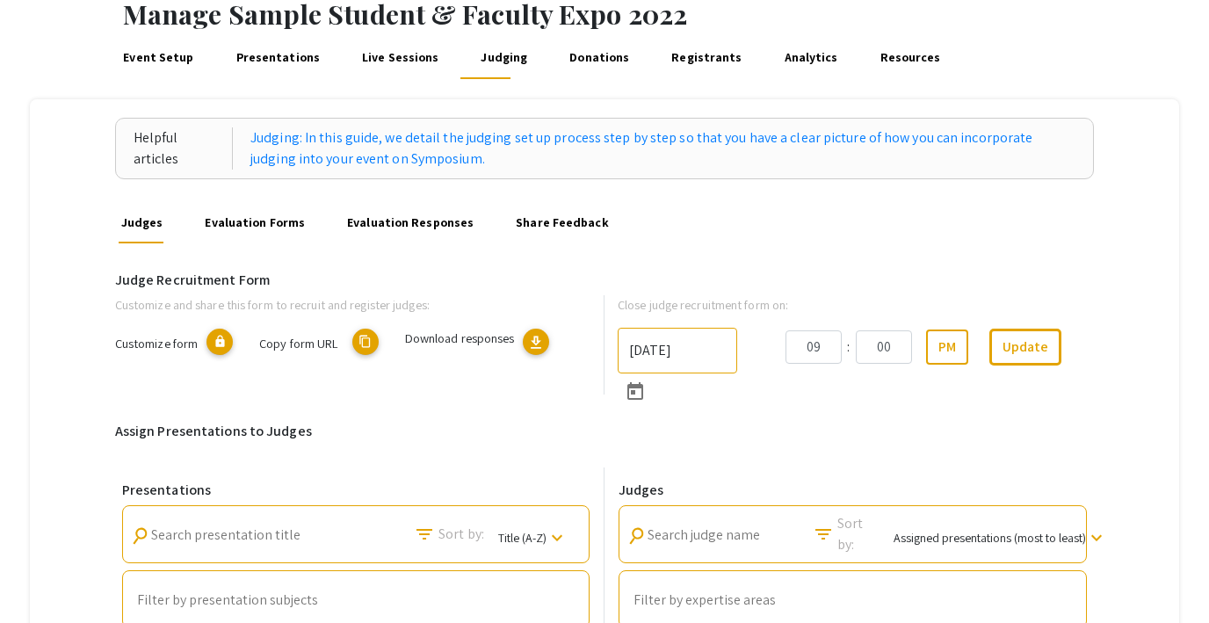
scroll to position [197, 0]
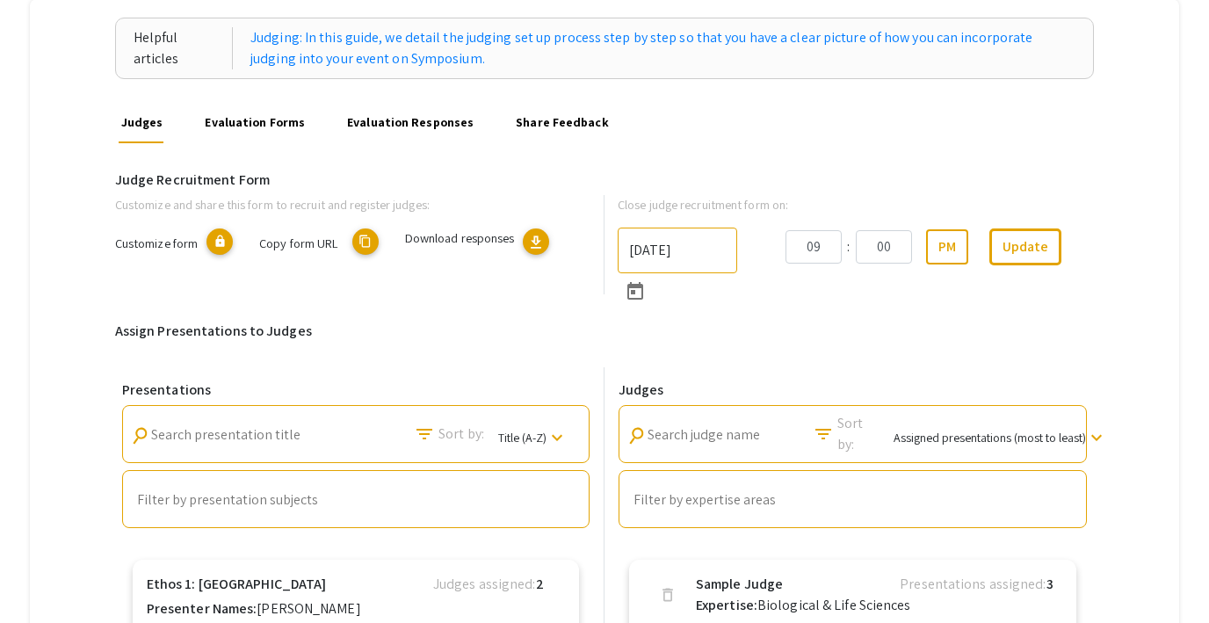
click at [367, 243] on mat-icon "content_copy" at bounding box center [365, 242] width 26 height 26
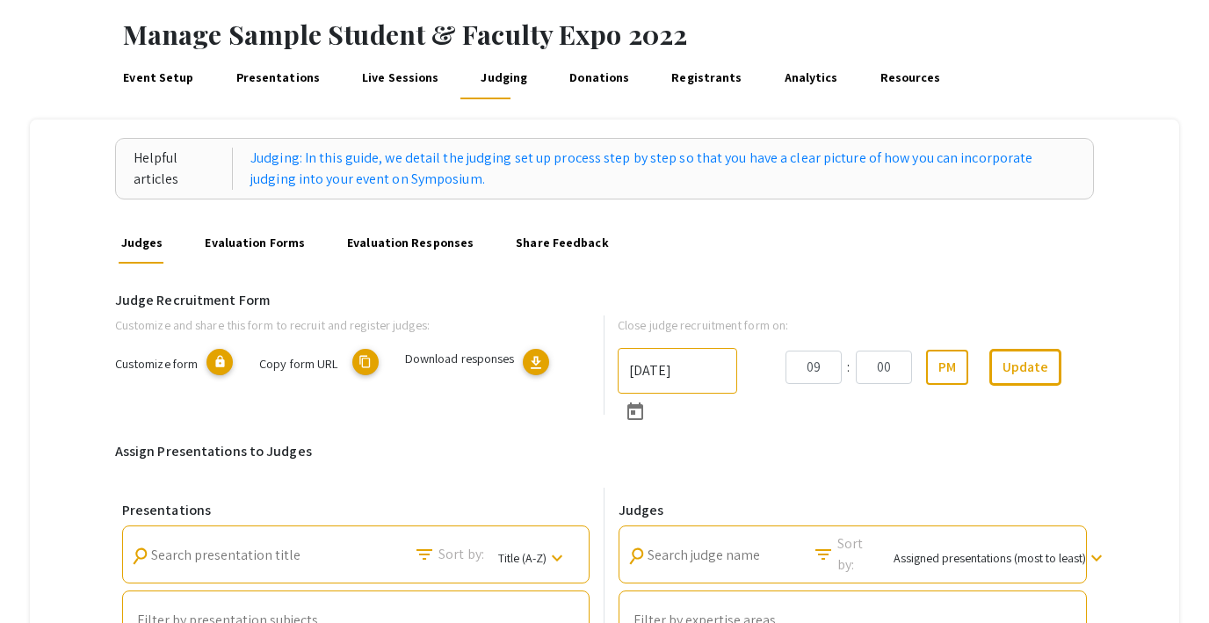
scroll to position [75, 0]
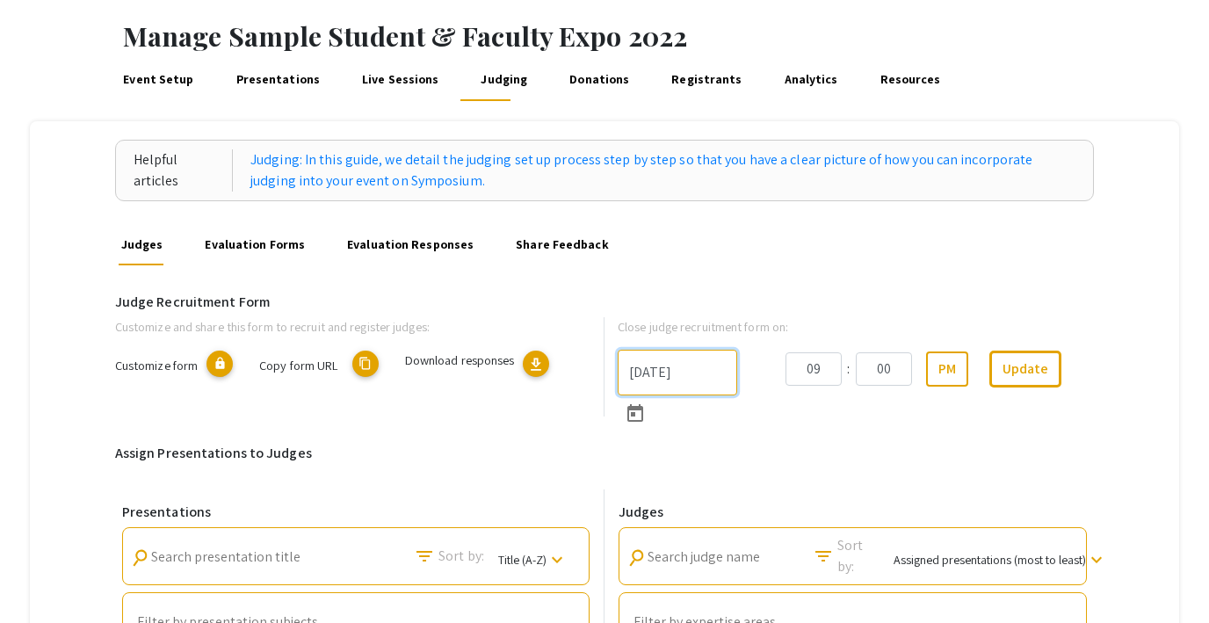
click at [651, 372] on input "6/6/2025" at bounding box center [678, 373] width 120 height 46
type input "9/13/2025"
click at [1011, 373] on button "Update" at bounding box center [1026, 369] width 72 height 37
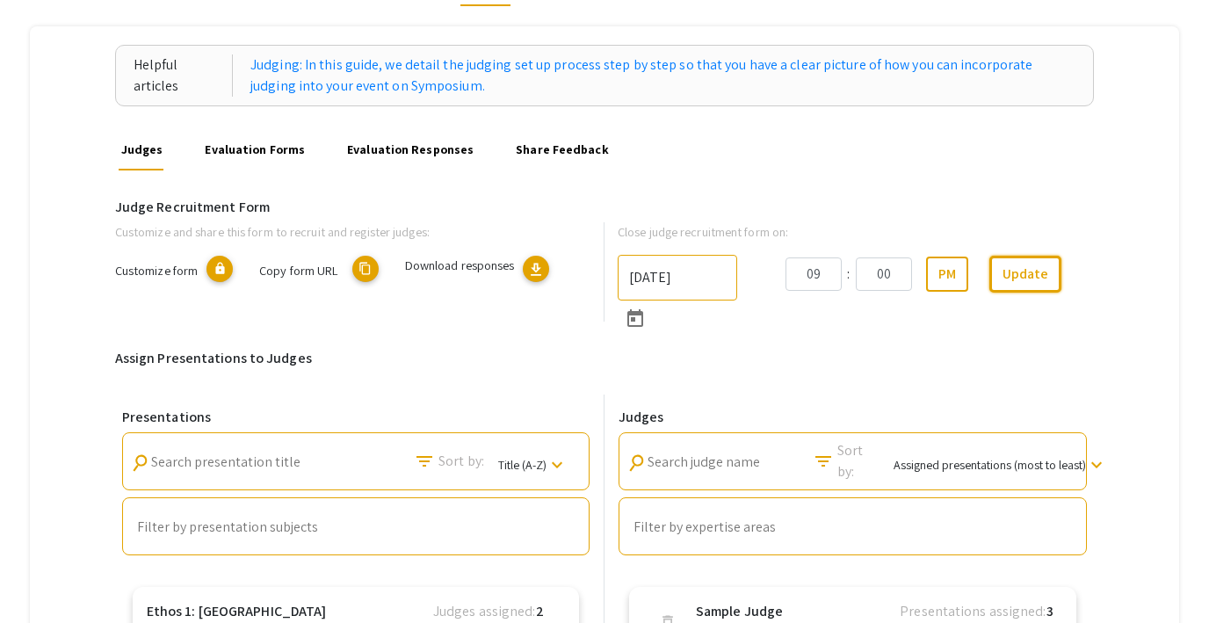
scroll to position [231, 0]
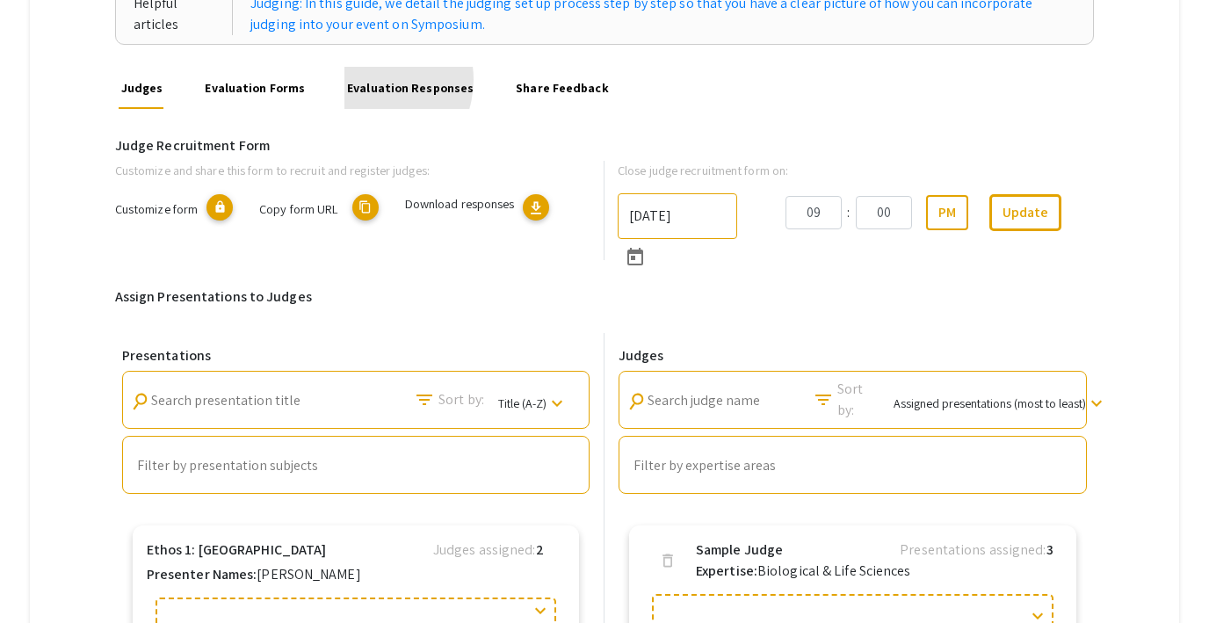
click at [359, 79] on link "Evaluation Responses" at bounding box center [411, 88] width 133 height 42
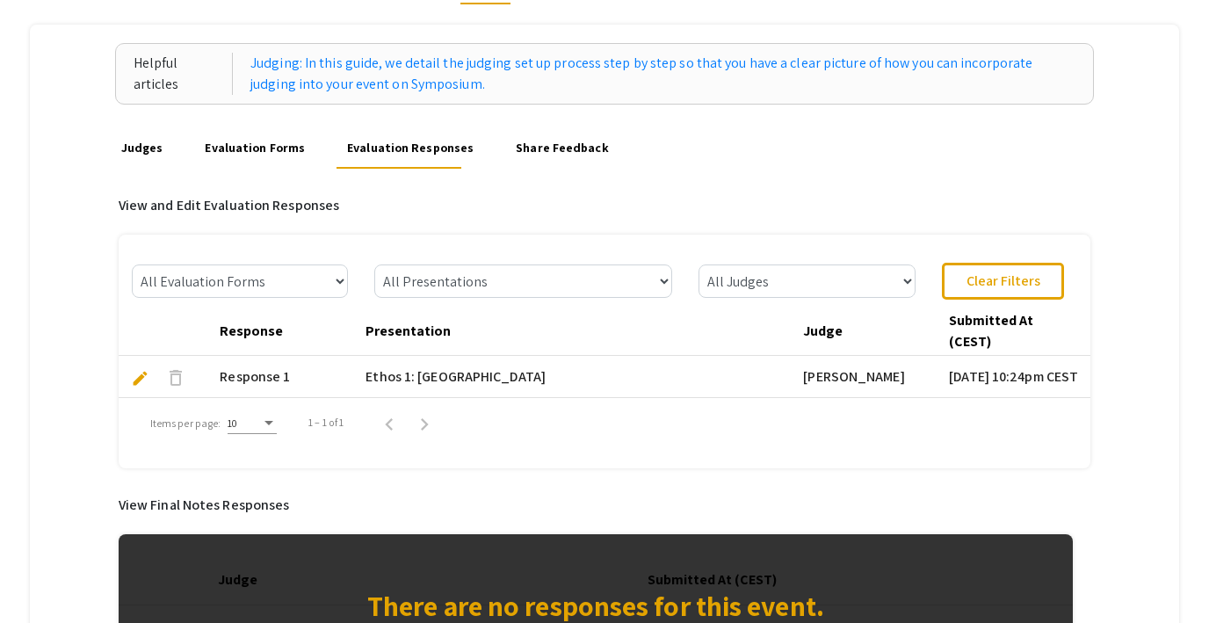
scroll to position [168, 0]
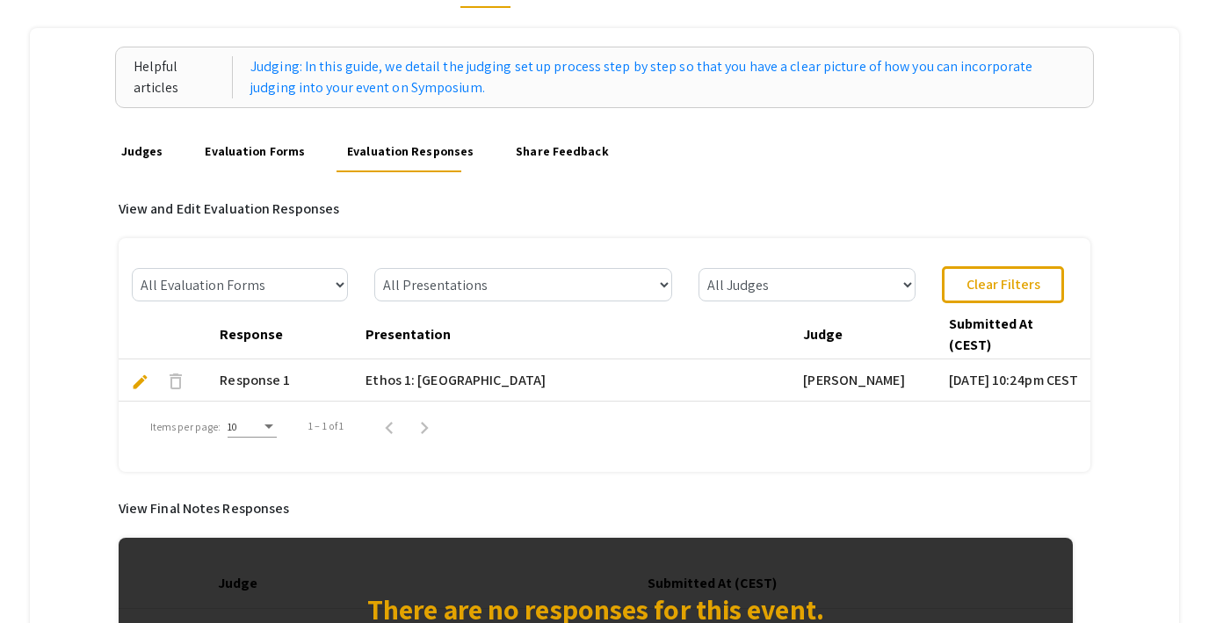
click at [241, 148] on link "Evaluation Forms" at bounding box center [254, 151] width 105 height 42
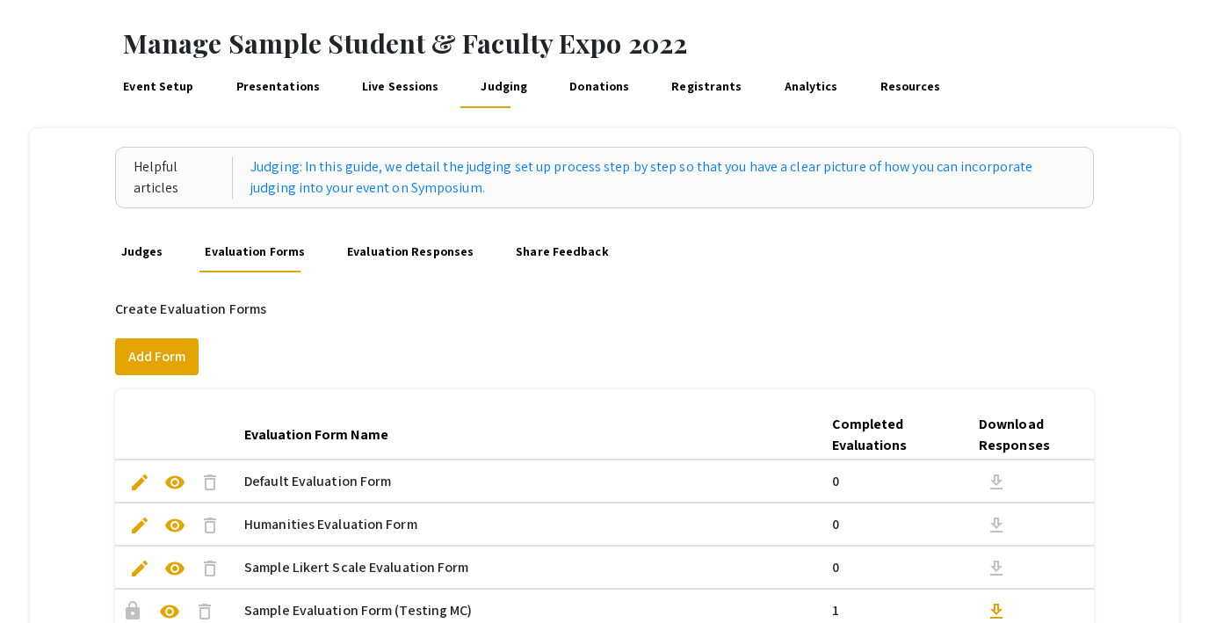
scroll to position [67, 0]
click at [286, 89] on link "Presentations" at bounding box center [278, 88] width 90 height 42
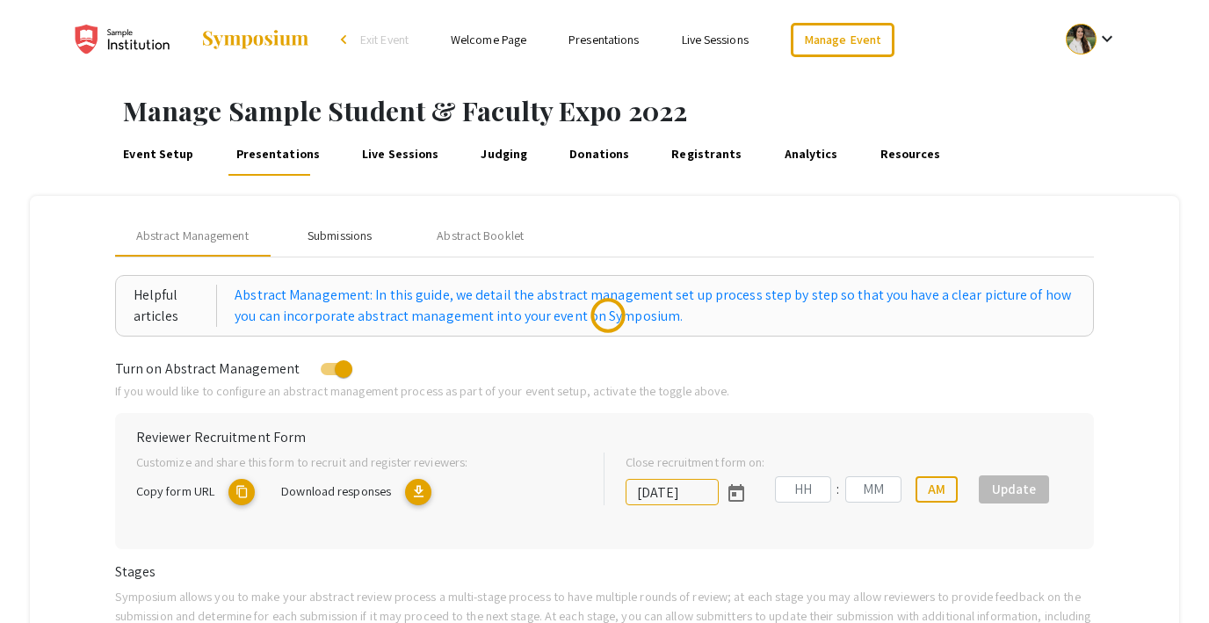
click at [332, 233] on div "Submissions" at bounding box center [340, 236] width 64 height 18
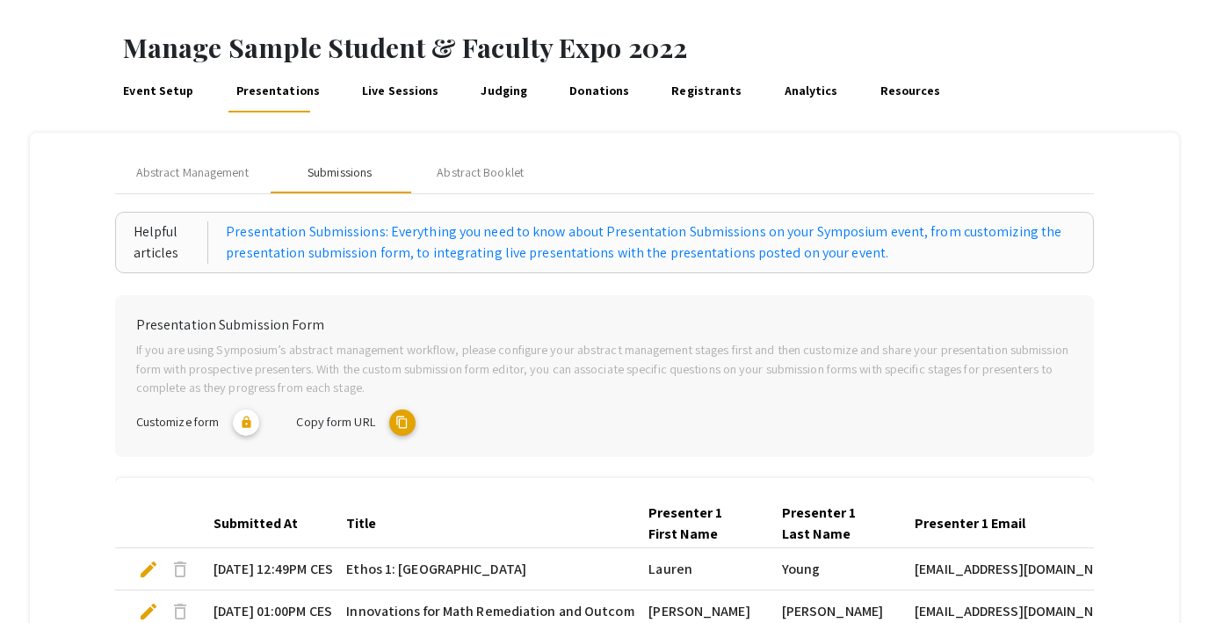
scroll to position [24, 0]
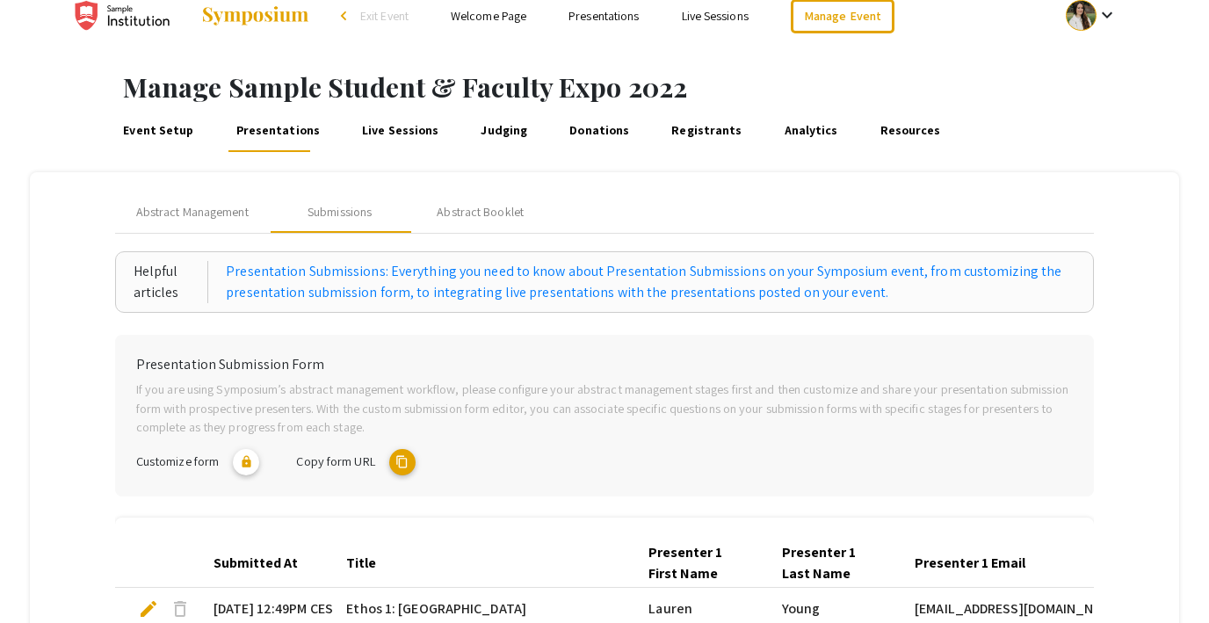
click at [577, 124] on link "Donations" at bounding box center [600, 131] width 66 height 42
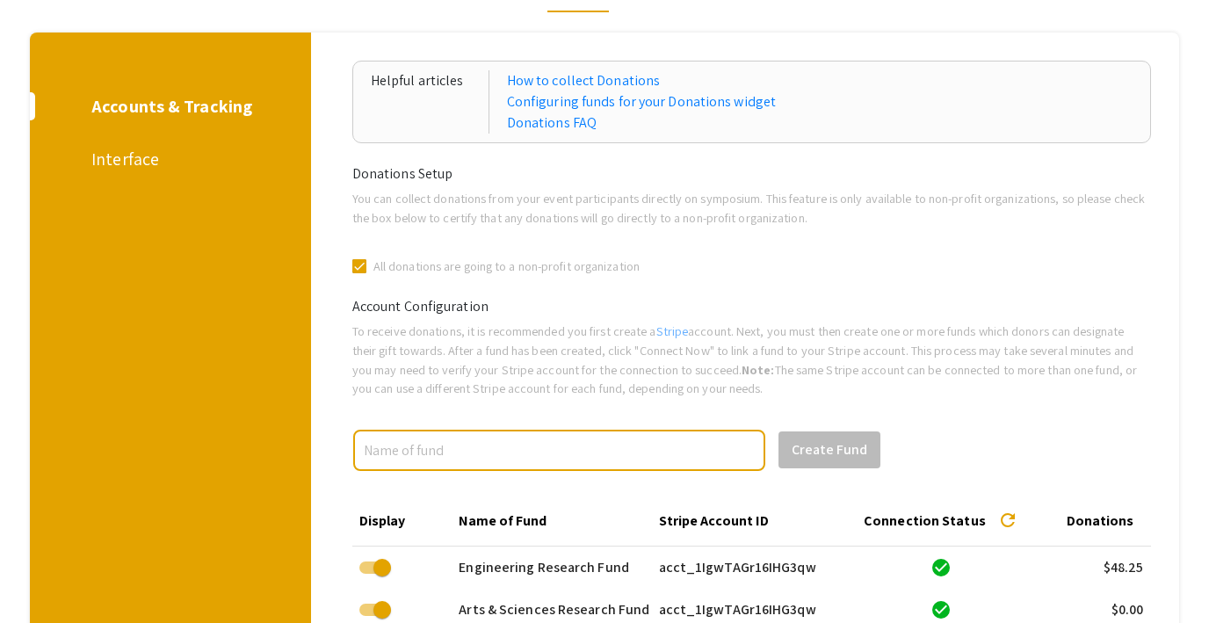
scroll to position [165, 0]
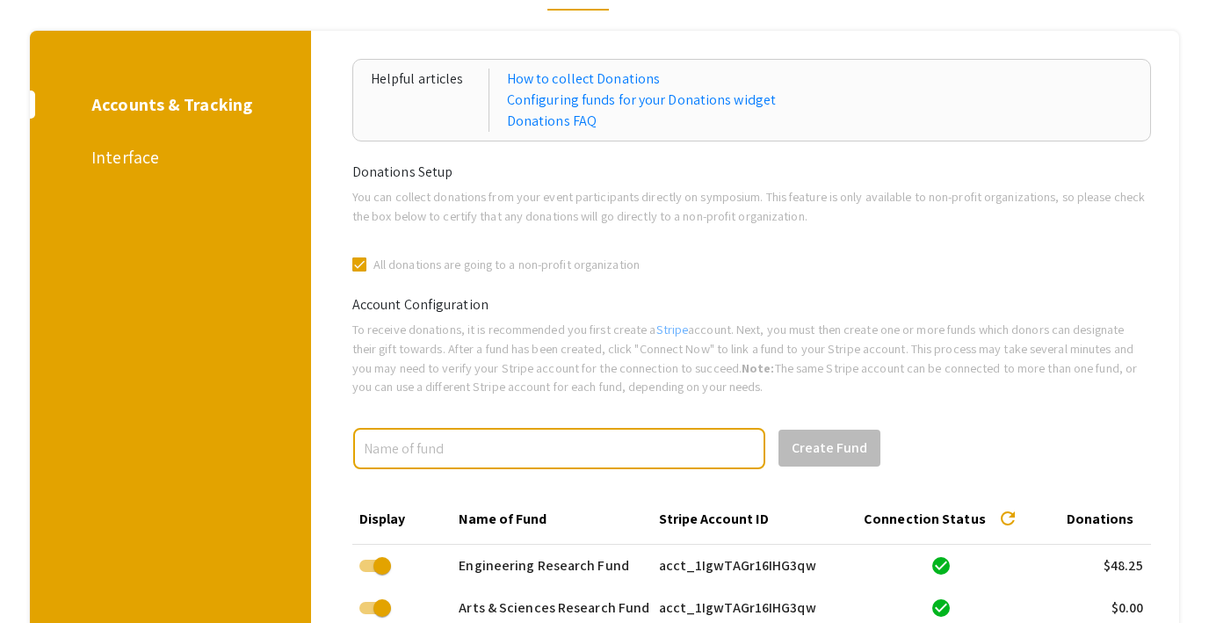
click at [115, 157] on div "Interface" at bounding box center [167, 157] width 152 height 26
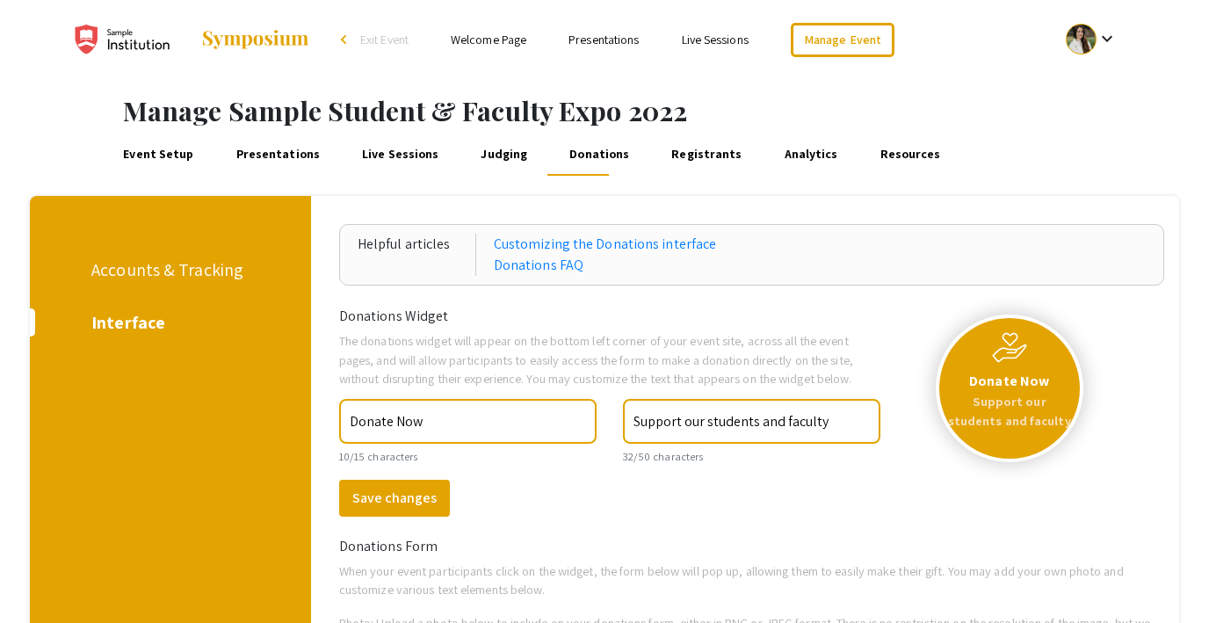
click at [170, 258] on div "Accounts & Tracking" at bounding box center [167, 270] width 152 height 26
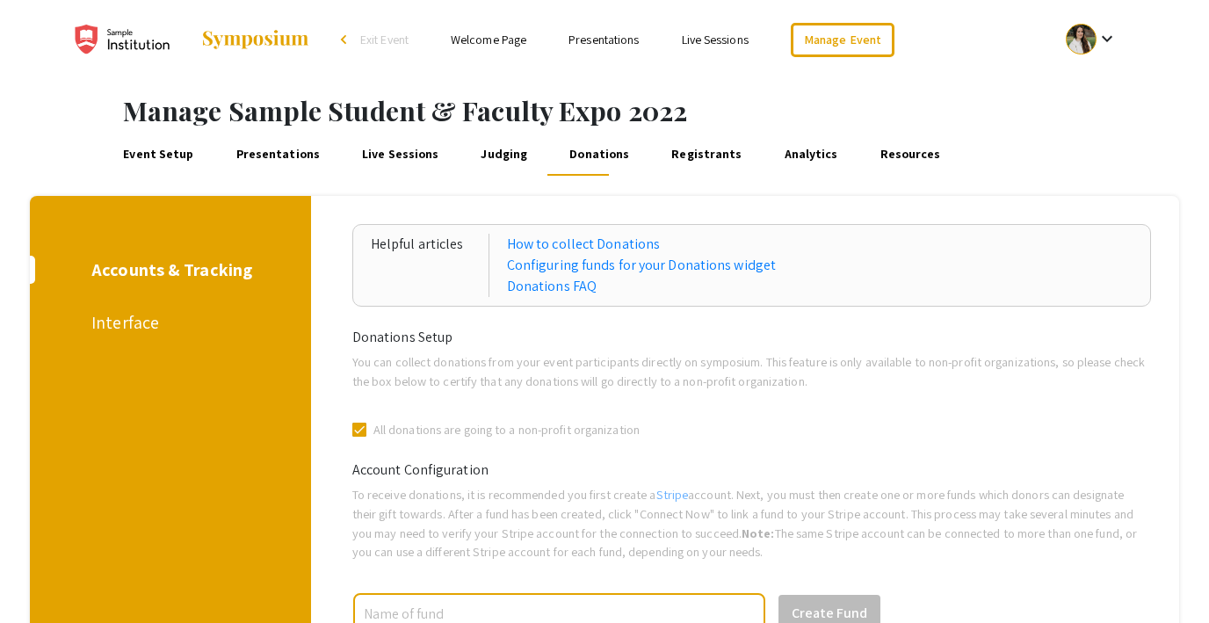
click at [251, 157] on link "Presentations" at bounding box center [278, 155] width 90 height 42
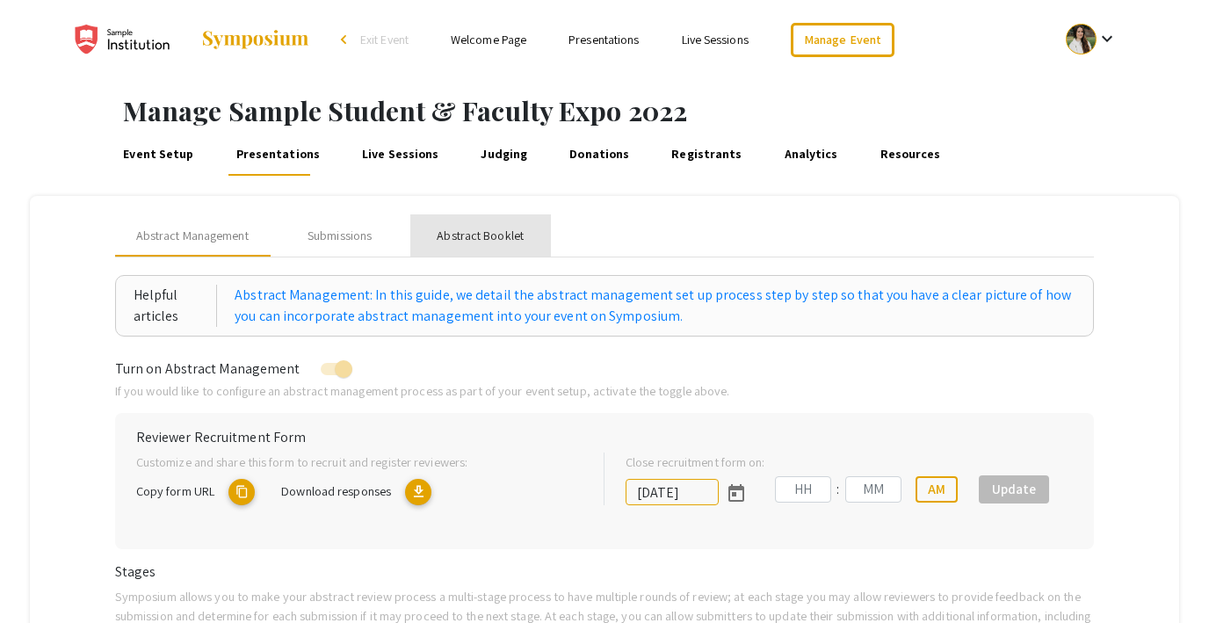
click at [498, 236] on div "Abstract Booklet" at bounding box center [480, 236] width 87 height 18
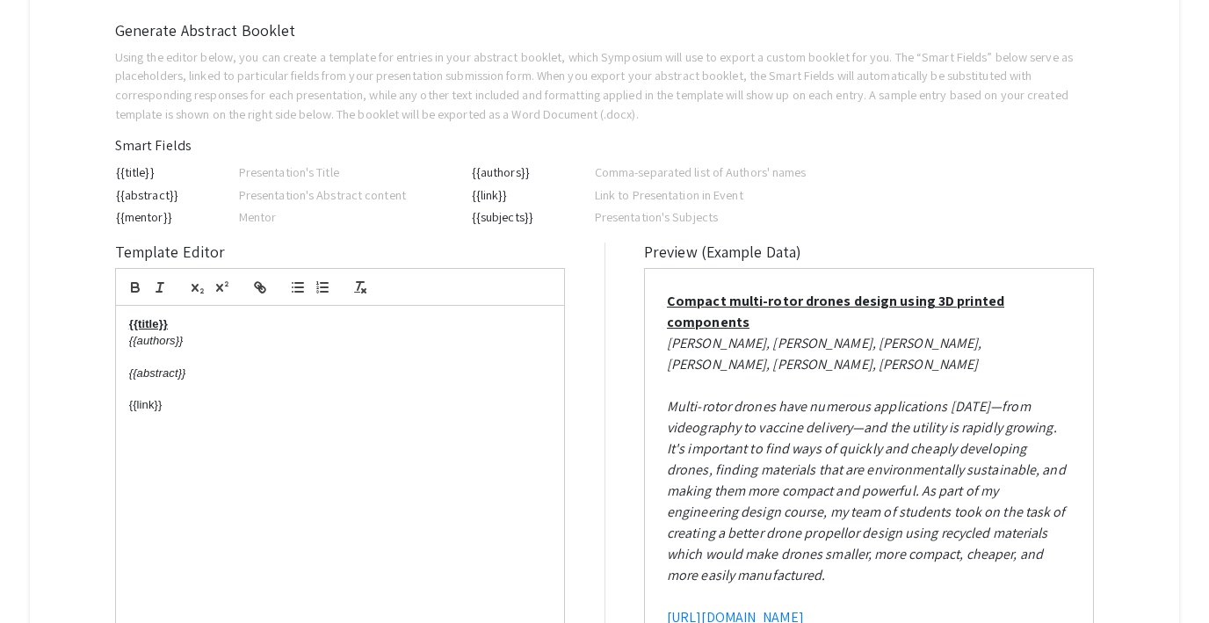
scroll to position [319, 0]
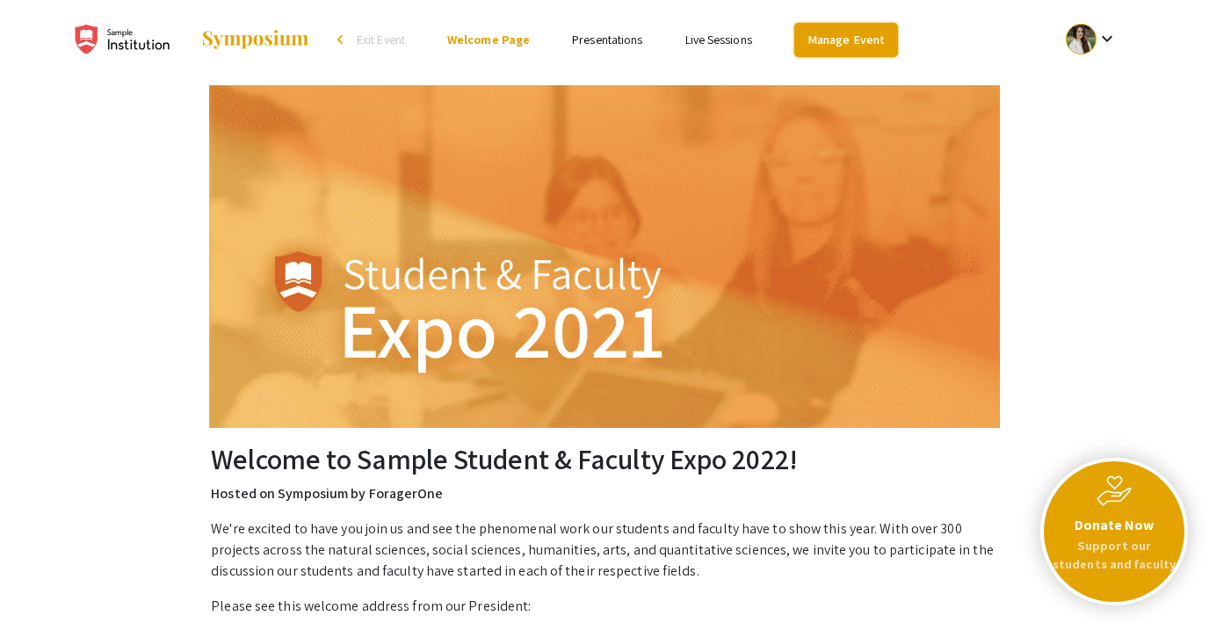
click at [842, 43] on link "Manage Event" at bounding box center [847, 40] width 104 height 34
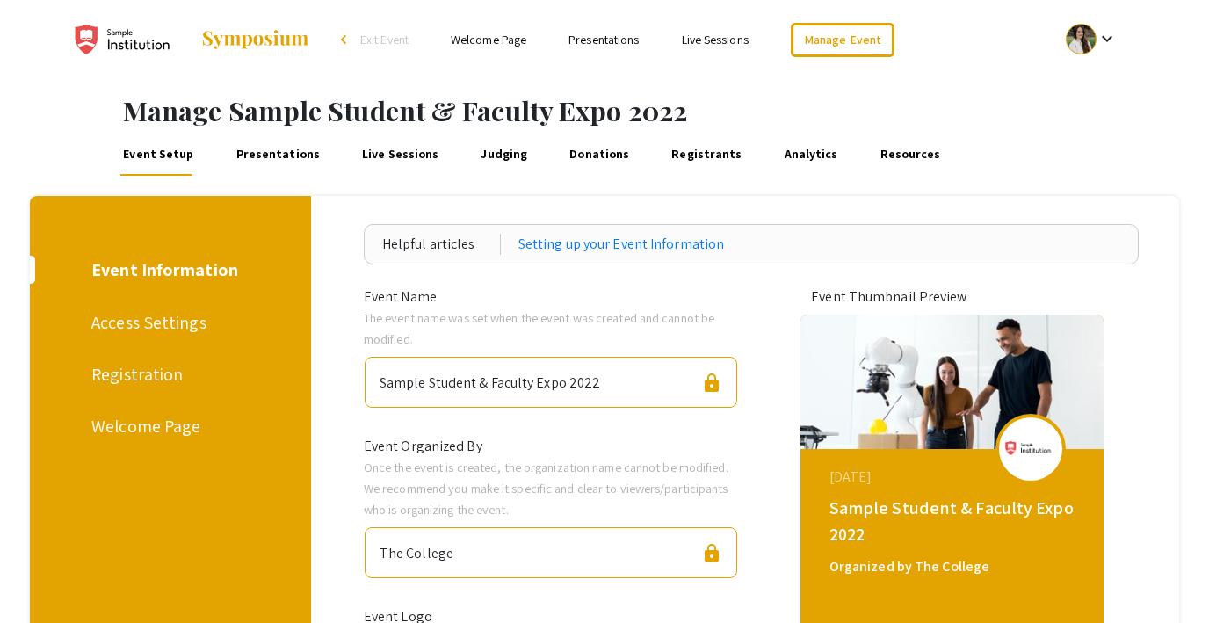
click at [276, 156] on link "Presentations" at bounding box center [278, 155] width 90 height 42
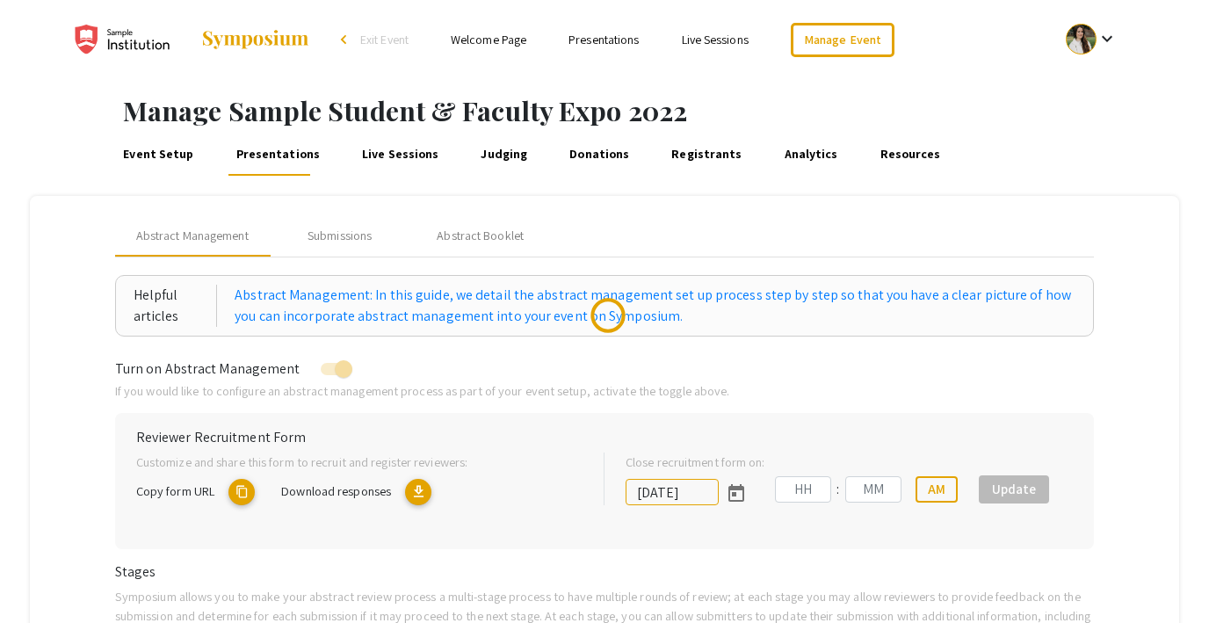
scroll to position [77, 0]
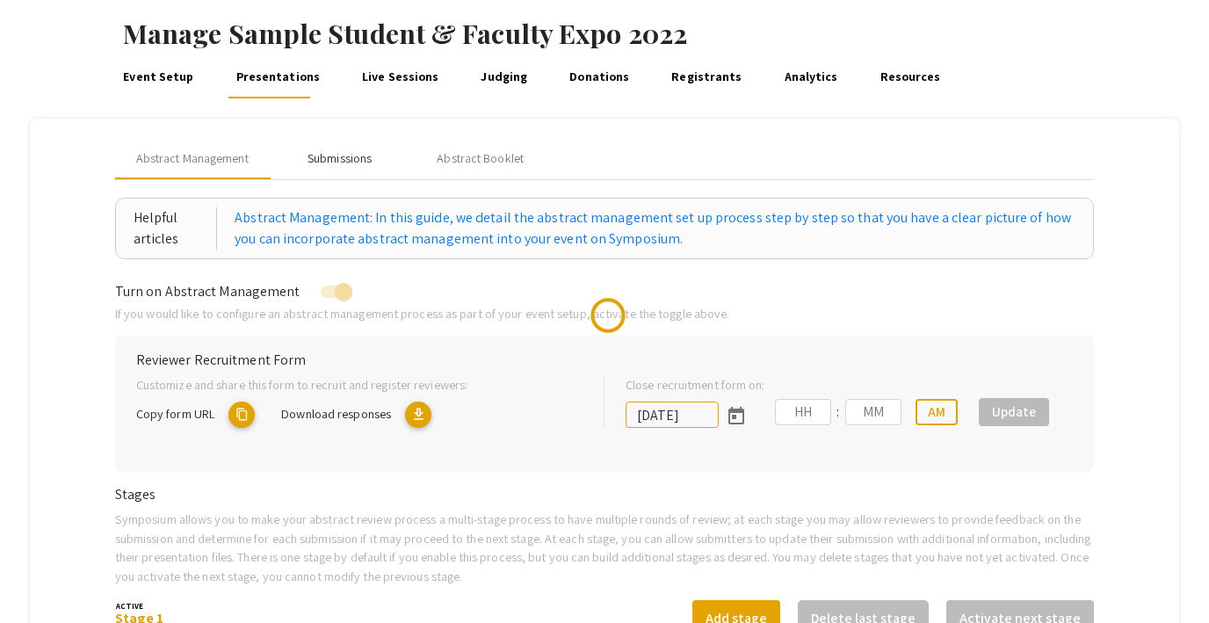
click at [342, 149] on div "Submissions" at bounding box center [340, 158] width 64 height 18
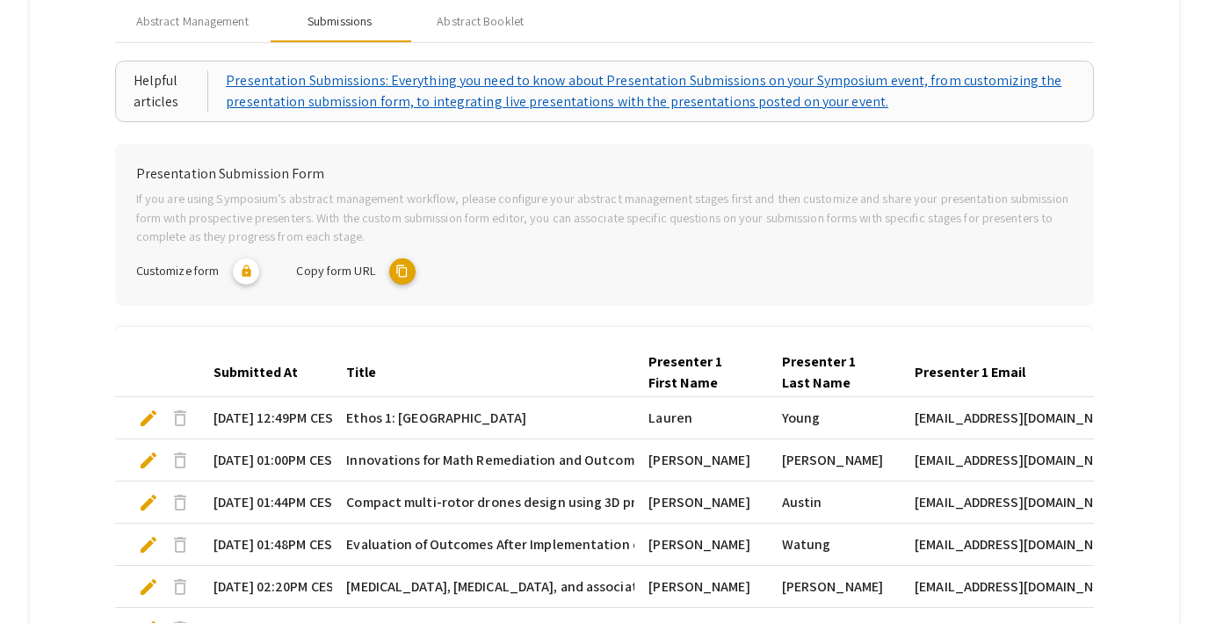
scroll to position [211, 0]
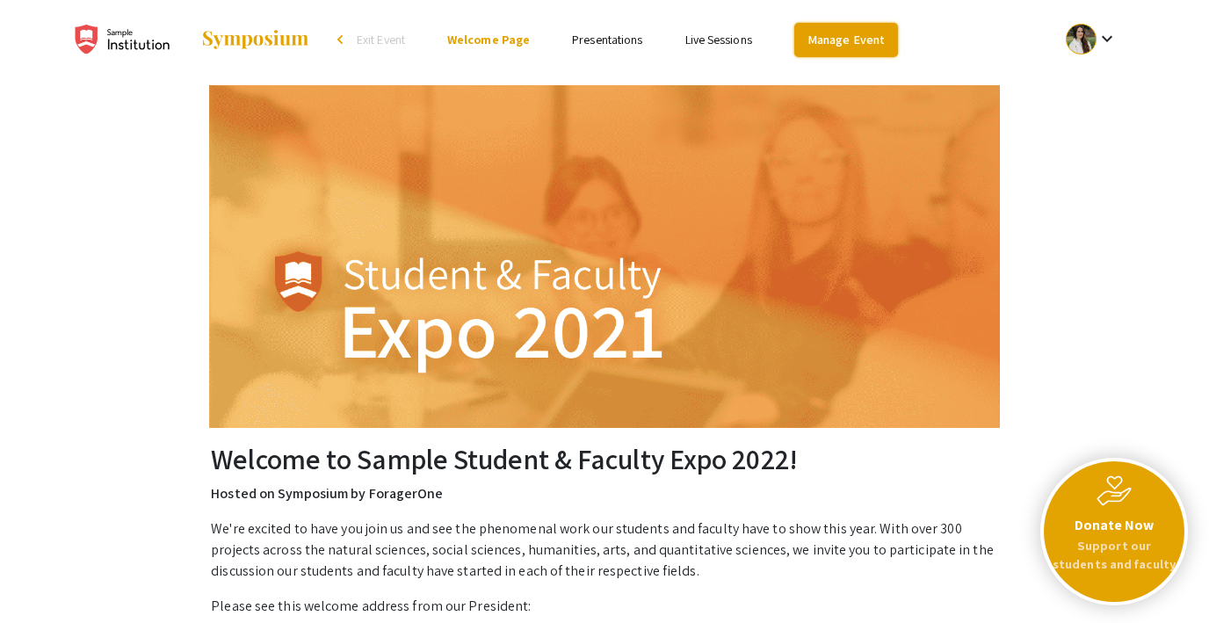
click at [845, 41] on link "Manage Event" at bounding box center [847, 40] width 104 height 34
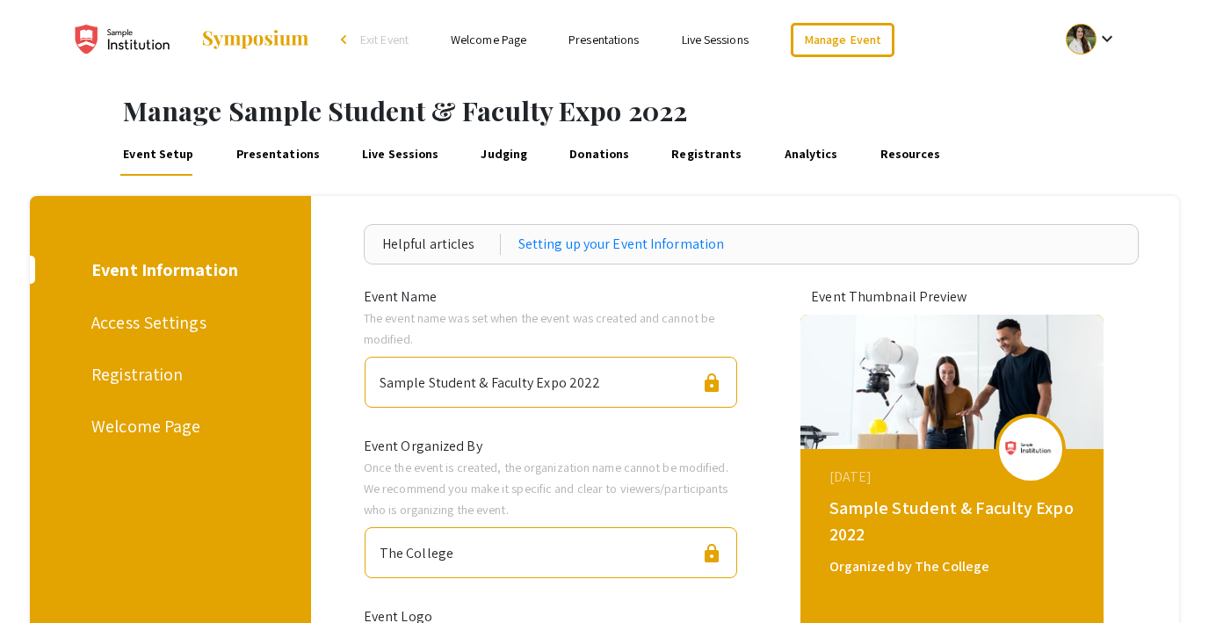
click at [289, 155] on link "Presentations" at bounding box center [278, 155] width 90 height 42
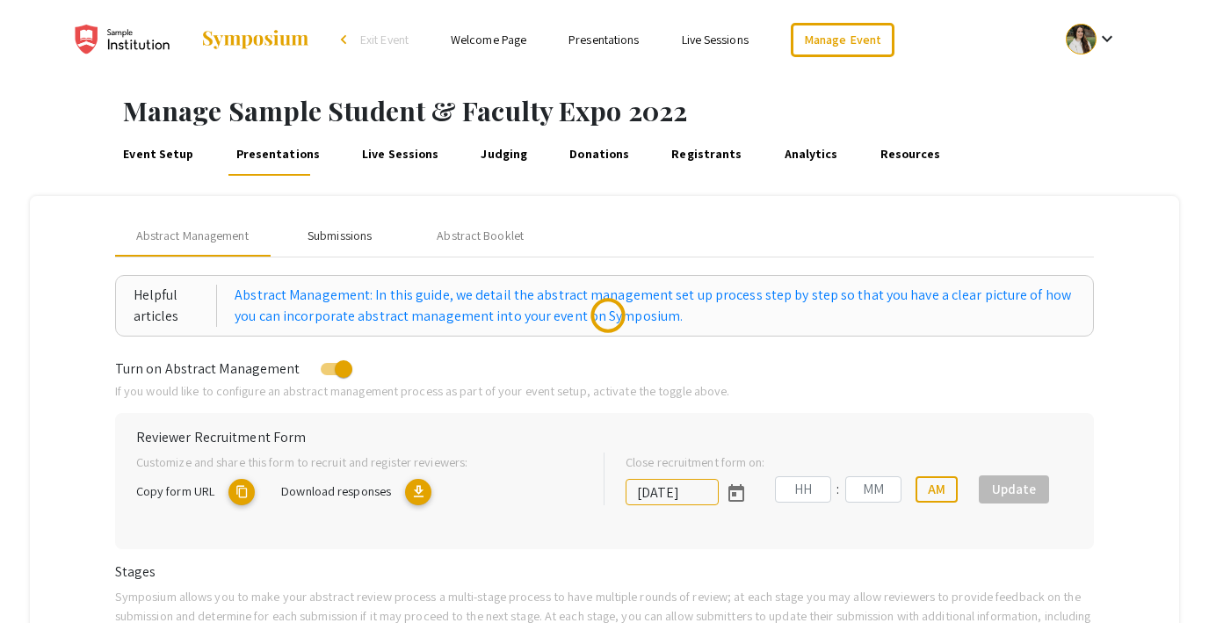
click at [320, 229] on div "Submissions" at bounding box center [340, 236] width 64 height 18
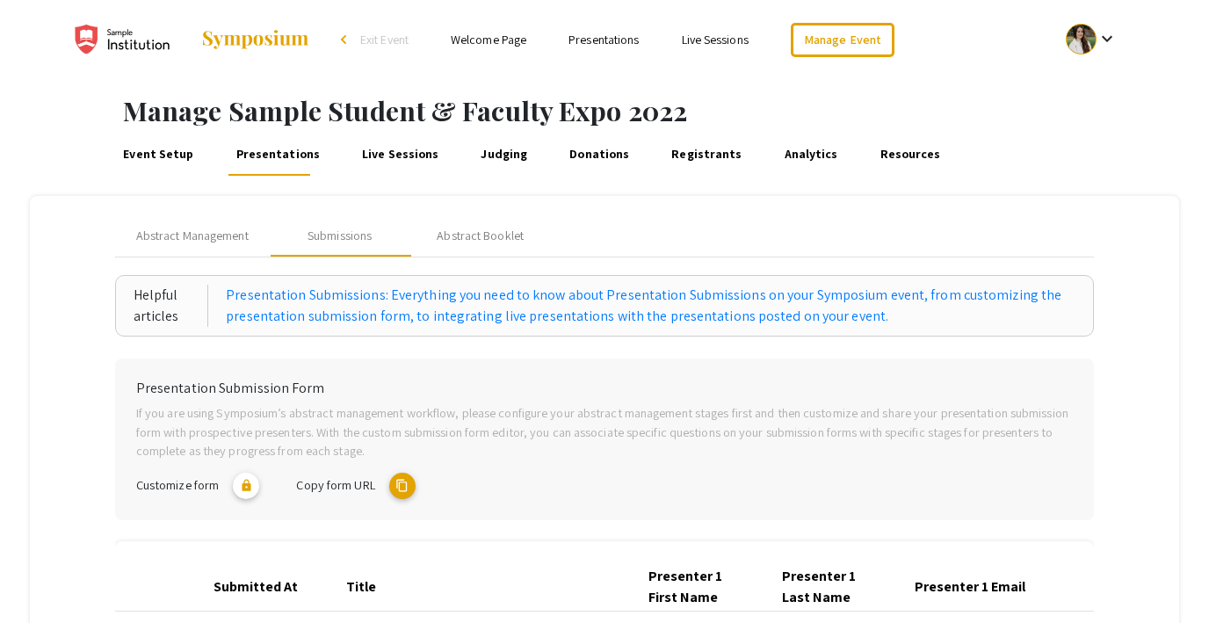
click at [398, 482] on mat-icon "content_copy" at bounding box center [402, 486] width 26 height 26
click at [877, 152] on link "Resources" at bounding box center [910, 155] width 67 height 42
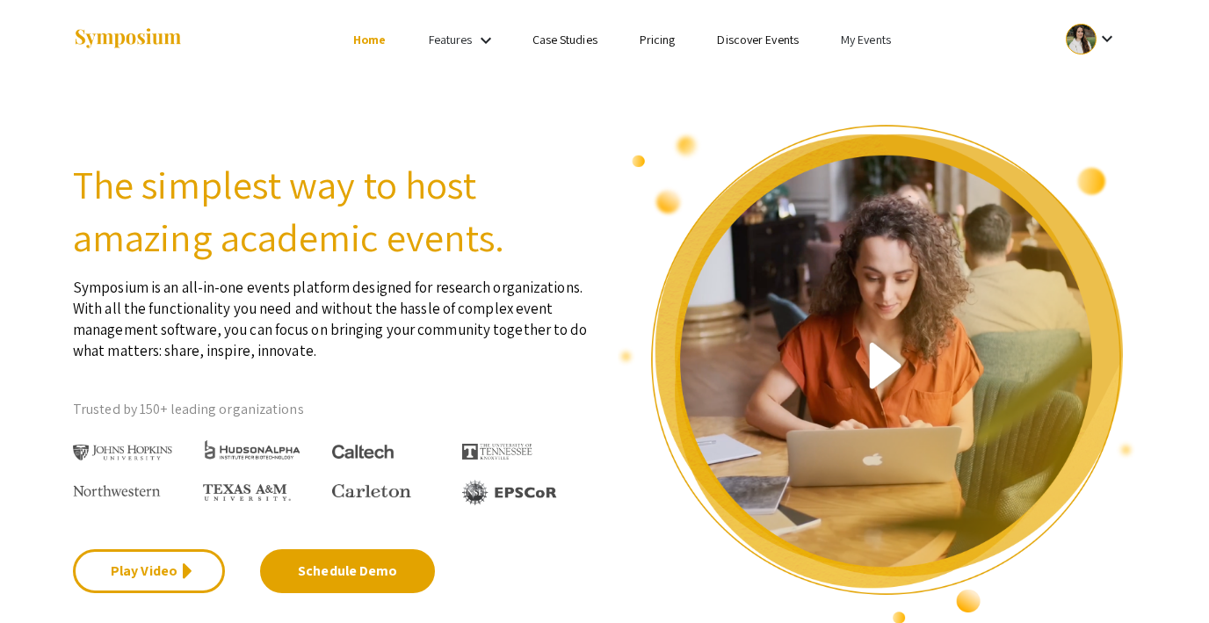
click at [847, 39] on link "My Events" at bounding box center [866, 40] width 50 height 16
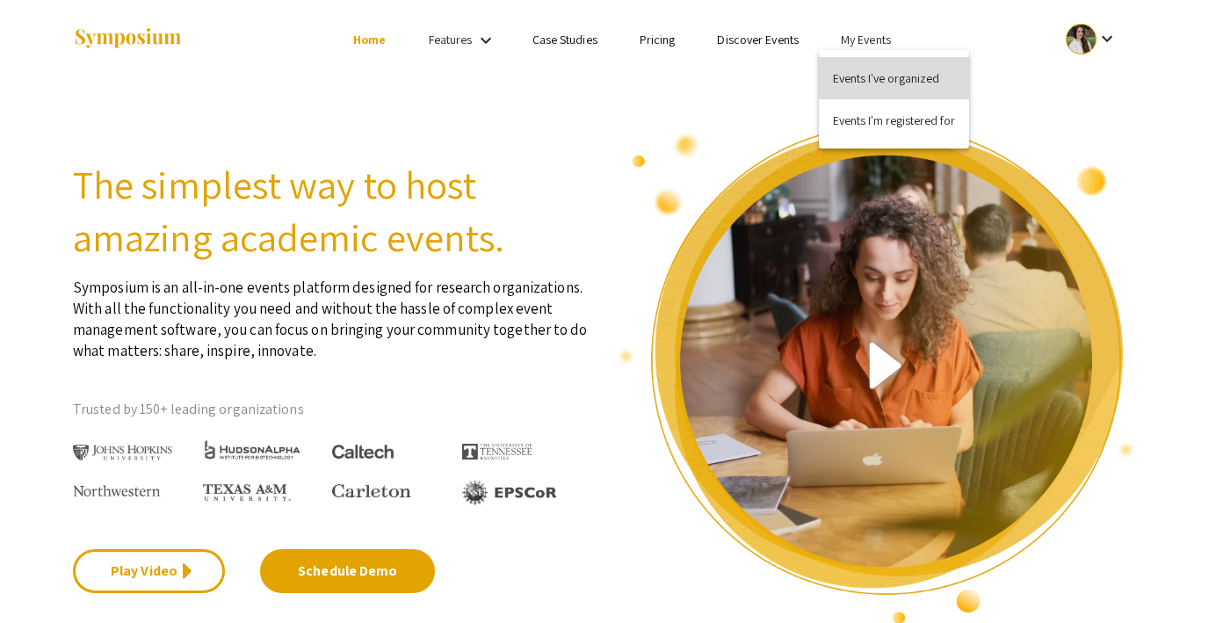
click at [853, 65] on button "Events I've organized" at bounding box center [894, 78] width 150 height 42
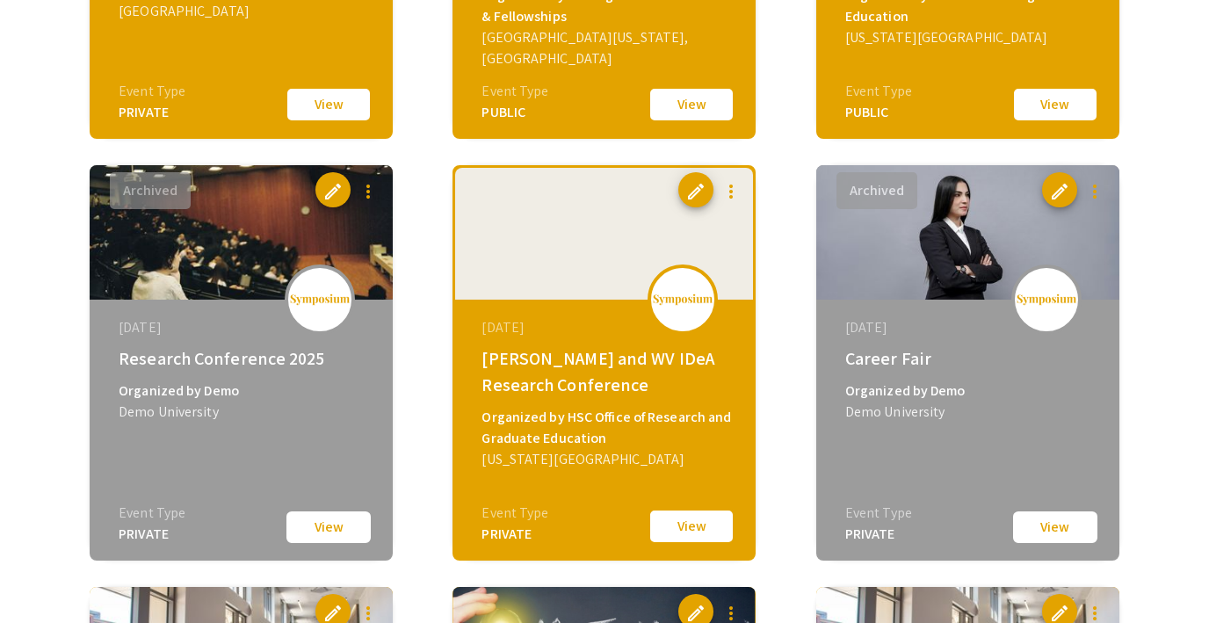
scroll to position [1787, 0]
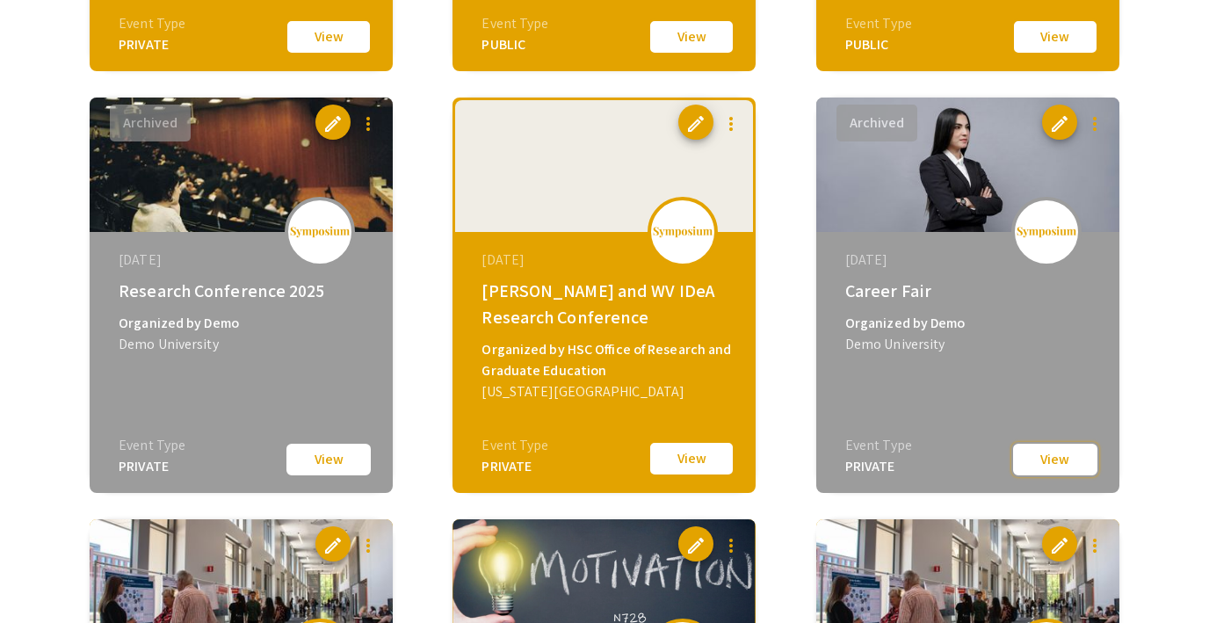
click at [1064, 457] on button "View" at bounding box center [1056, 459] width 88 height 35
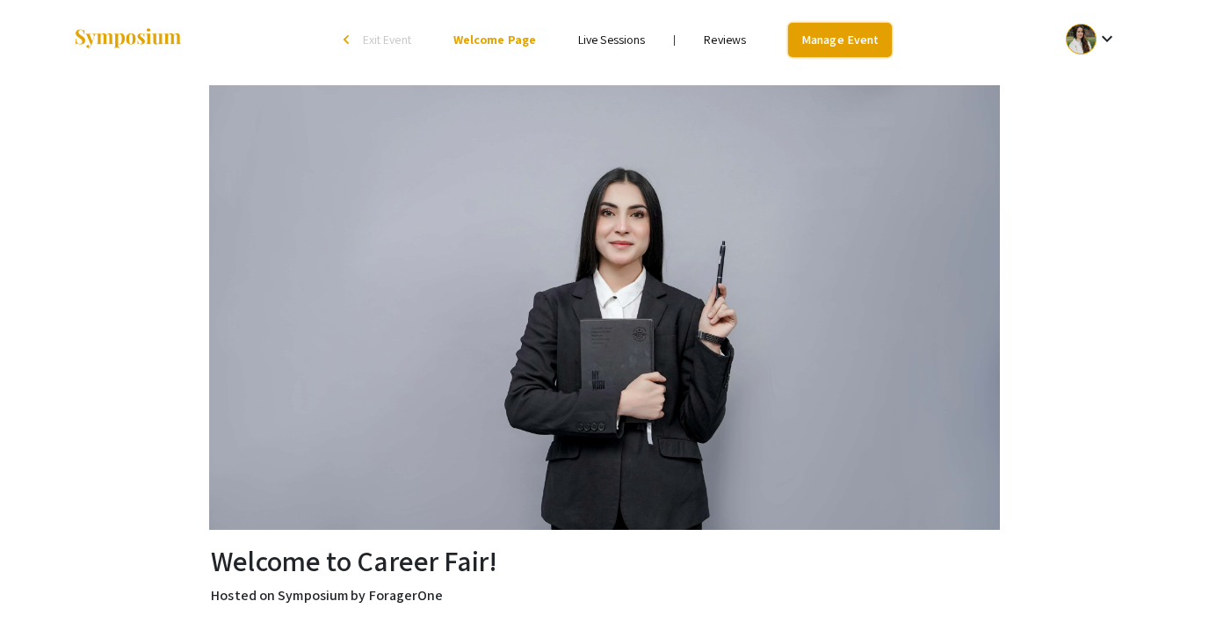
click at [840, 41] on link "Manage Event" at bounding box center [840, 40] width 104 height 34
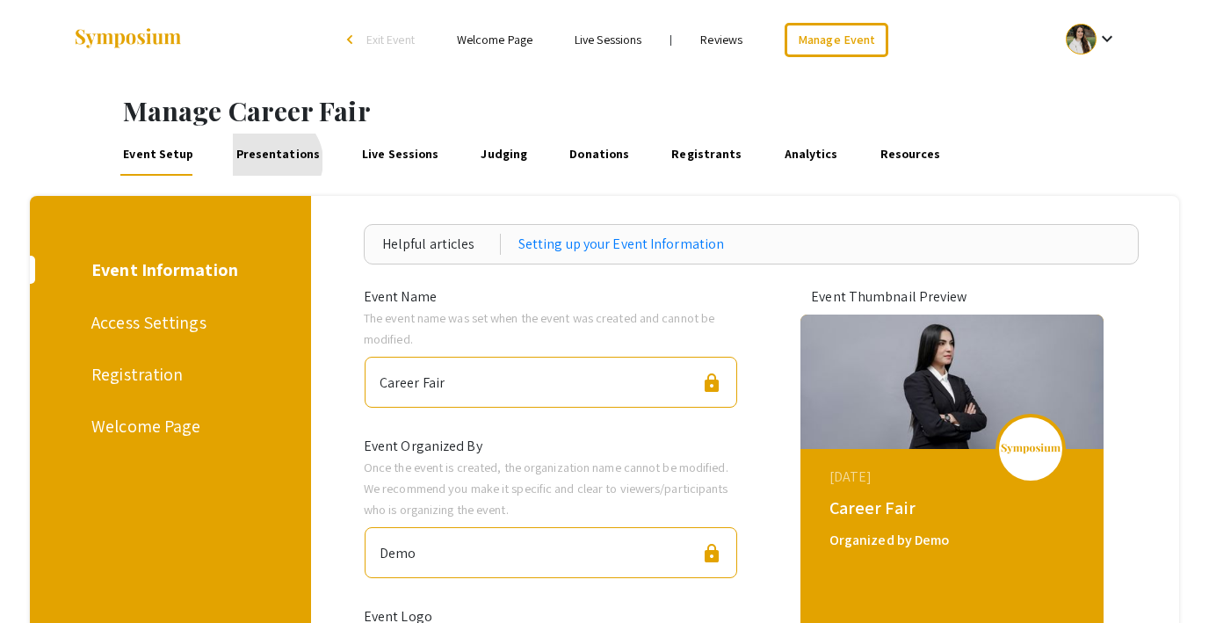
click at [267, 161] on link "Presentations" at bounding box center [278, 155] width 90 height 42
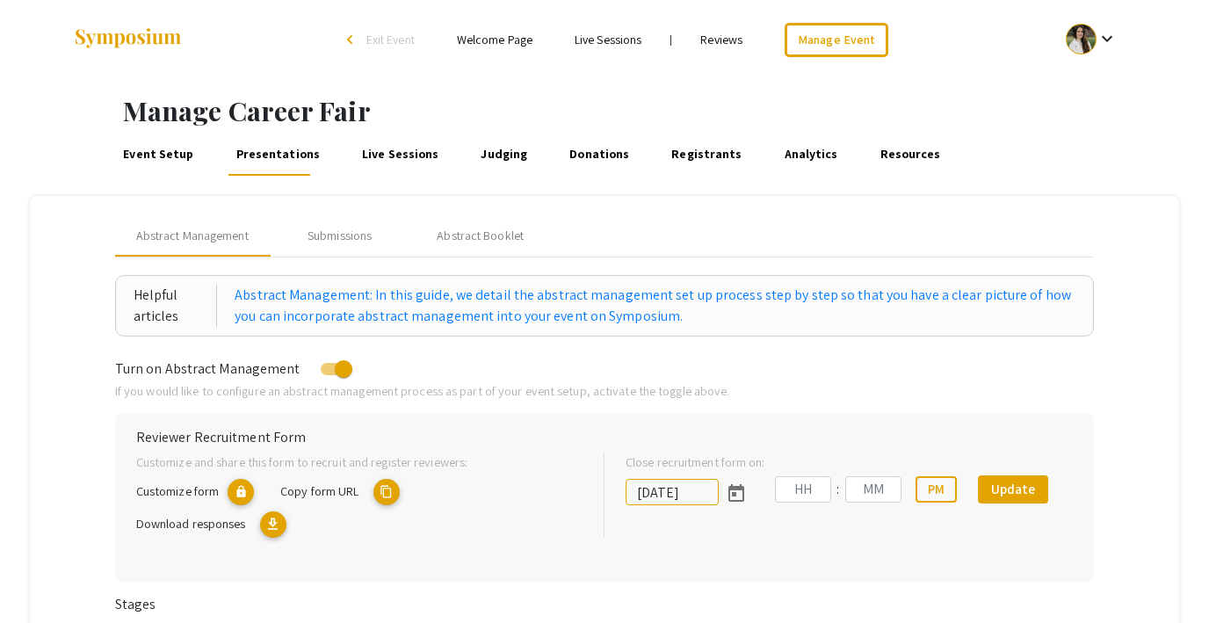
type input "[DATE]"
type input "11"
type input "08"
click at [366, 235] on div "Submissions" at bounding box center [340, 236] width 64 height 18
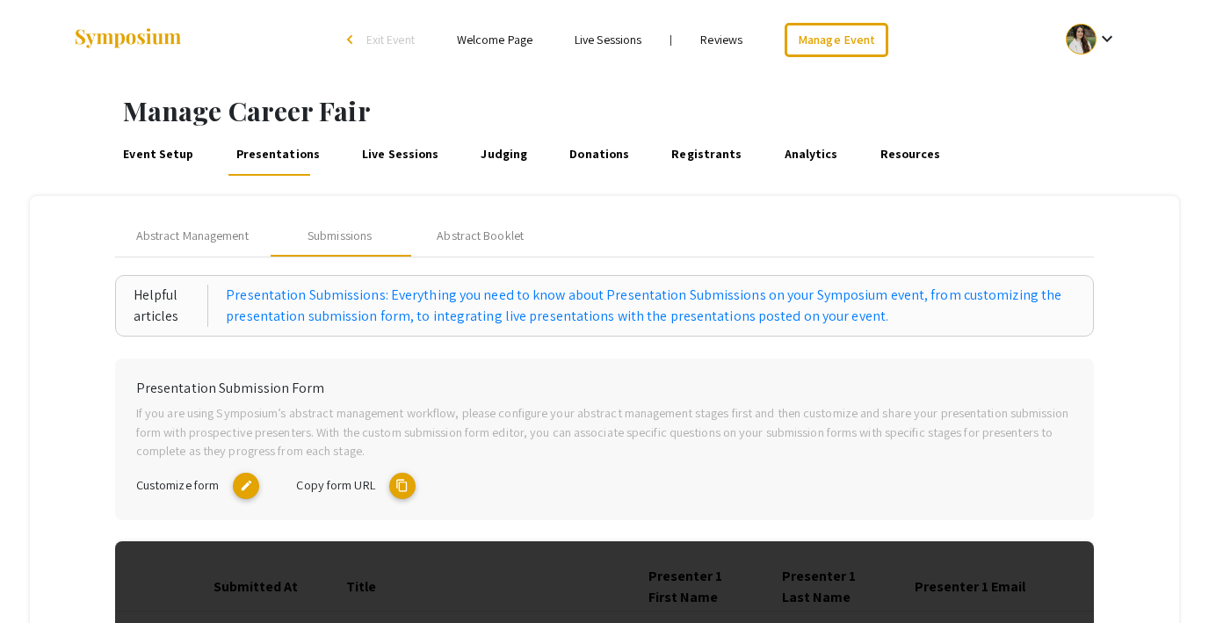
click at [398, 481] on mat-icon "content_copy" at bounding box center [402, 486] width 26 height 26
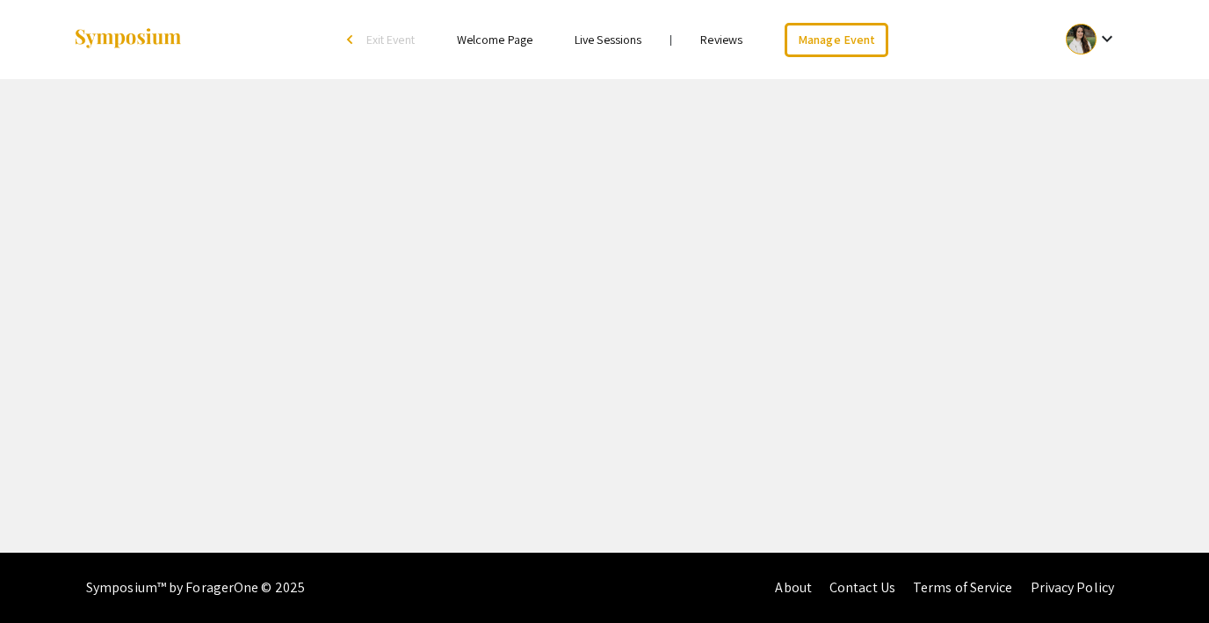
select select "8"
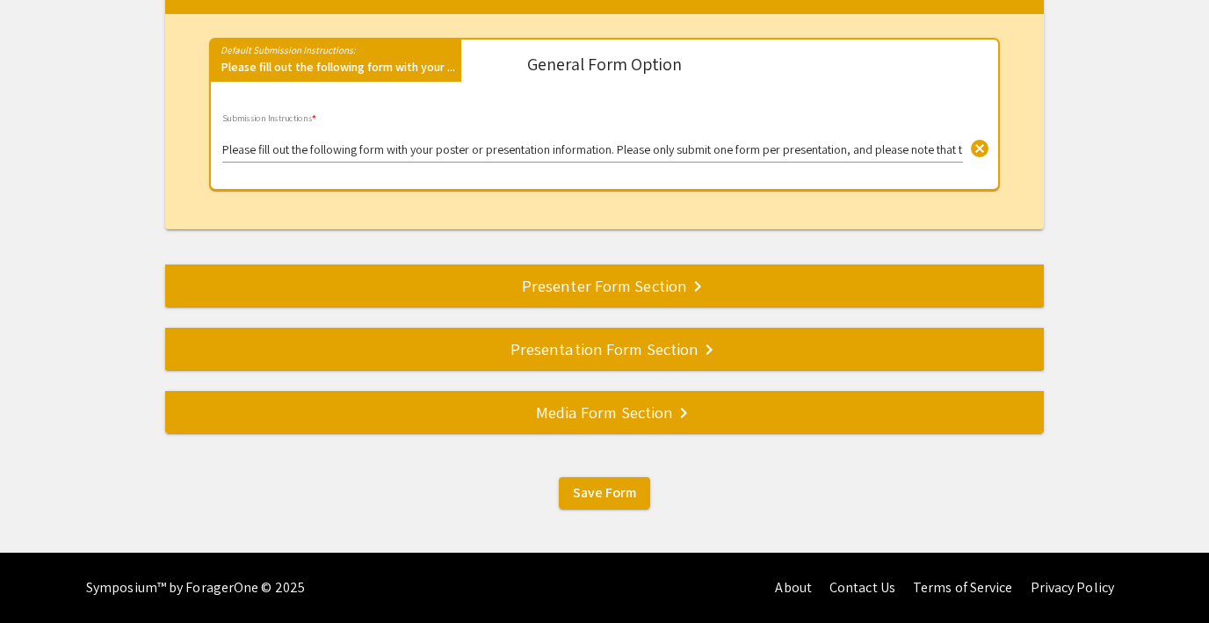
click at [567, 346] on div "Presentation Form Section keyboard_arrow_right" at bounding box center [604, 349] width 879 height 25
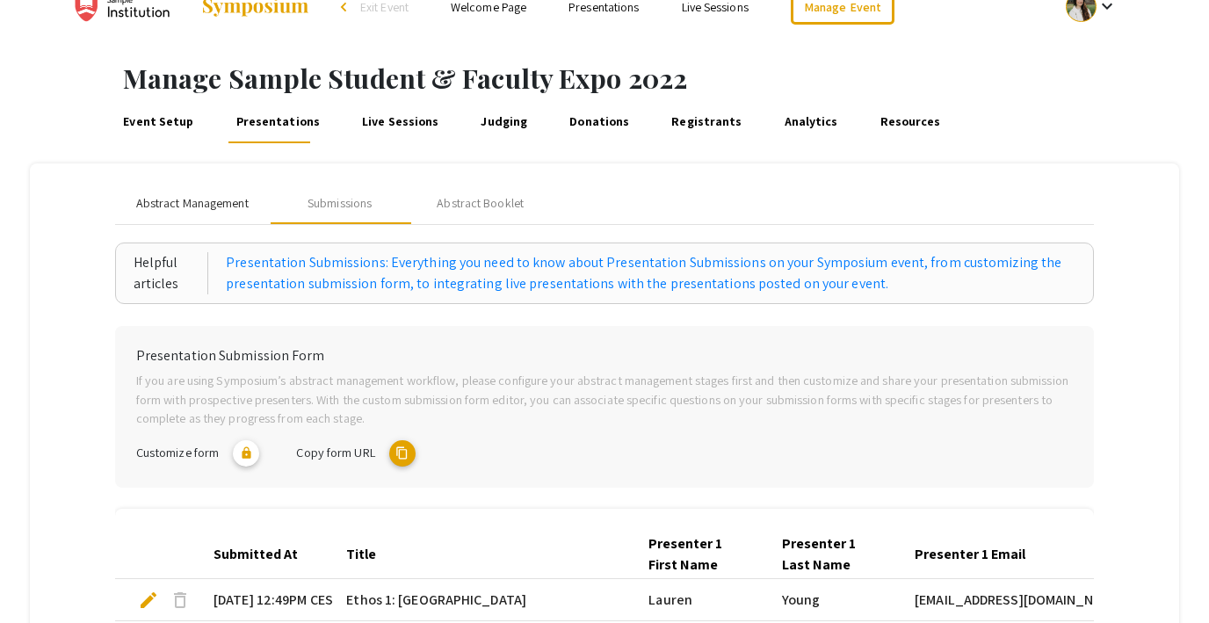
click at [191, 206] on span "Abstract Management" at bounding box center [192, 203] width 113 height 18
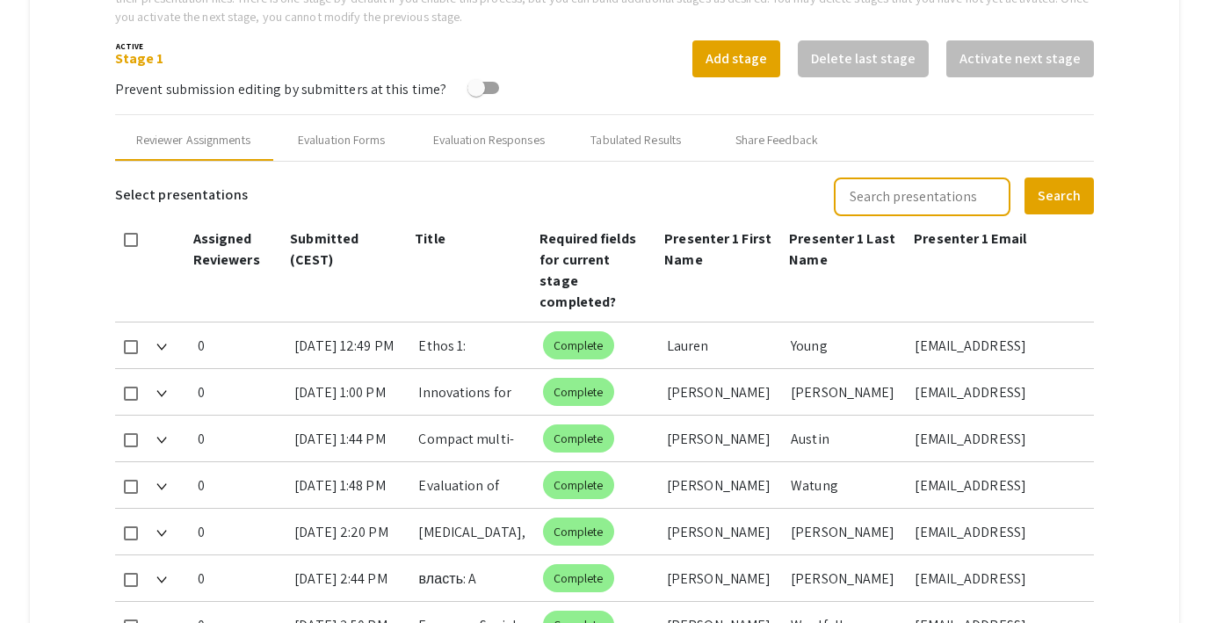
scroll to position [663, 0]
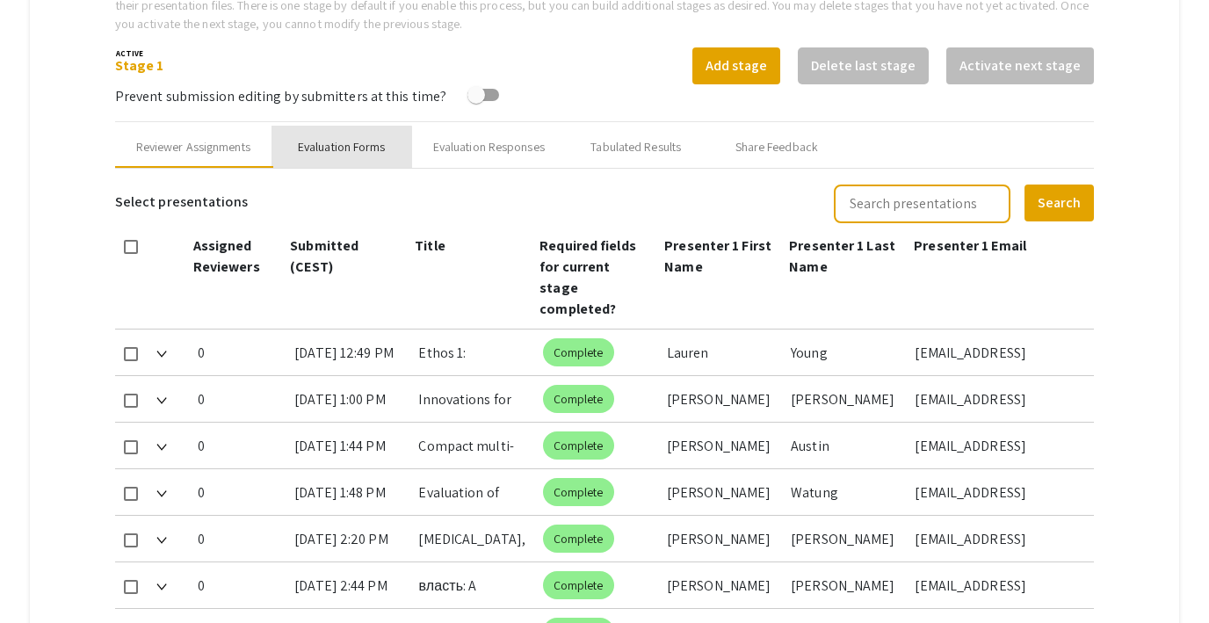
click at [319, 149] on div "Evaluation Forms" at bounding box center [342, 147] width 88 height 18
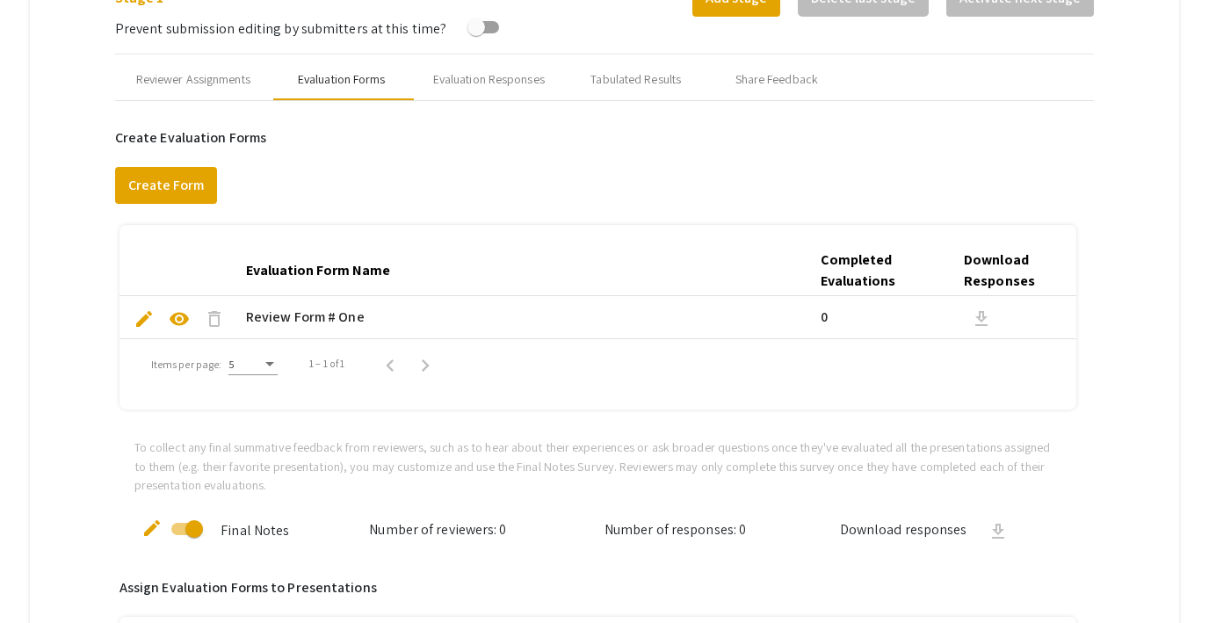
scroll to position [721, 0]
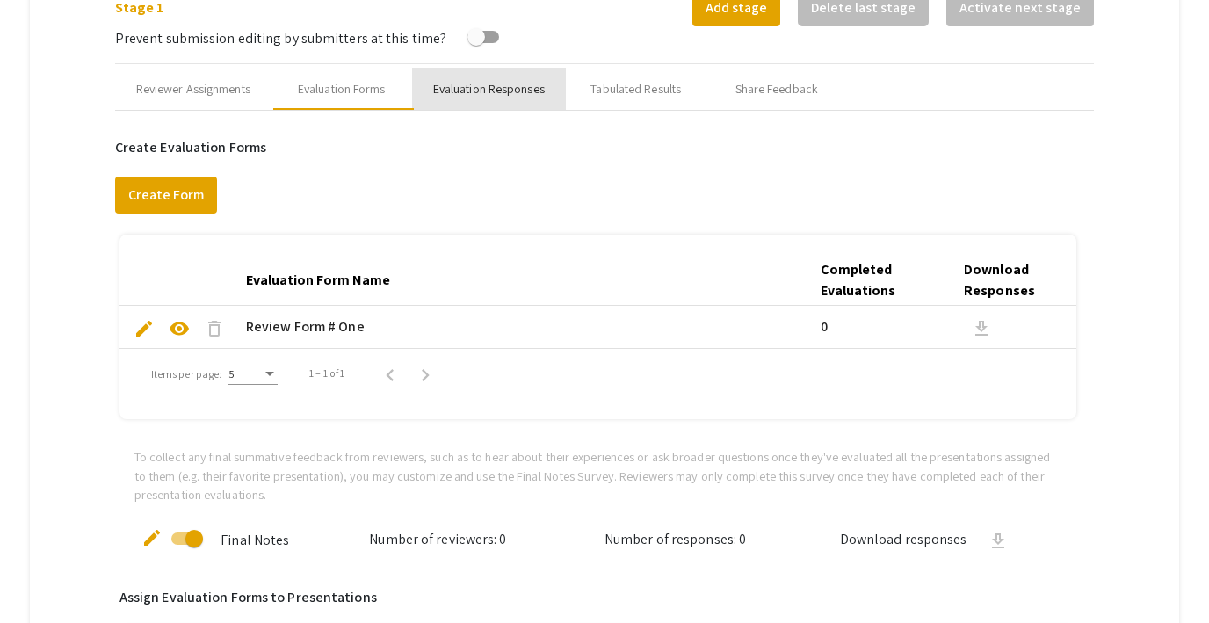
click at [468, 91] on div "Evaluation Responses" at bounding box center [489, 89] width 112 height 18
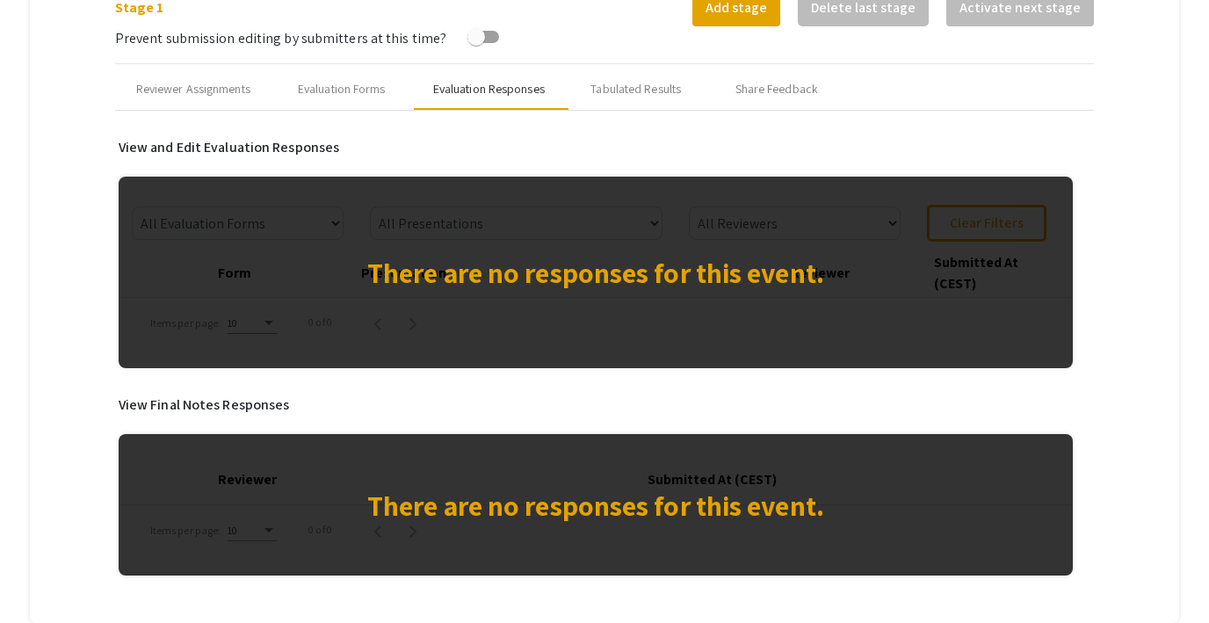
scroll to position [745, 0]
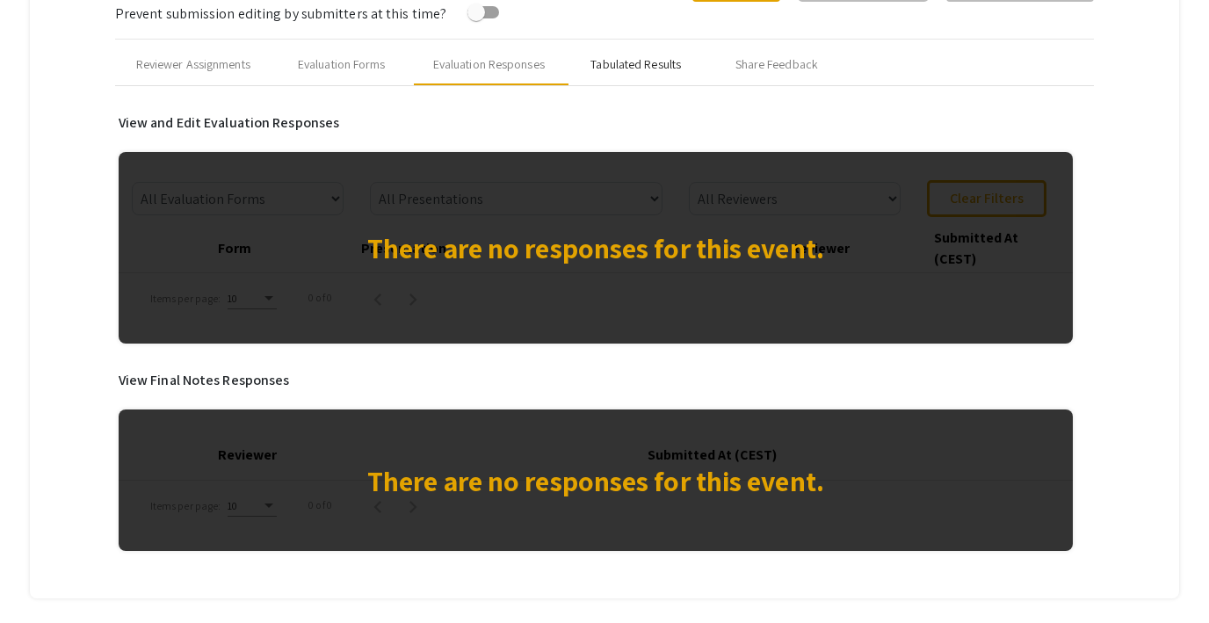
click at [641, 66] on div "Tabulated Results" at bounding box center [636, 64] width 91 height 18
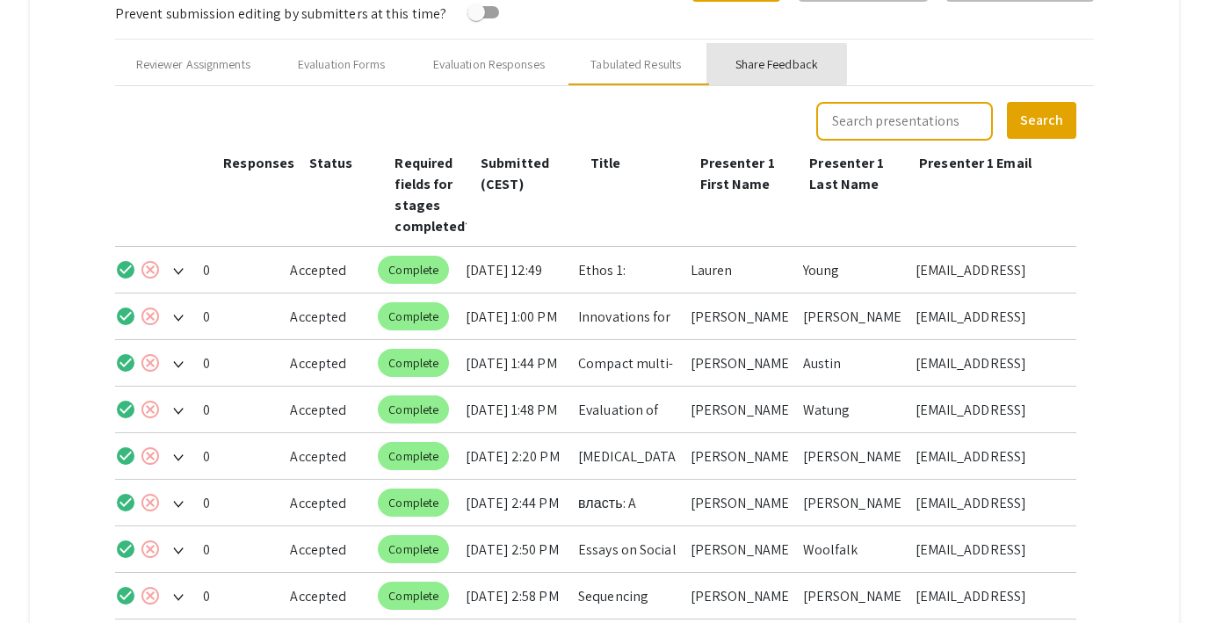
click at [755, 64] on div "Share Feedback" at bounding box center [777, 64] width 83 height 18
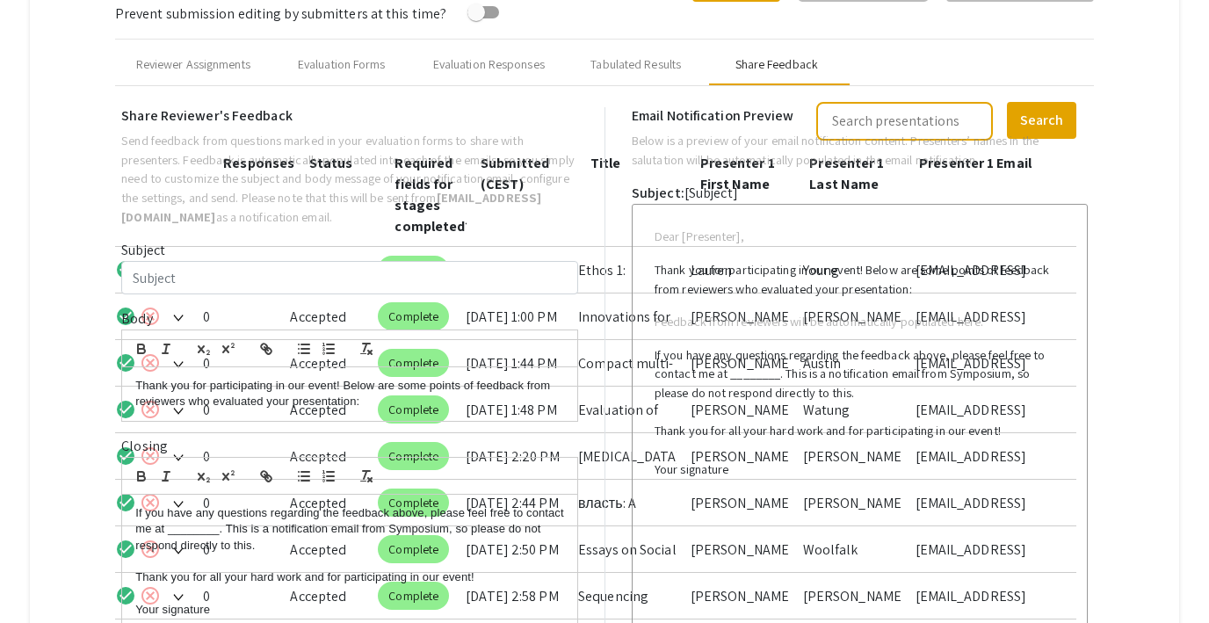
type input "Test Email for multiple co-presenters"
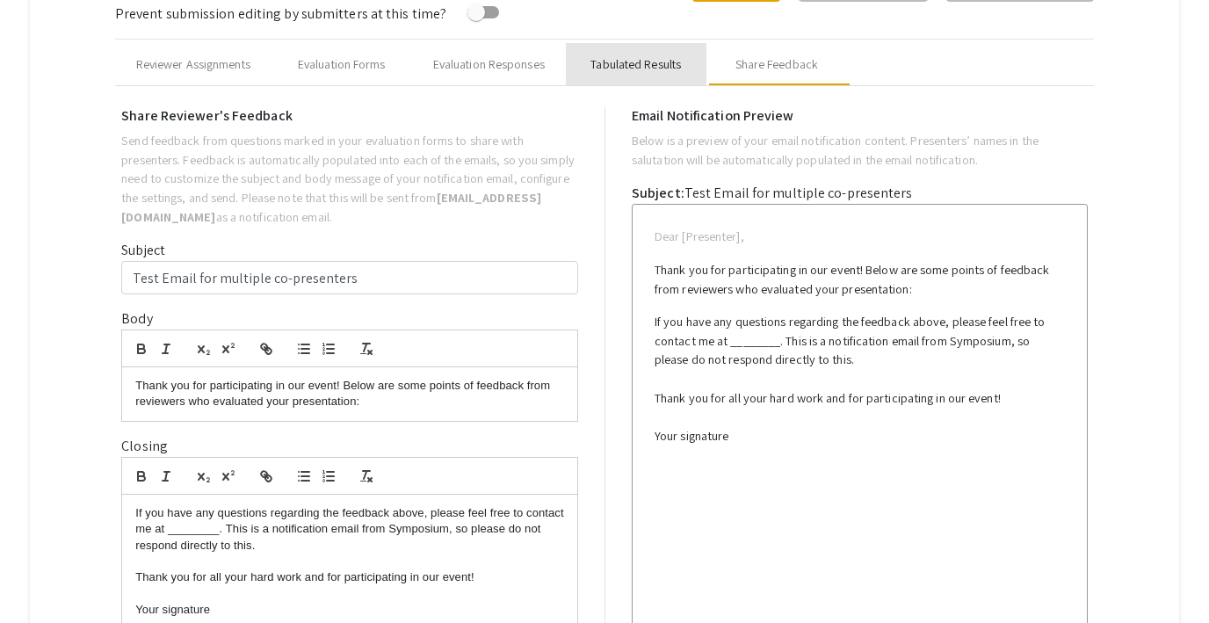
click at [648, 65] on div "Tabulated Results" at bounding box center [636, 64] width 91 height 18
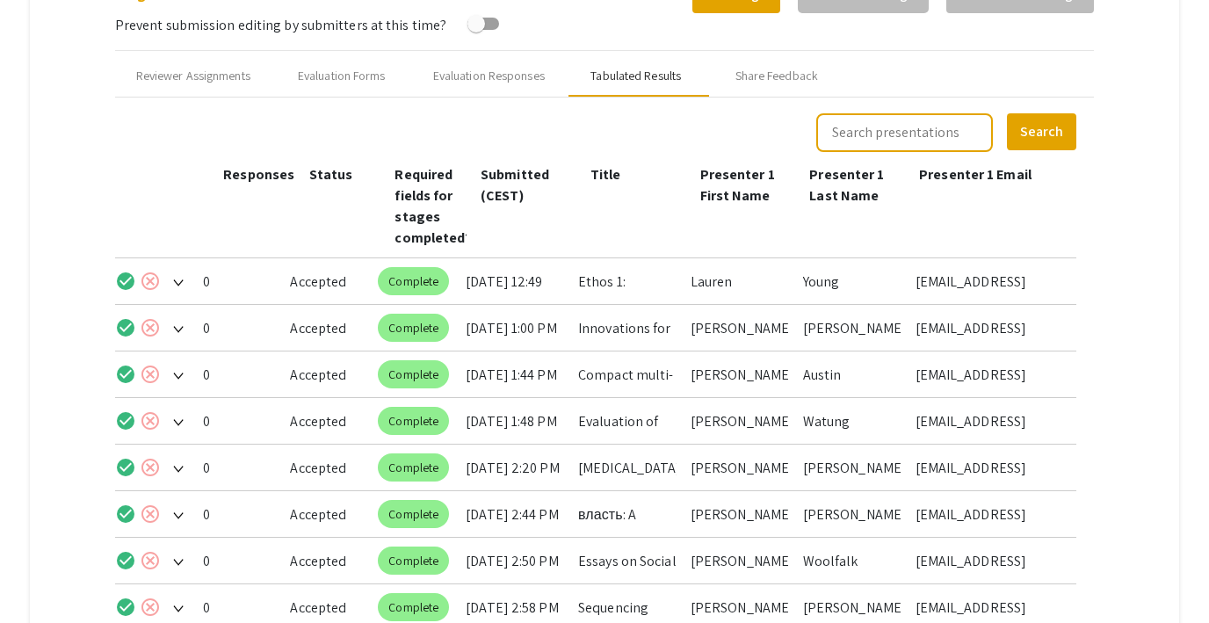
scroll to position [730, 0]
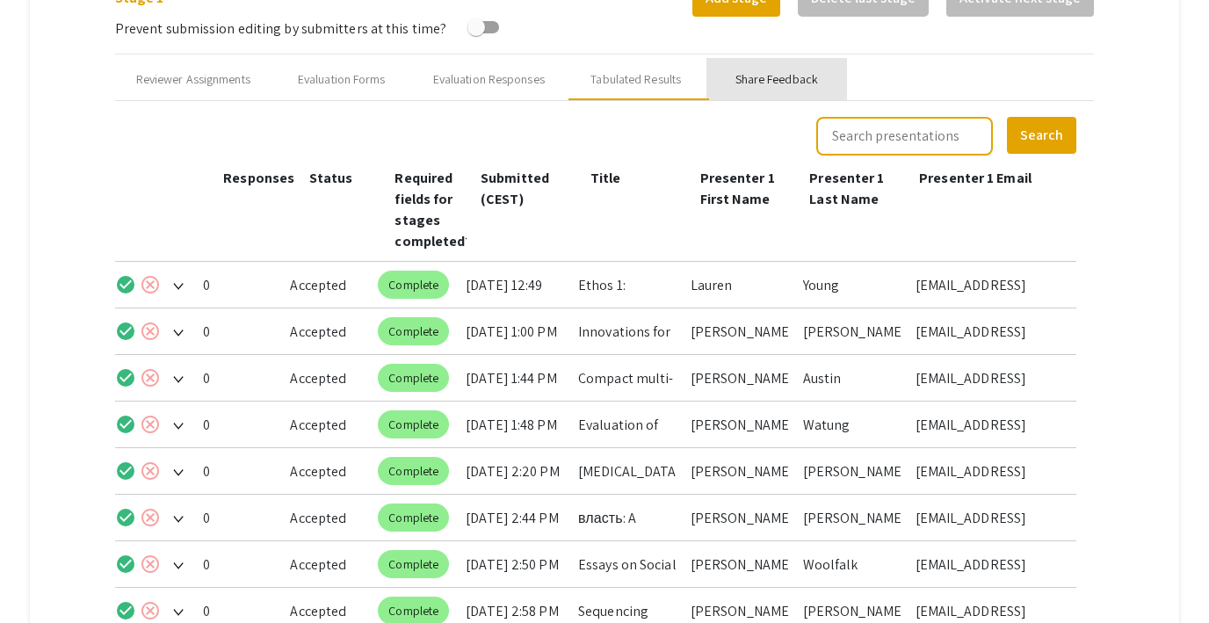
click at [758, 77] on div "Share Feedback" at bounding box center [777, 79] width 83 height 18
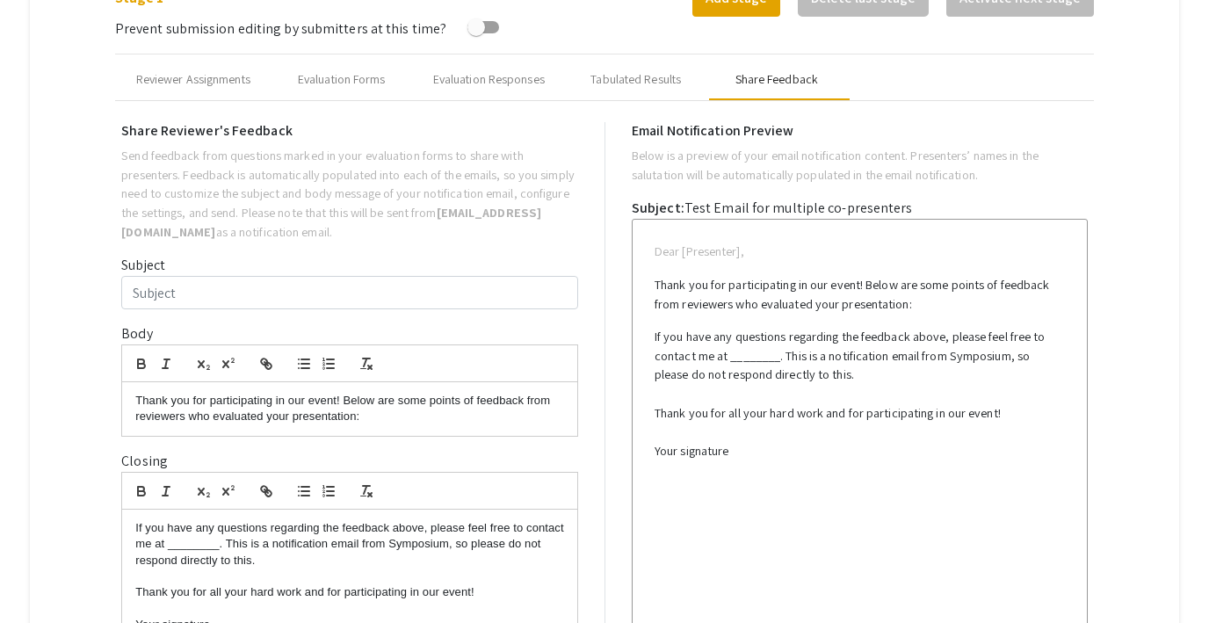
type input "Test Email for multiple co-presenters"
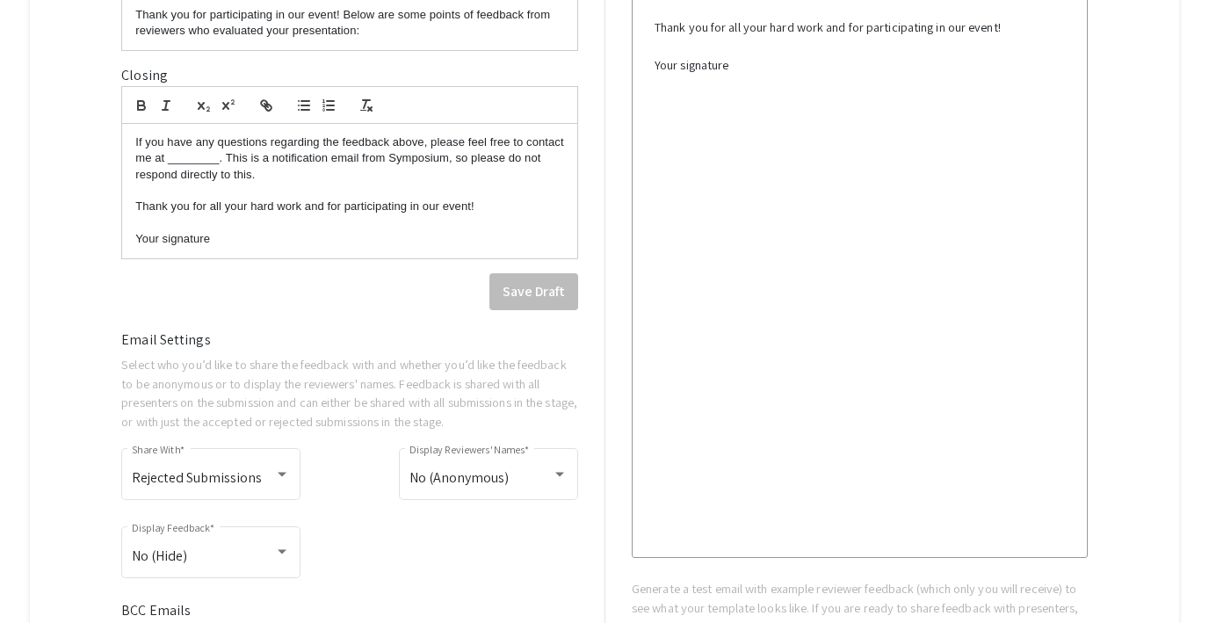
scroll to position [1210, 0]
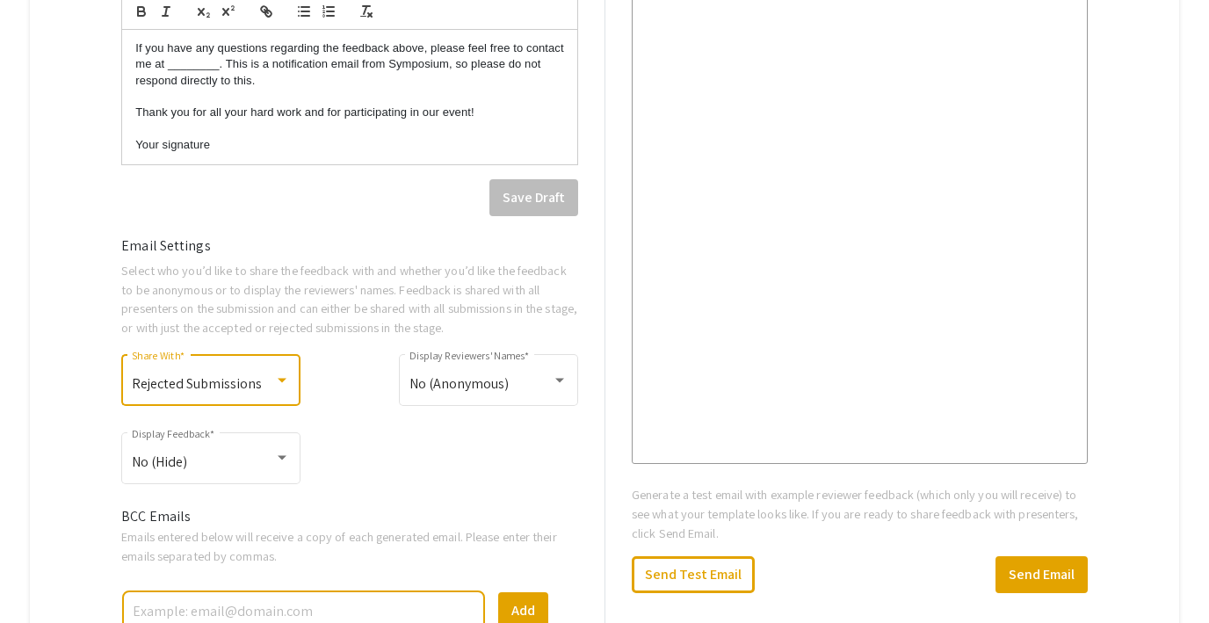
click at [210, 386] on span "Rejected Submissions" at bounding box center [197, 383] width 130 height 18
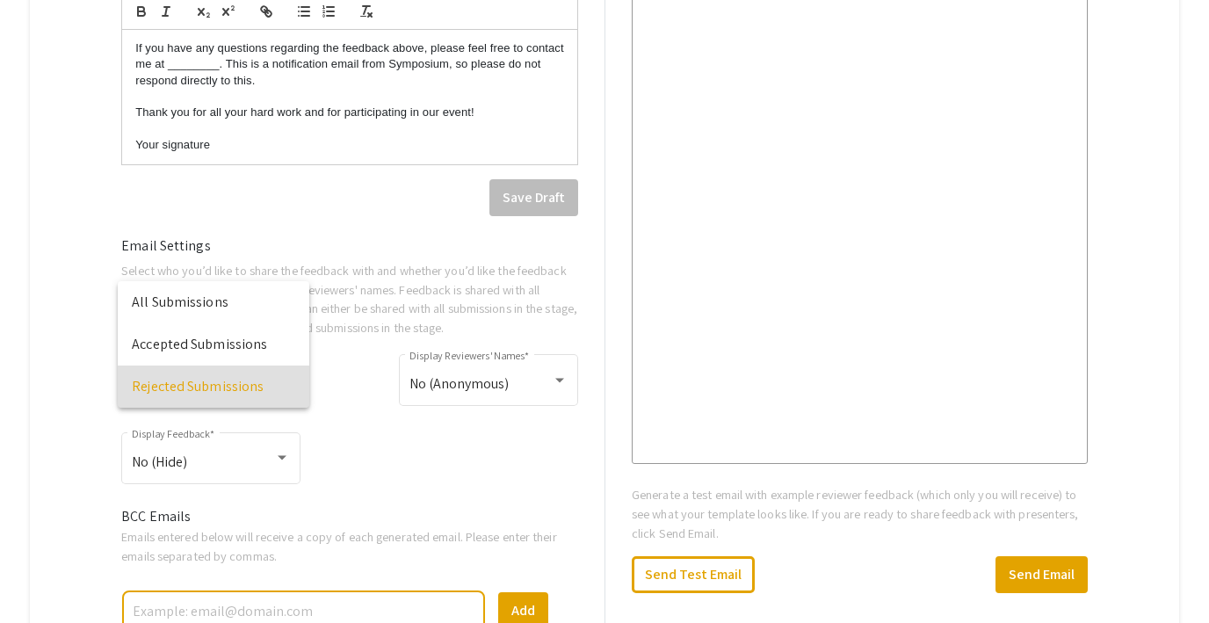
click at [592, 249] on div at bounding box center [604, 311] width 1209 height 623
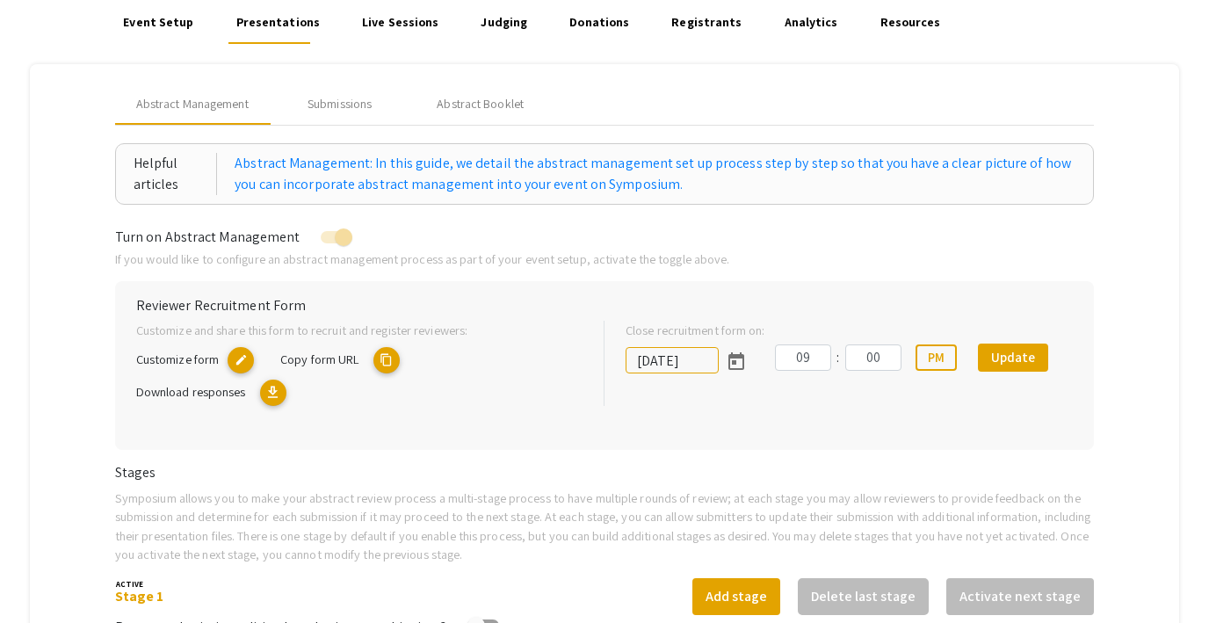
scroll to position [133, 0]
click at [327, 101] on div "Submissions" at bounding box center [340, 103] width 64 height 18
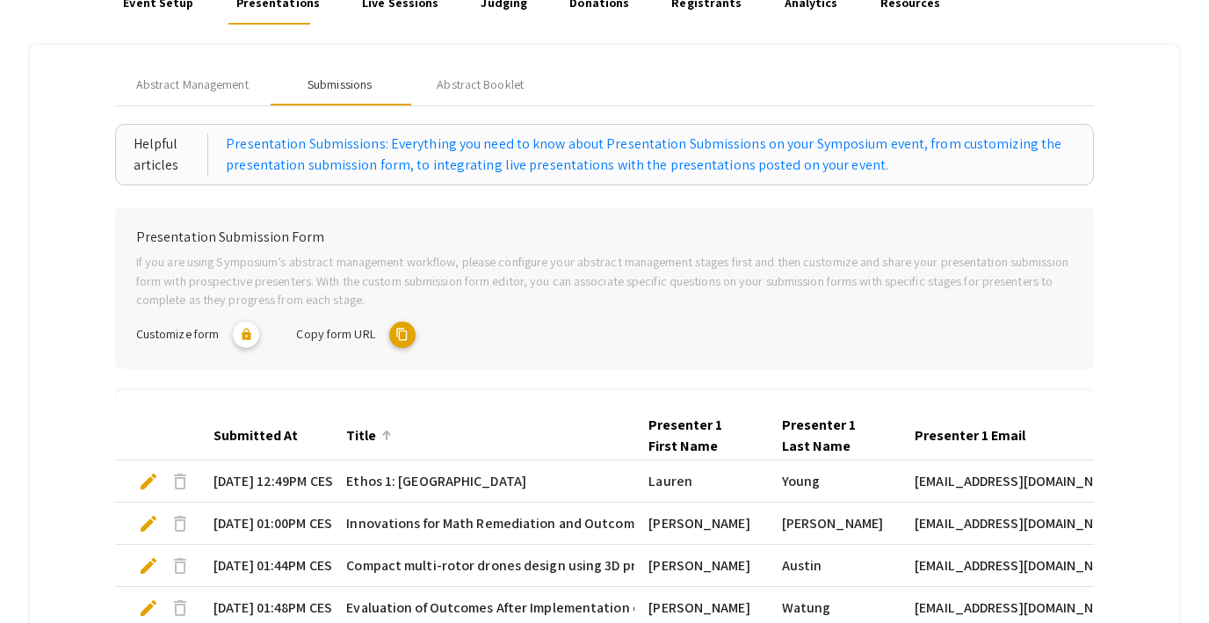
scroll to position [145, 0]
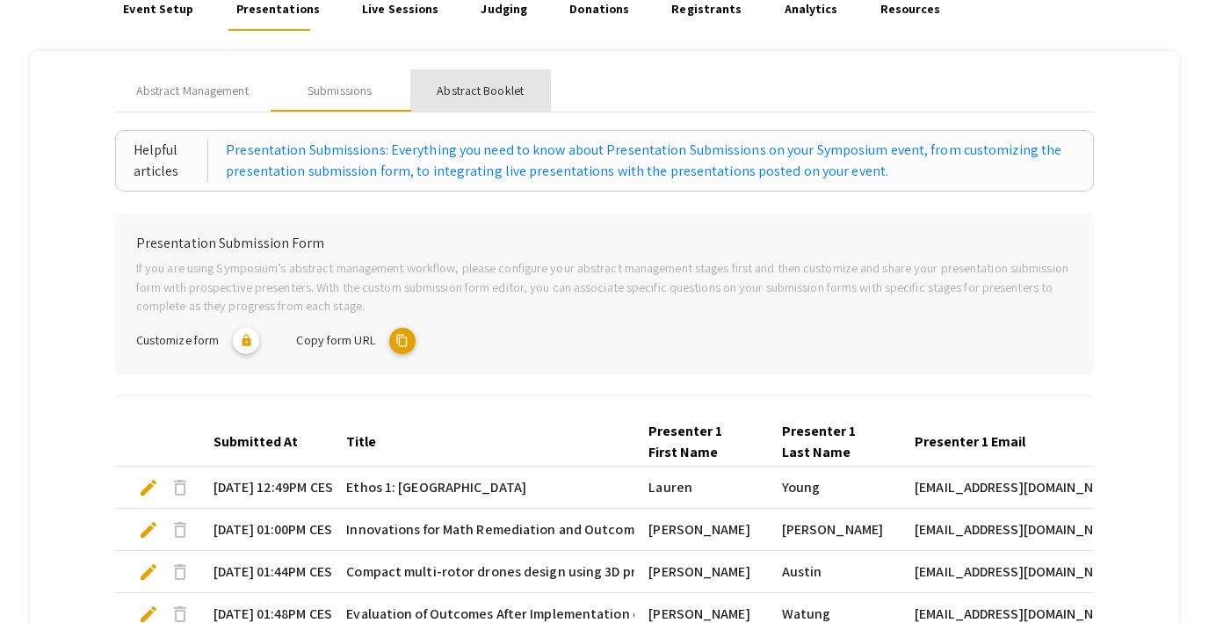
click at [461, 91] on div "Abstract Booklet" at bounding box center [480, 91] width 87 height 18
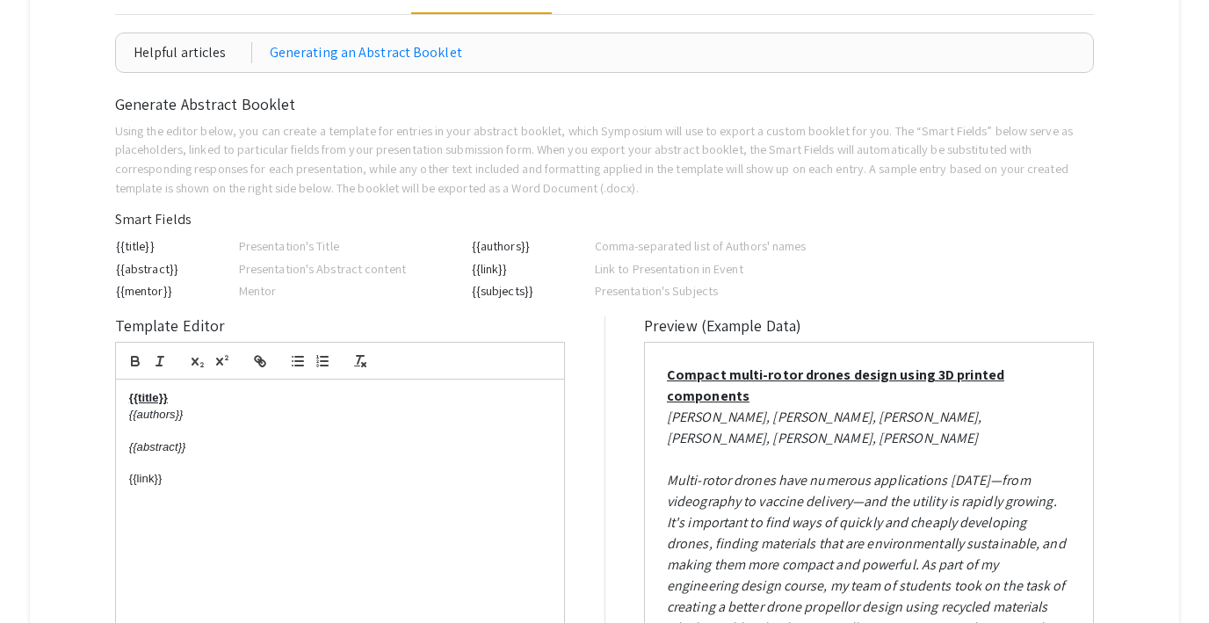
scroll to position [246, 0]
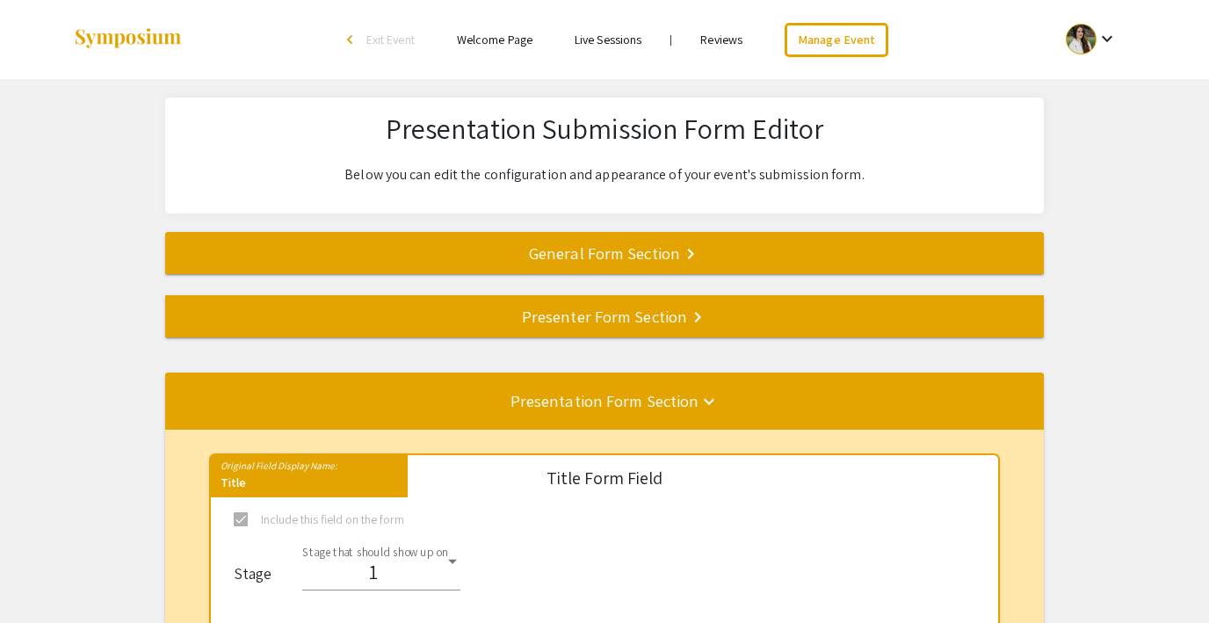
select select "8"
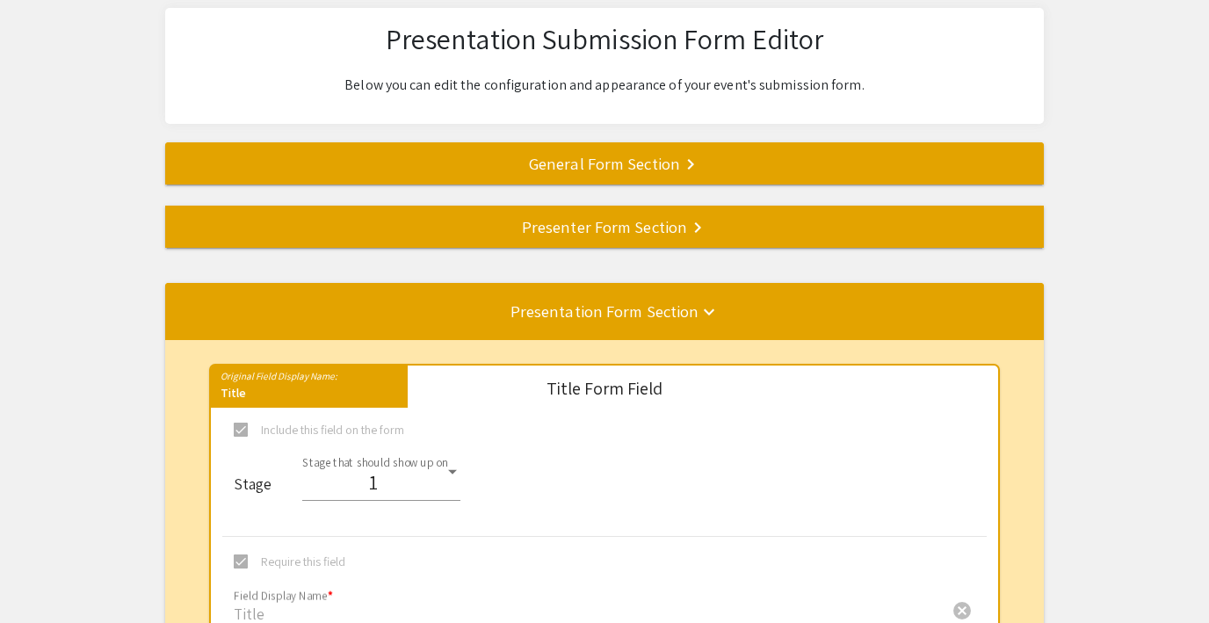
scroll to position [88, 0]
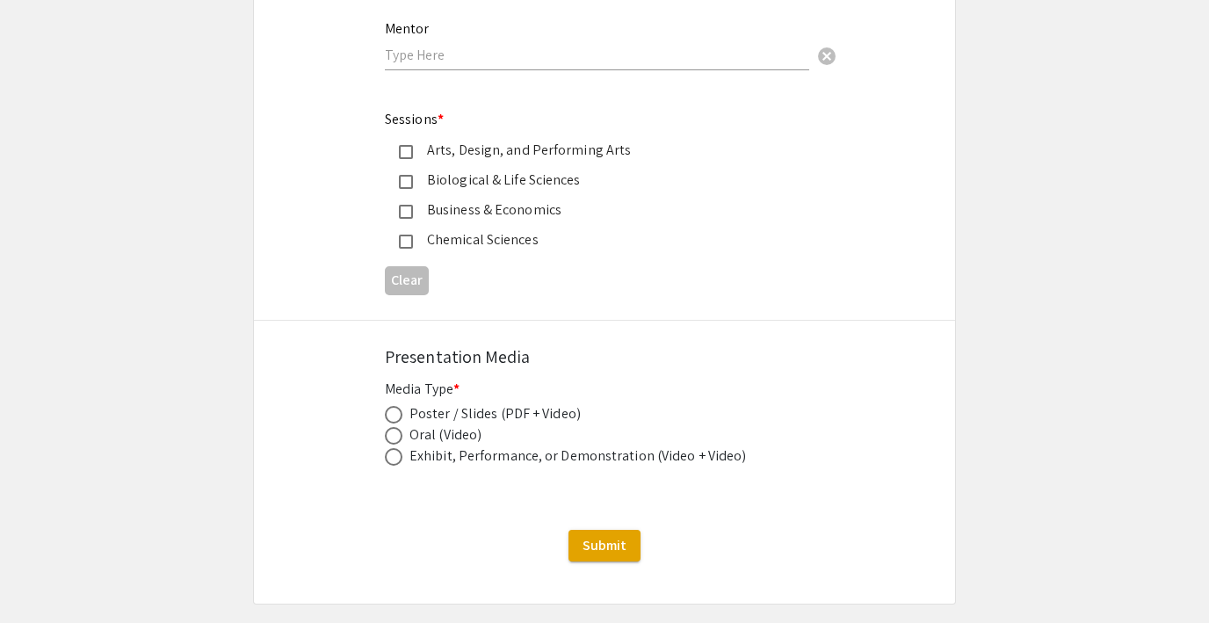
scroll to position [2060, 0]
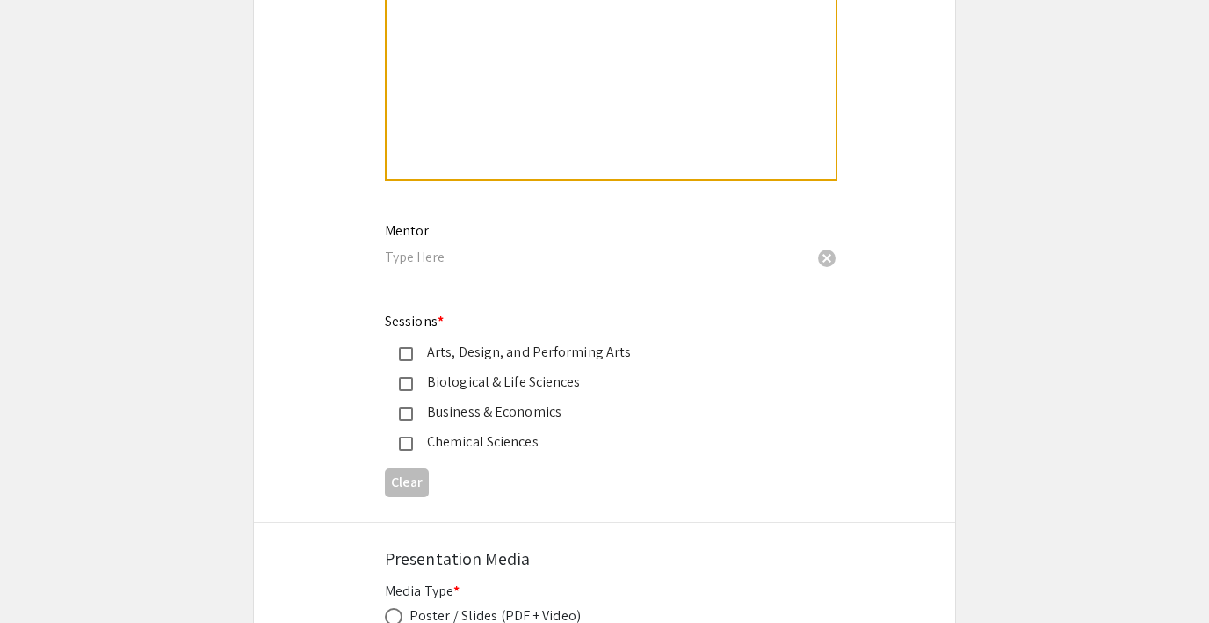
scroll to position [1924, 0]
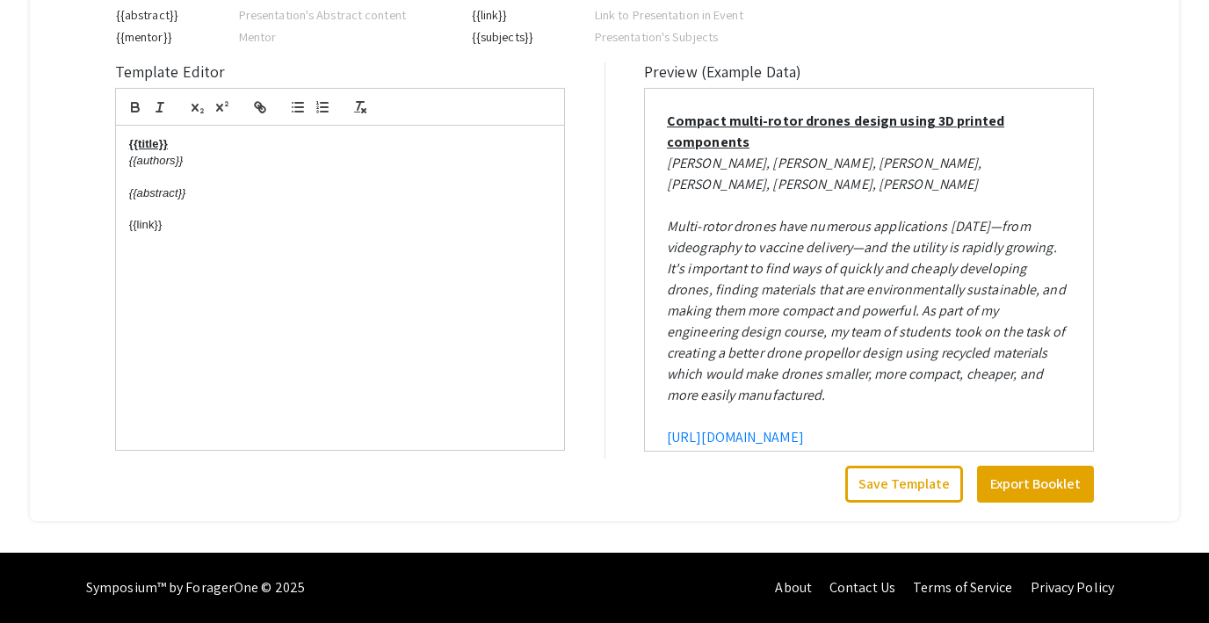
scroll to position [19, 0]
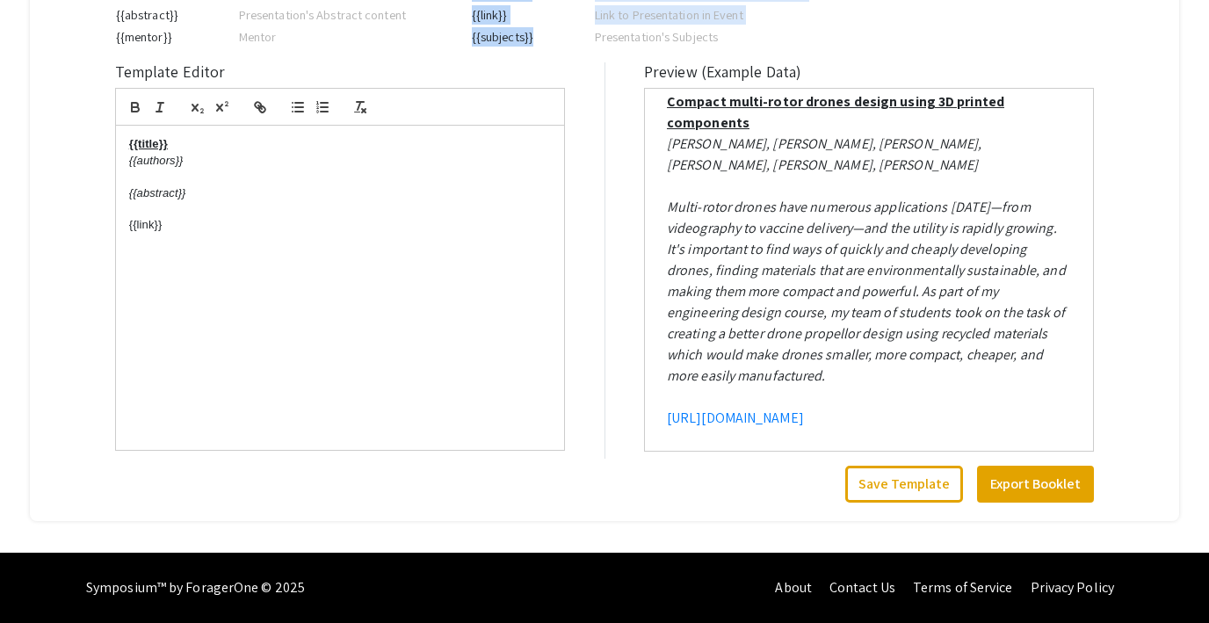
drag, startPoint x: 535, startPoint y: 38, endPoint x: 468, endPoint y: 36, distance: 67.7
click at [468, 37] on div "{{title}} Presentation's Title {{abstract}} Presentation's Abstract content {{m…" at bounding box center [466, 15] width 703 height 68
click at [468, 36] on div "{{title}} Presentation's Title {{abstract}} Presentation's Abstract content {{m…" at bounding box center [466, 15] width 703 height 68
drag, startPoint x: 471, startPoint y: 40, endPoint x: 550, endPoint y: 41, distance: 79.1
click at [550, 41] on td "{{subjects}}" at bounding box center [532, 36] width 123 height 23
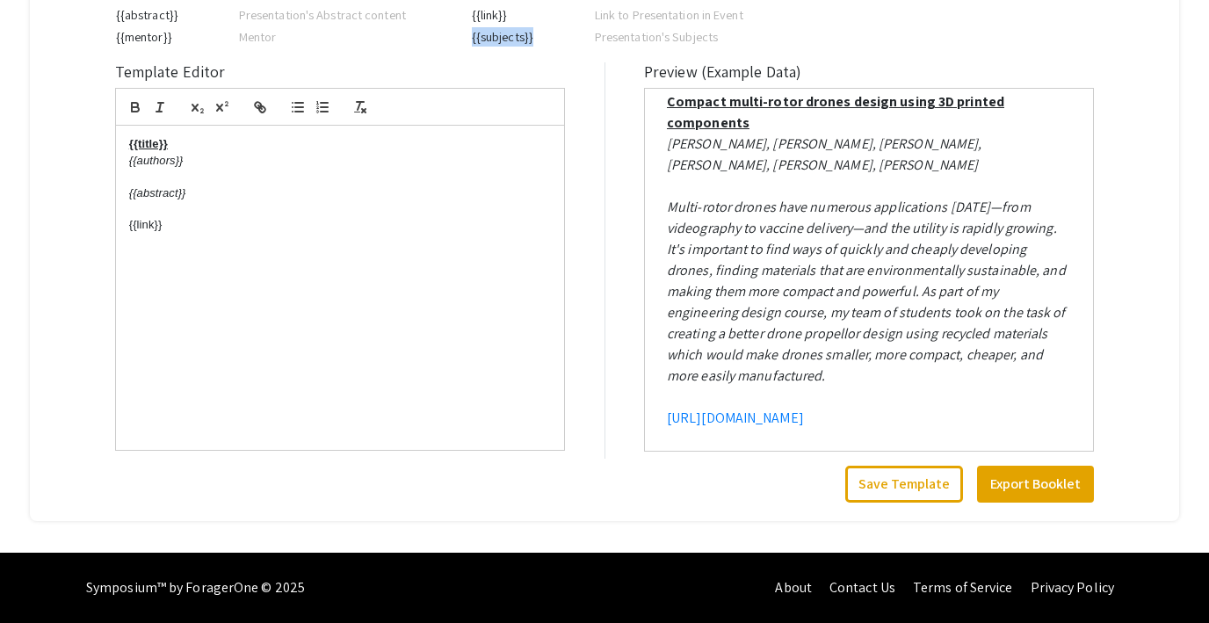
copy td "{{subjects}}"
click at [185, 253] on div "{{title}} {{authors}} {{abstract}} {{link}}" at bounding box center [340, 288] width 448 height 324
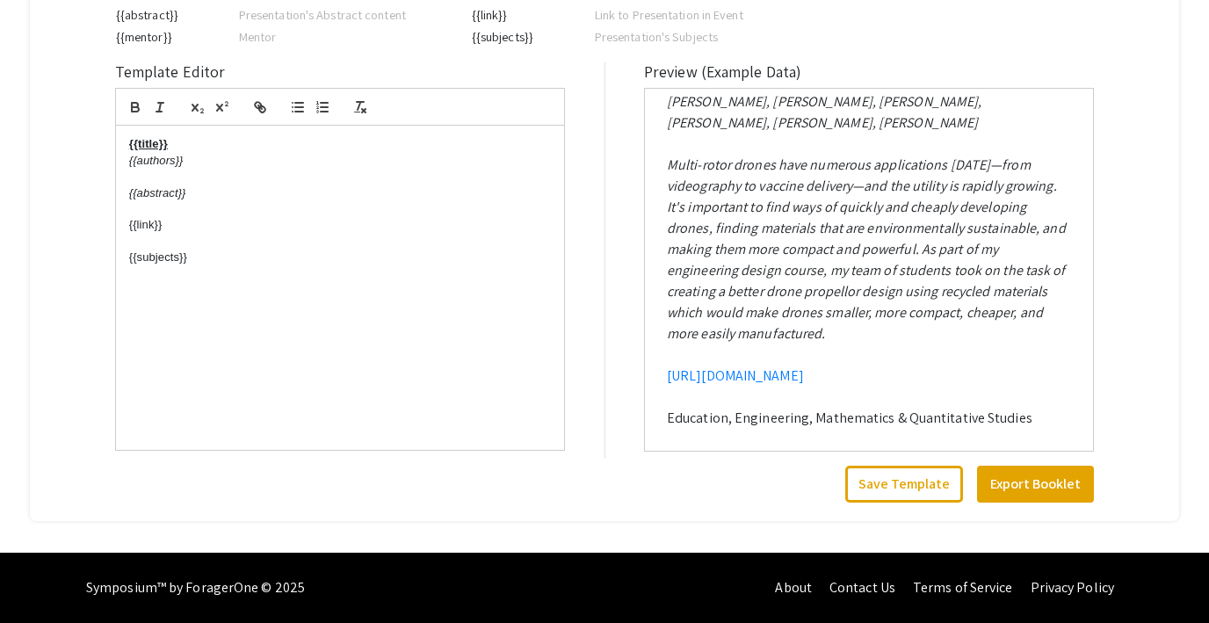
click at [171, 258] on p "{{subjects}}" at bounding box center [340, 258] width 422 height 16
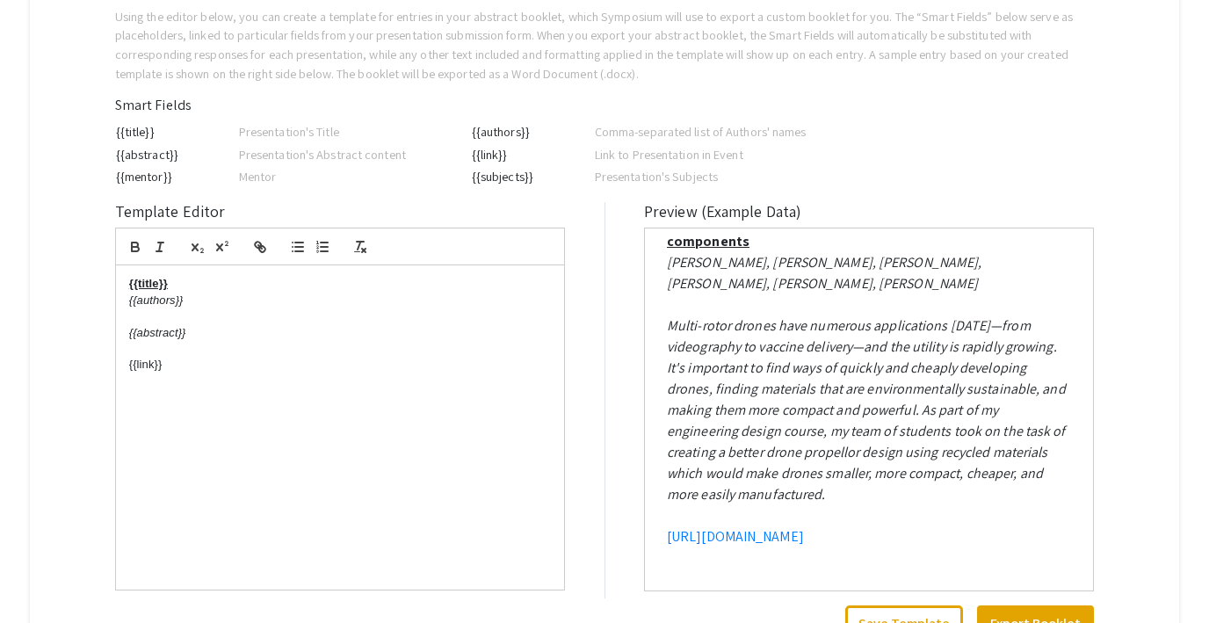
scroll to position [0, 0]
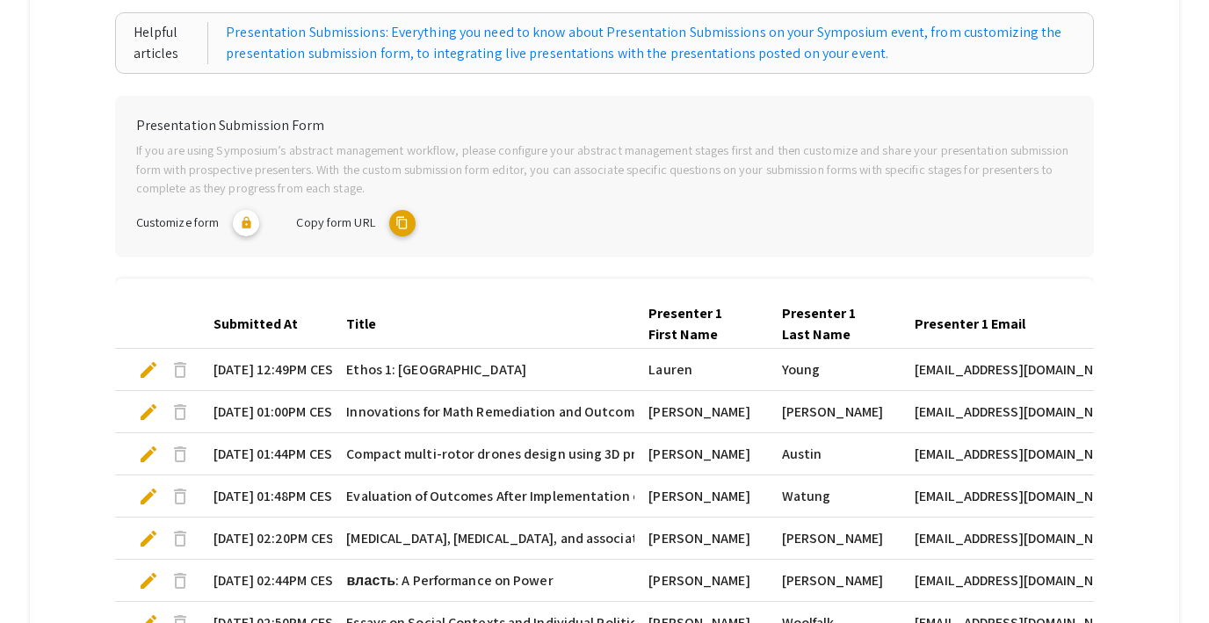
scroll to position [262, 0]
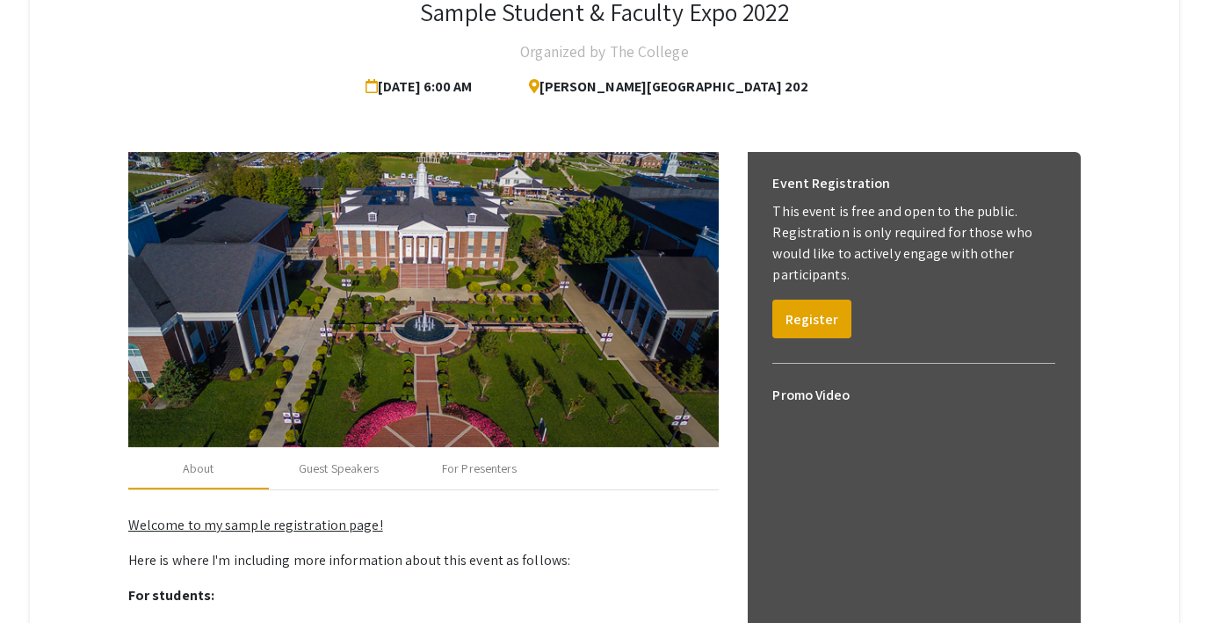
scroll to position [338, 0]
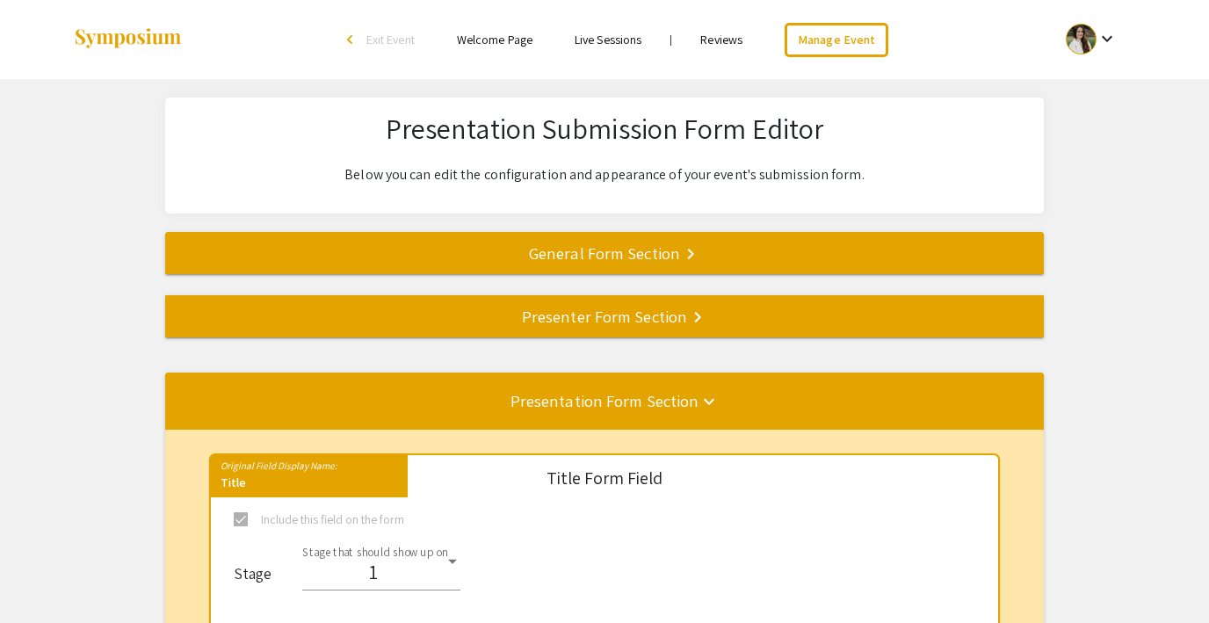
select select "8"
click at [516, 325] on div "Presenter Form Section keyboard_arrow_right" at bounding box center [604, 316] width 879 height 25
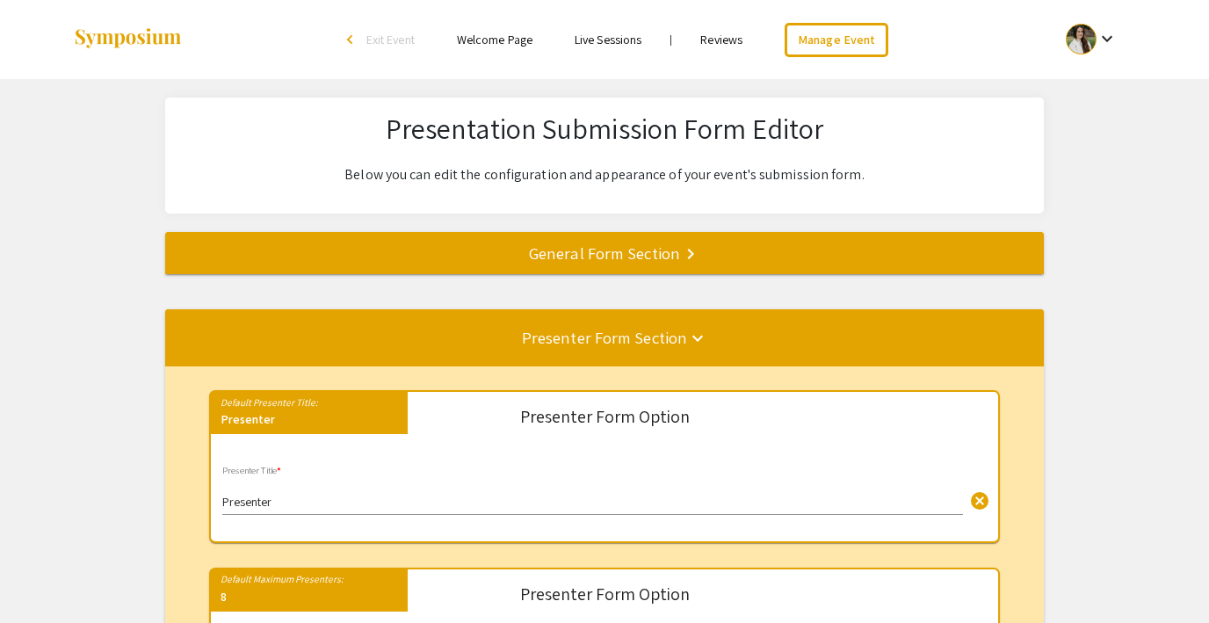
click at [727, 258] on div "General Form Section keyboard_arrow_right" at bounding box center [604, 253] width 879 height 25
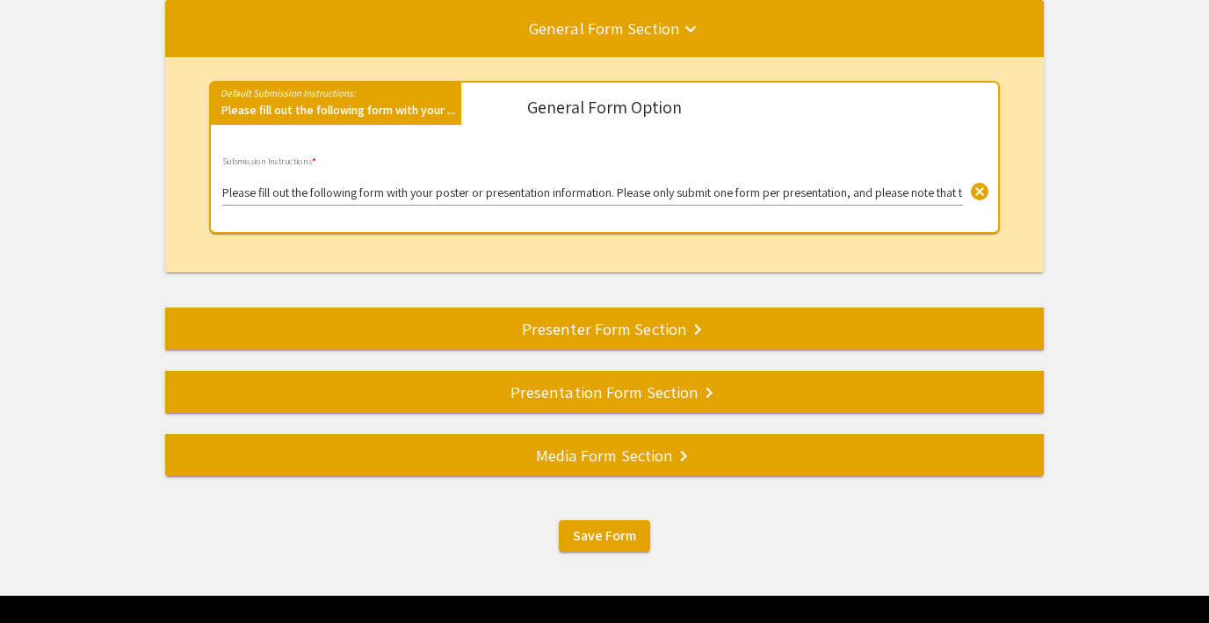
scroll to position [275, 0]
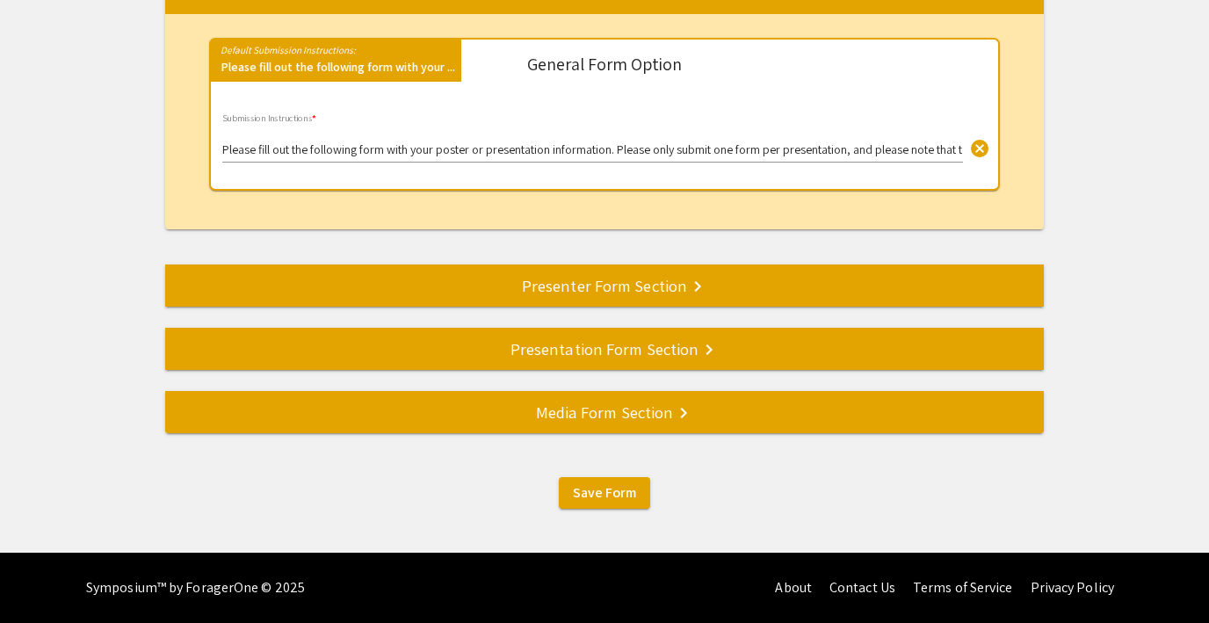
click at [653, 405] on div "Media Form Section keyboard_arrow_right" at bounding box center [604, 412] width 879 height 25
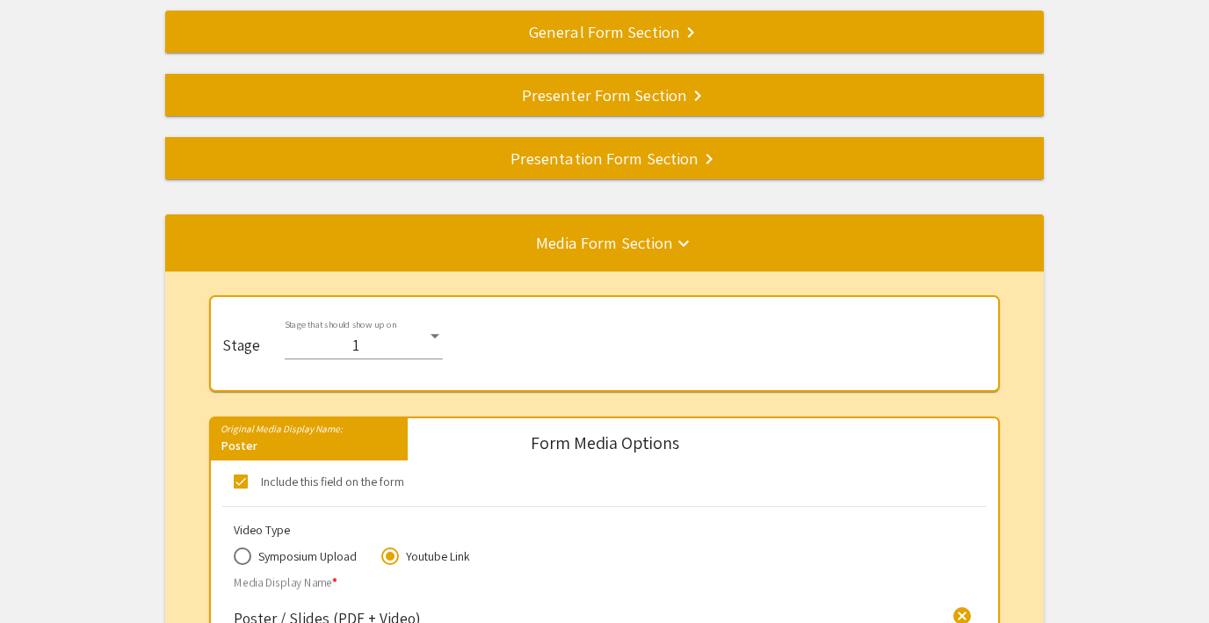
scroll to position [0, 0]
